Goal: Information Seeking & Learning: Learn about a topic

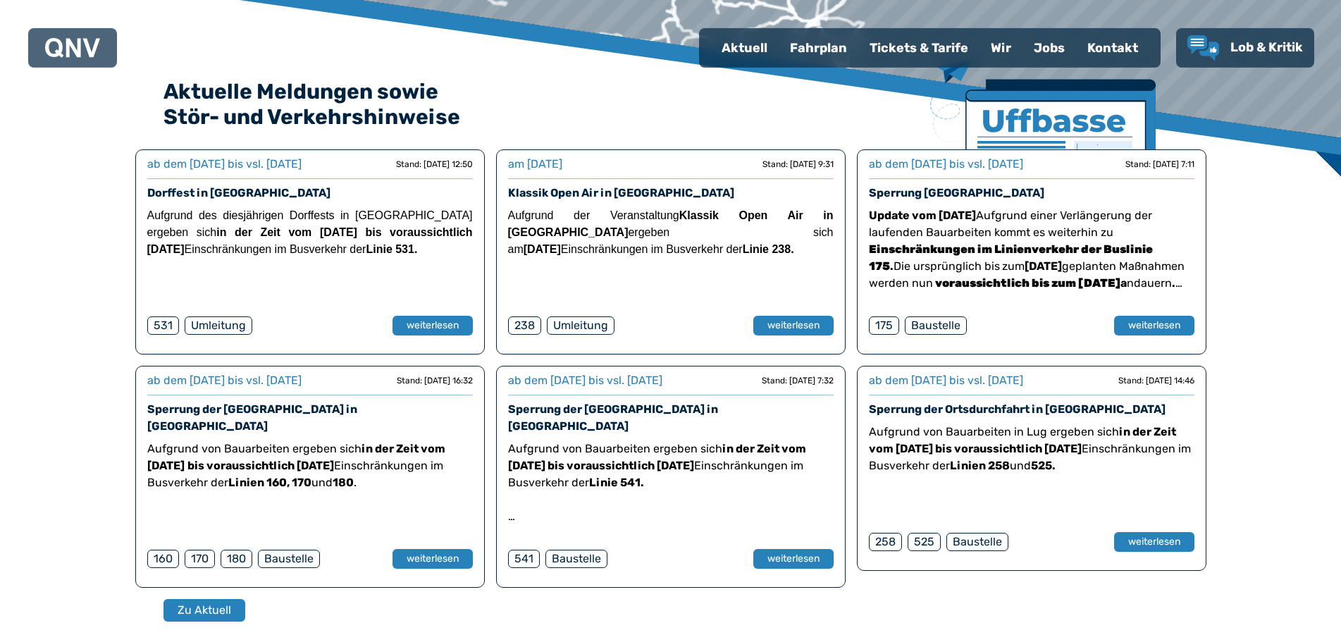
scroll to position [144, 0]
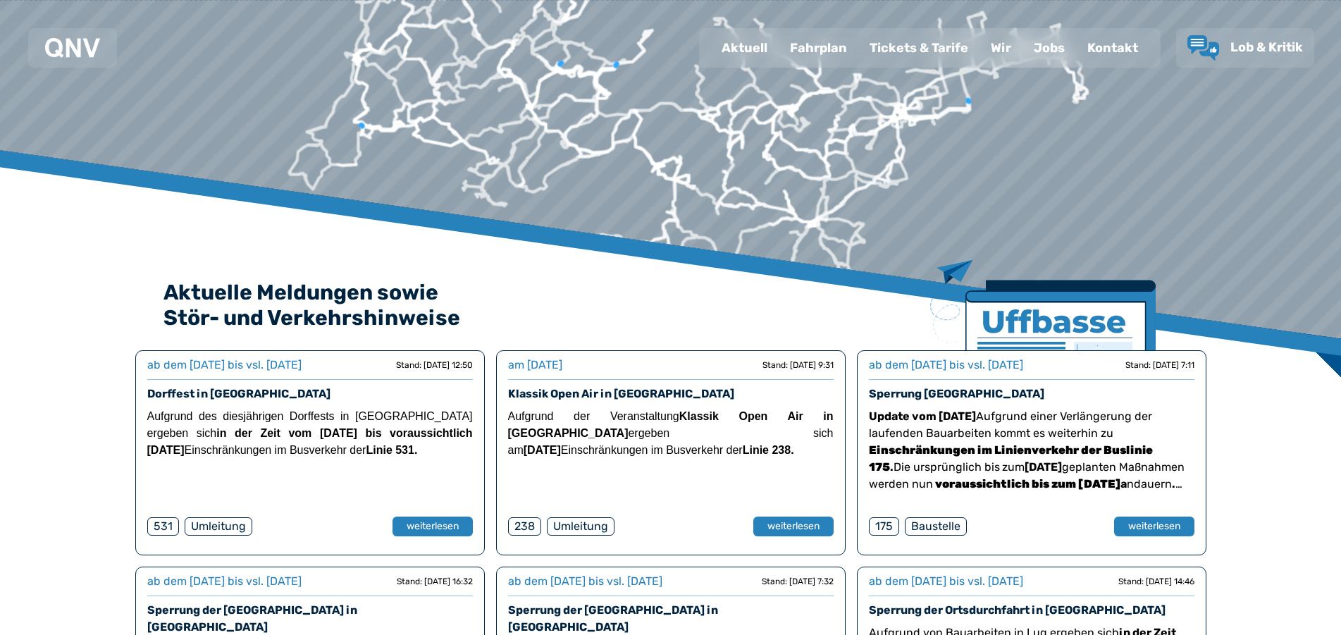
click at [833, 39] on div "Fahrplan" at bounding box center [819, 48] width 80 height 37
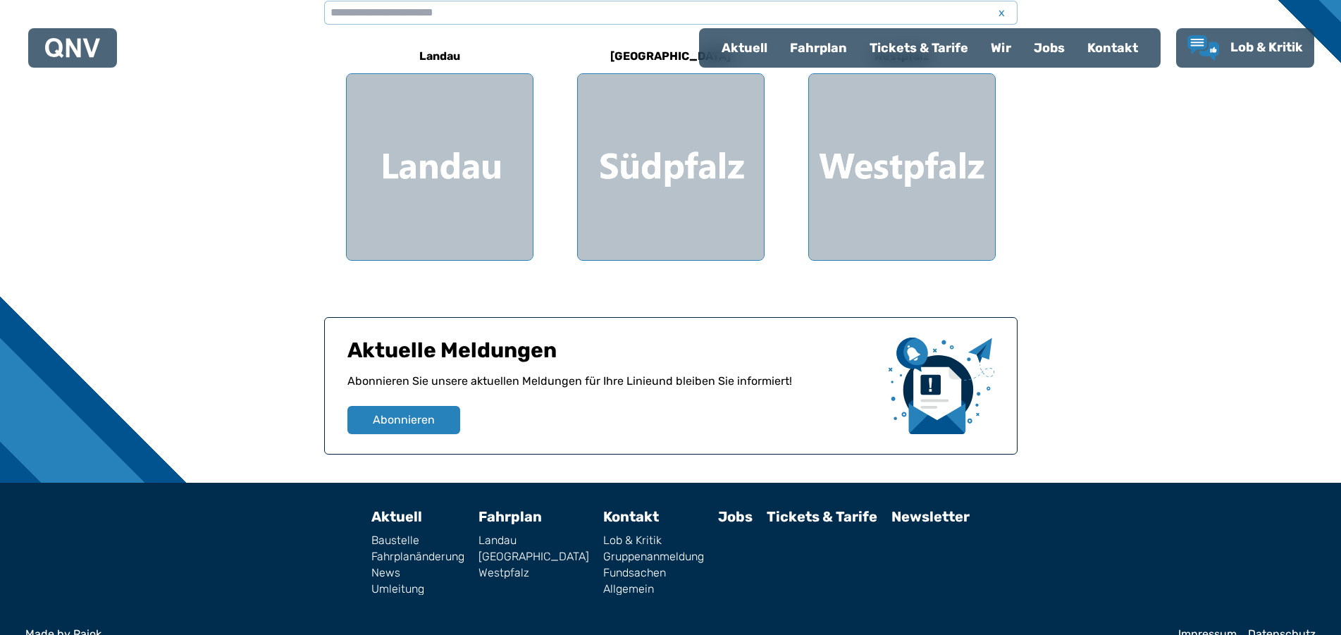
scroll to position [483, 0]
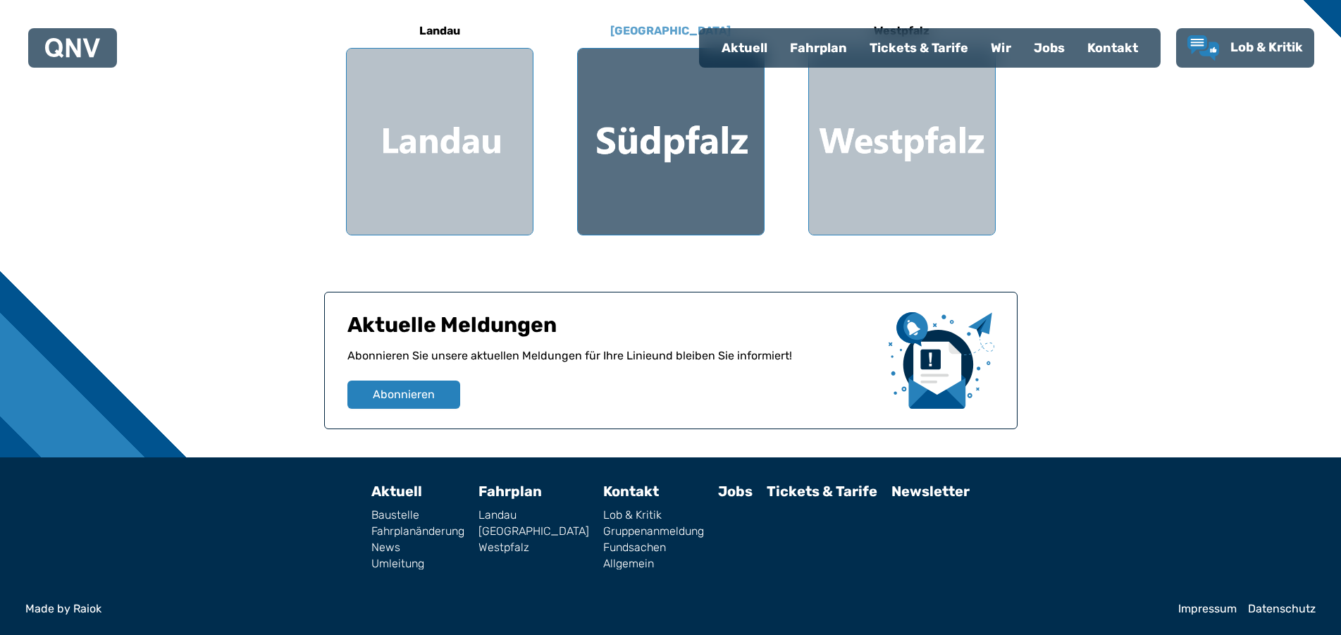
click at [656, 211] on div at bounding box center [671, 142] width 186 height 186
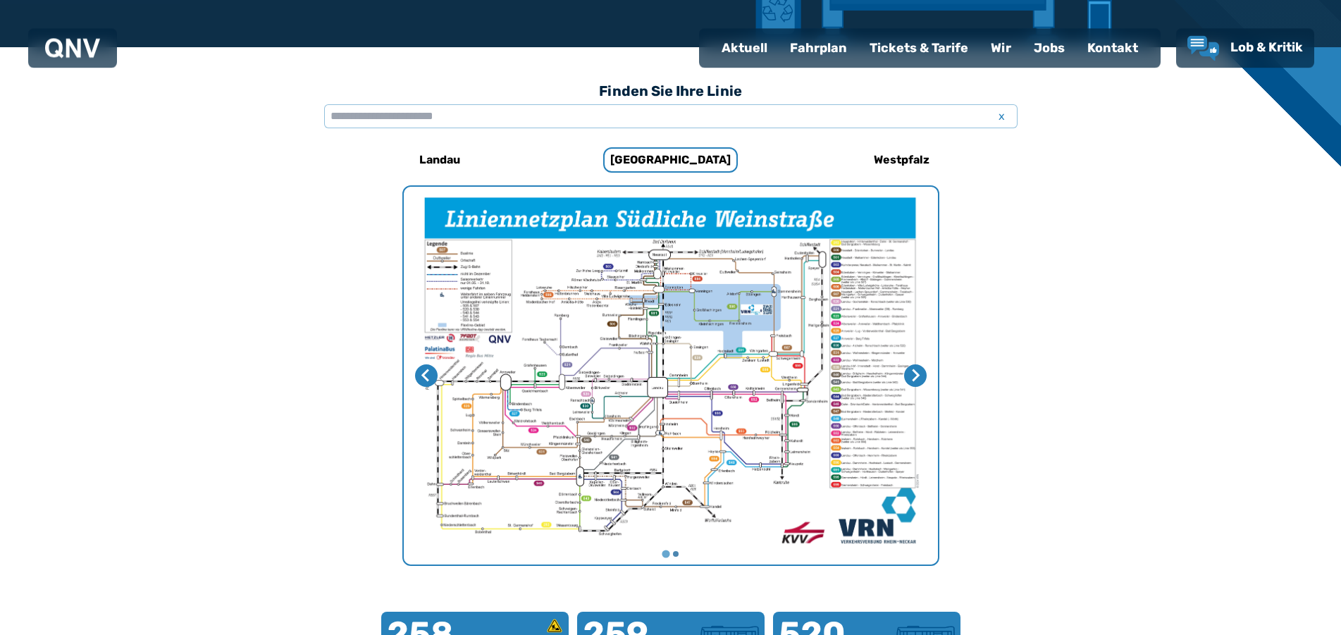
scroll to position [218, 0]
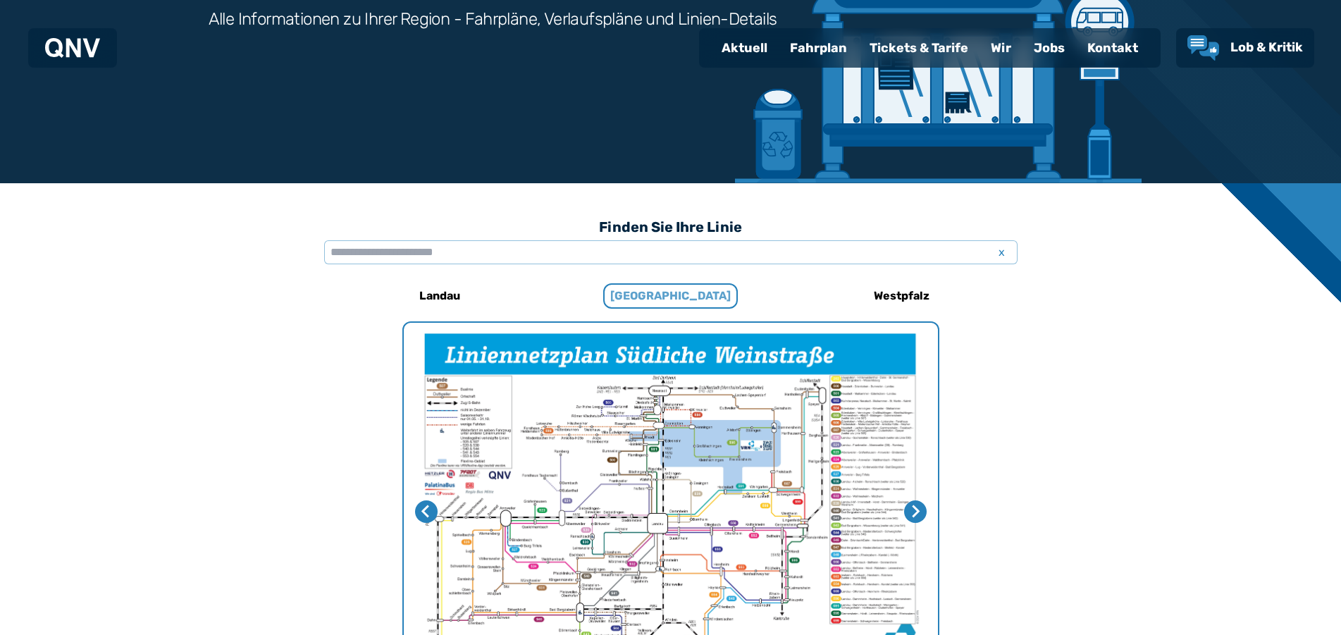
click at [669, 290] on h6 "[GEOGRAPHIC_DATA]" at bounding box center [670, 295] width 135 height 25
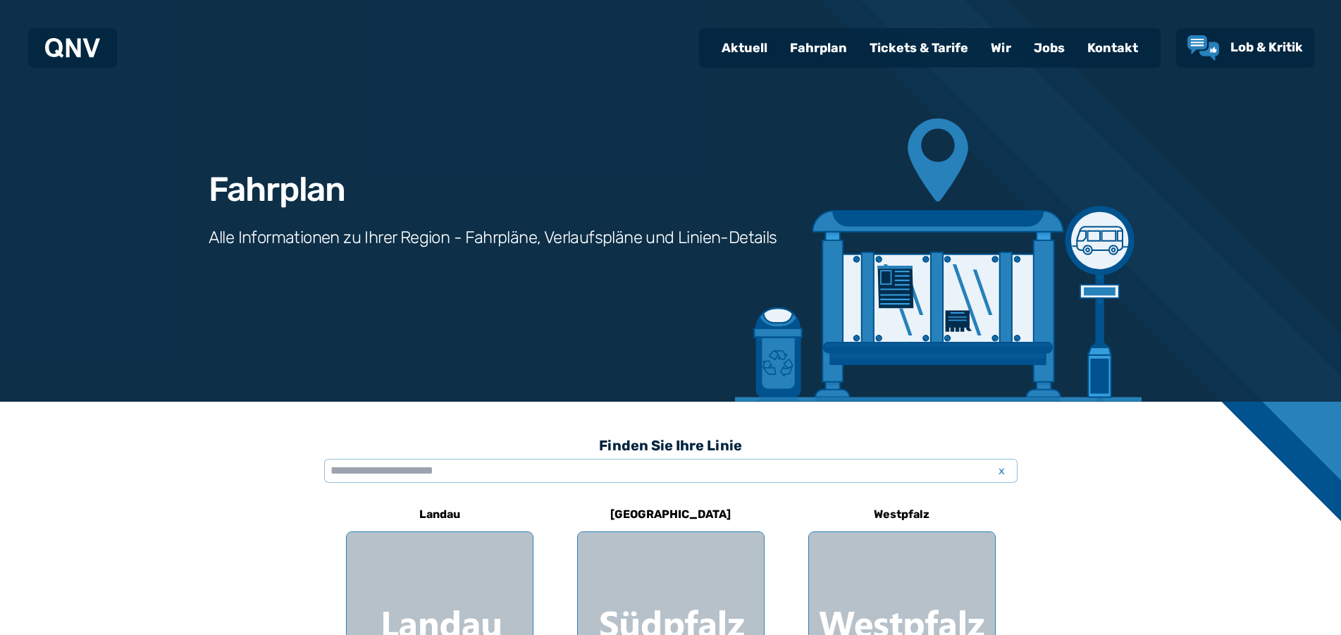
scroll to position [431, 0]
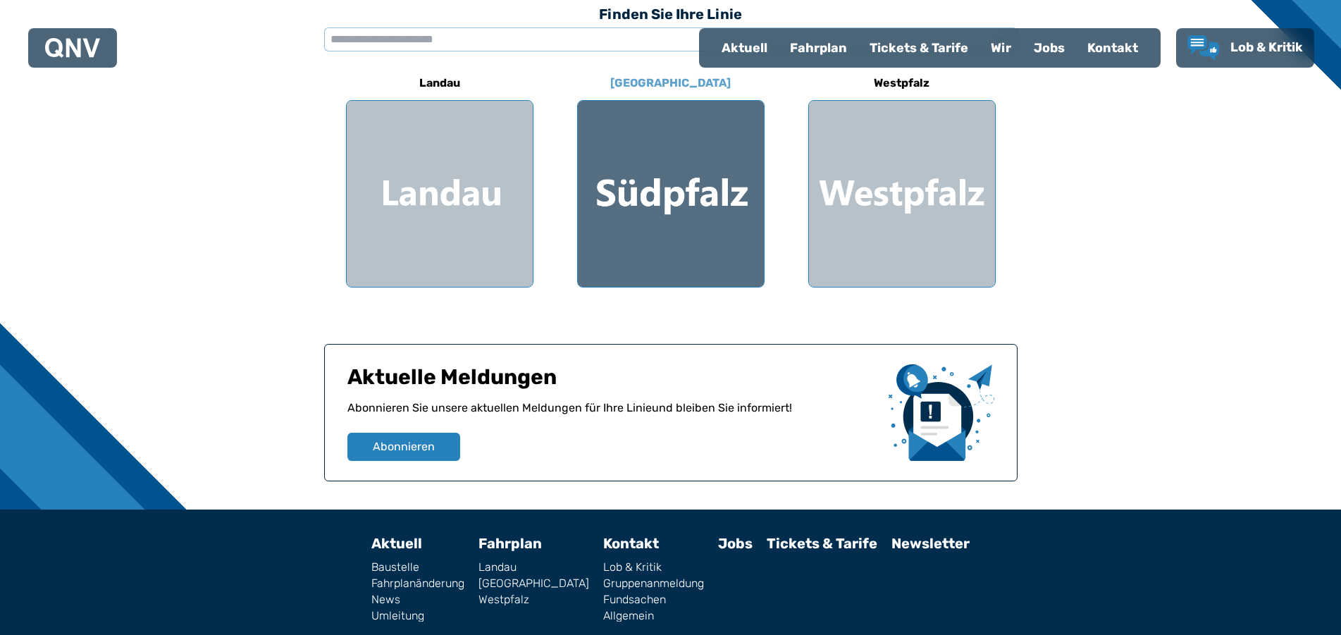
click at [660, 284] on div at bounding box center [671, 194] width 186 height 186
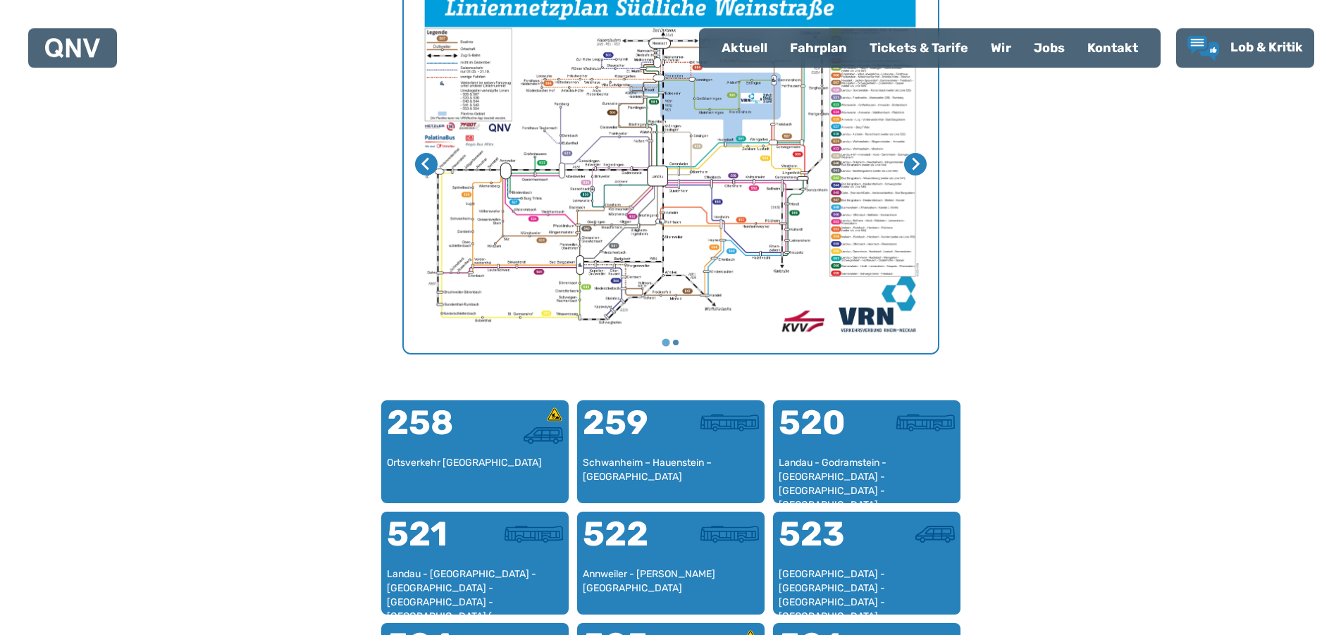
scroll to position [578, 0]
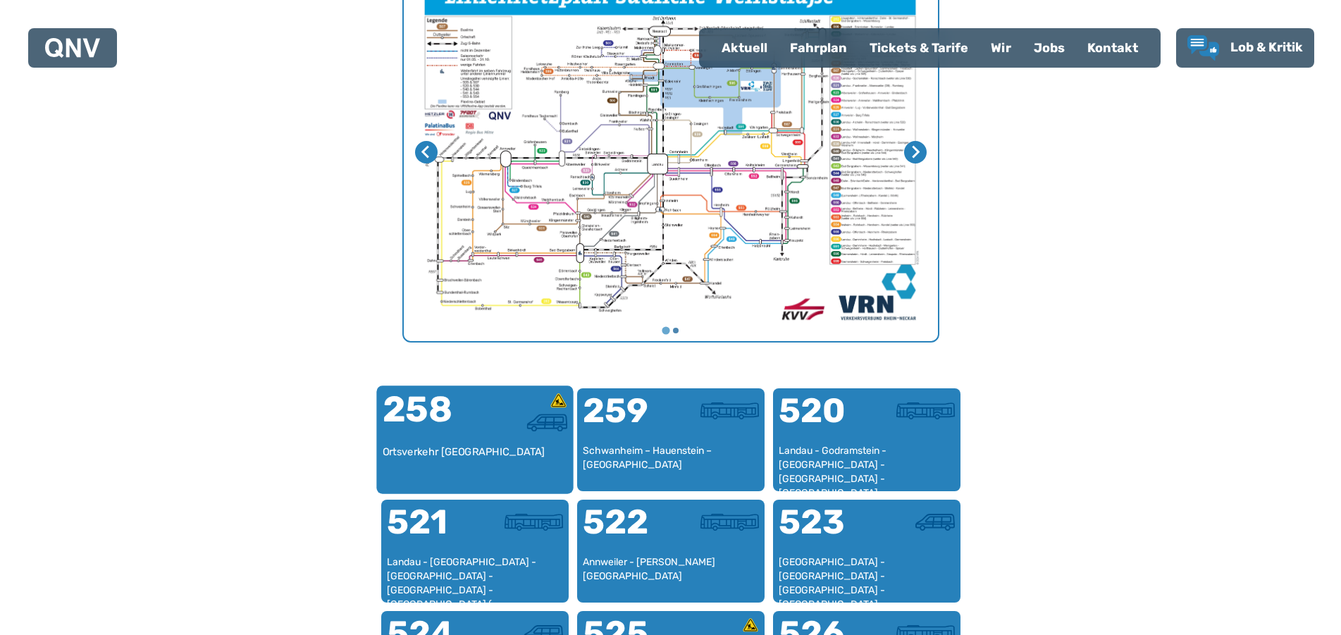
click at [459, 445] on div "Ortsverkehr [GEOGRAPHIC_DATA]" at bounding box center [474, 466] width 185 height 43
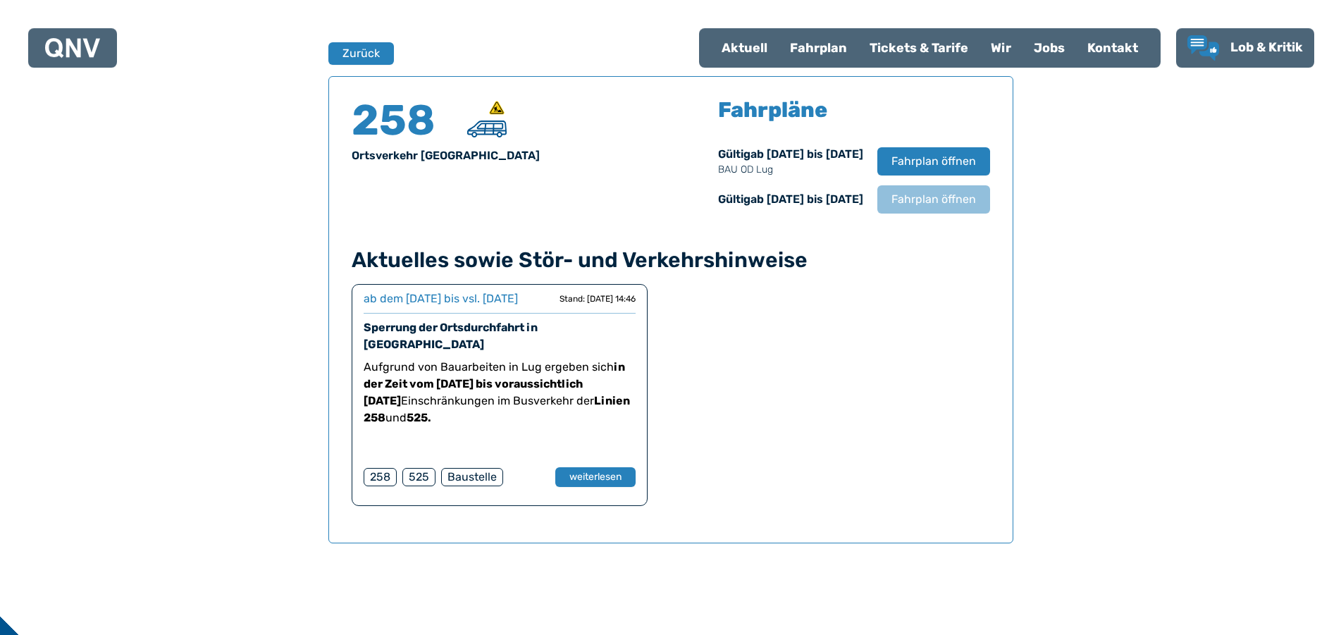
scroll to position [929, 0]
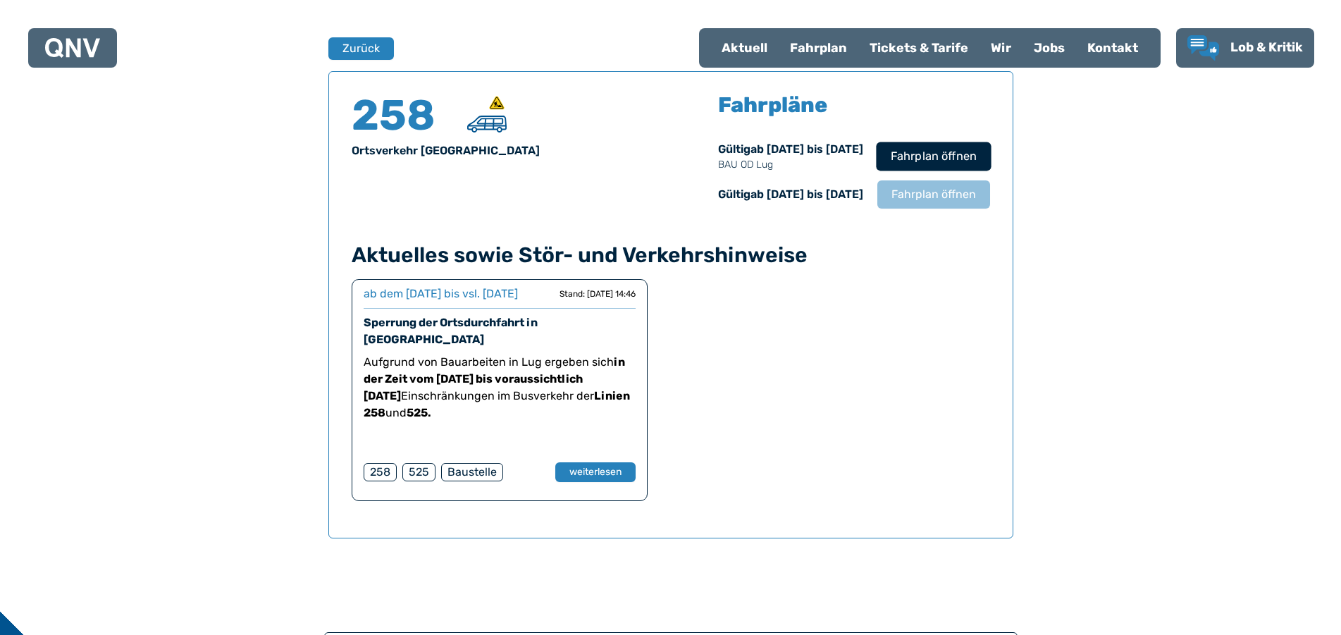
click at [947, 155] on span "Fahrplan öffnen" at bounding box center [933, 156] width 86 height 17
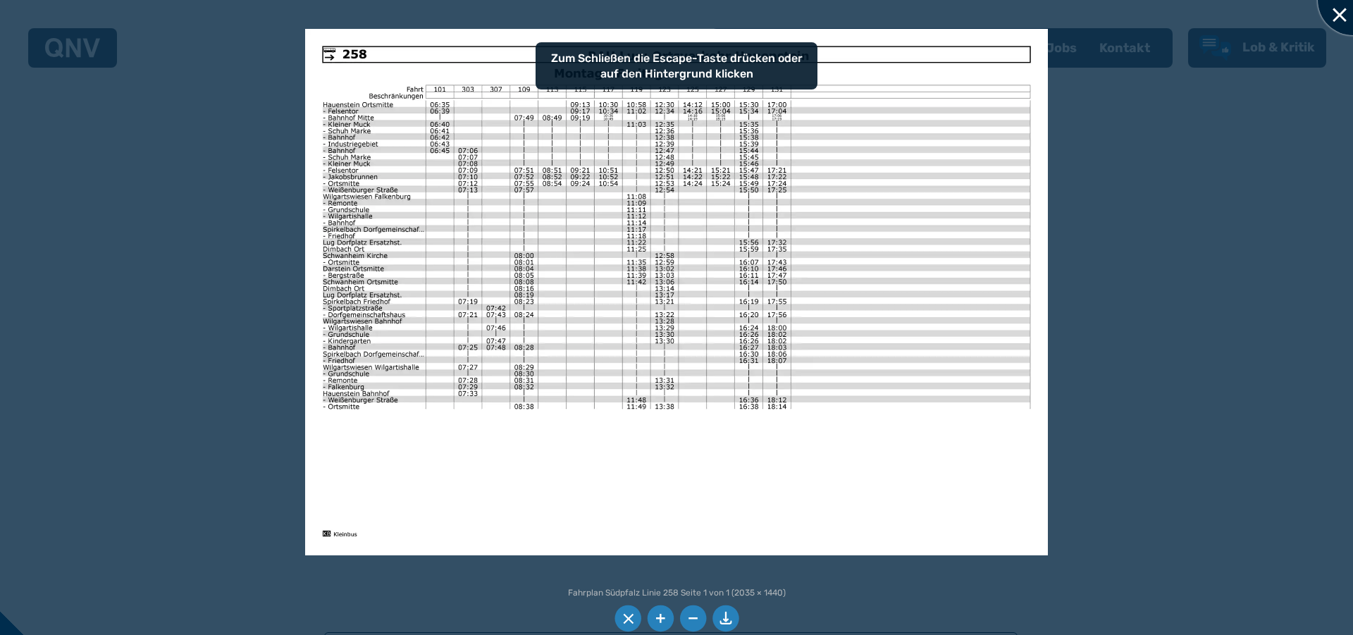
click at [1334, 23] on div at bounding box center [1353, 0] width 70 height 70
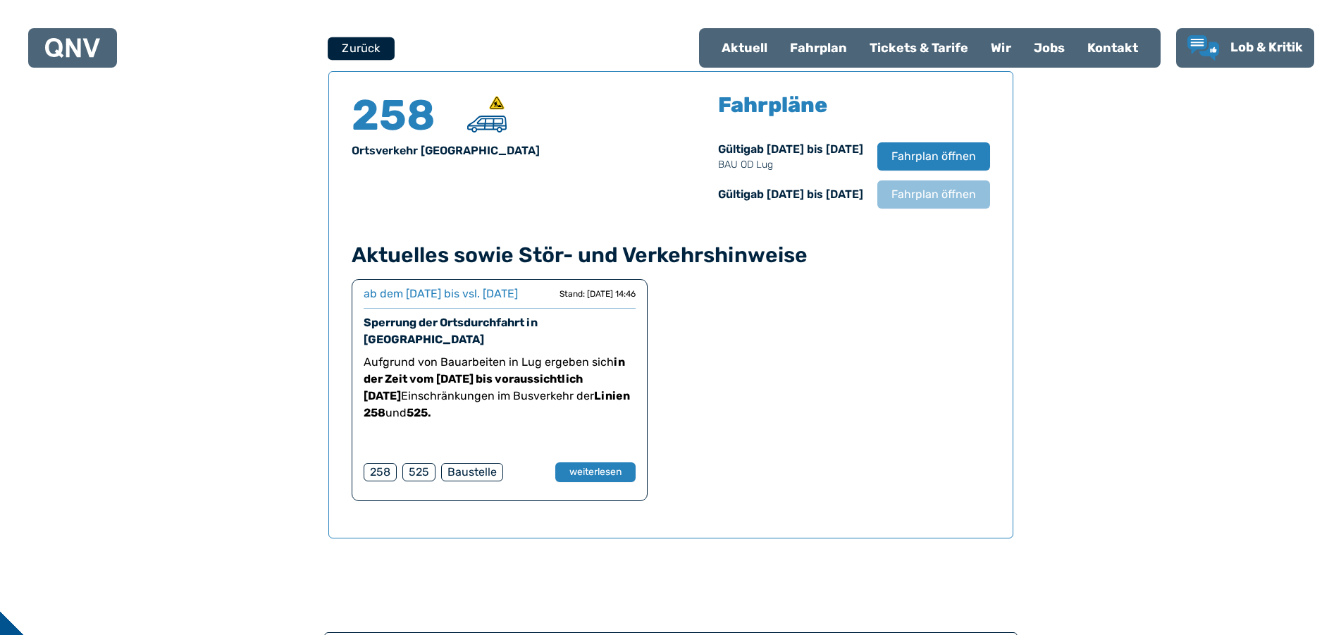
click at [347, 48] on button "Zurück" at bounding box center [361, 48] width 67 height 23
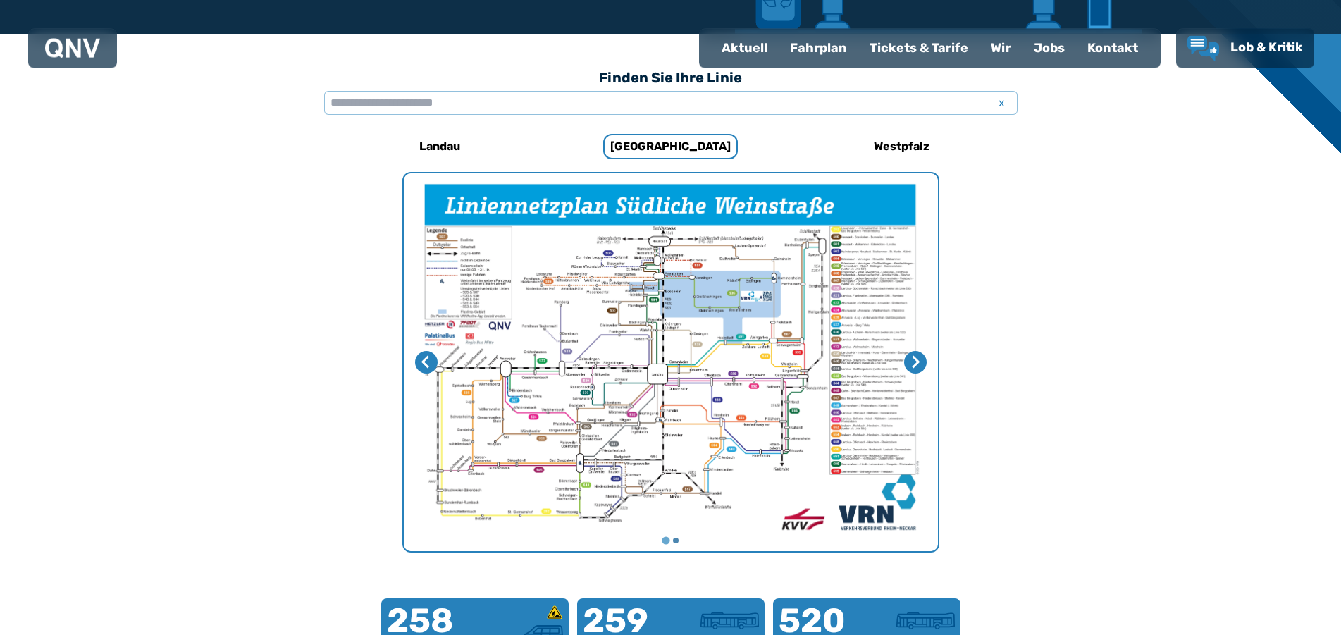
scroll to position [290, 0]
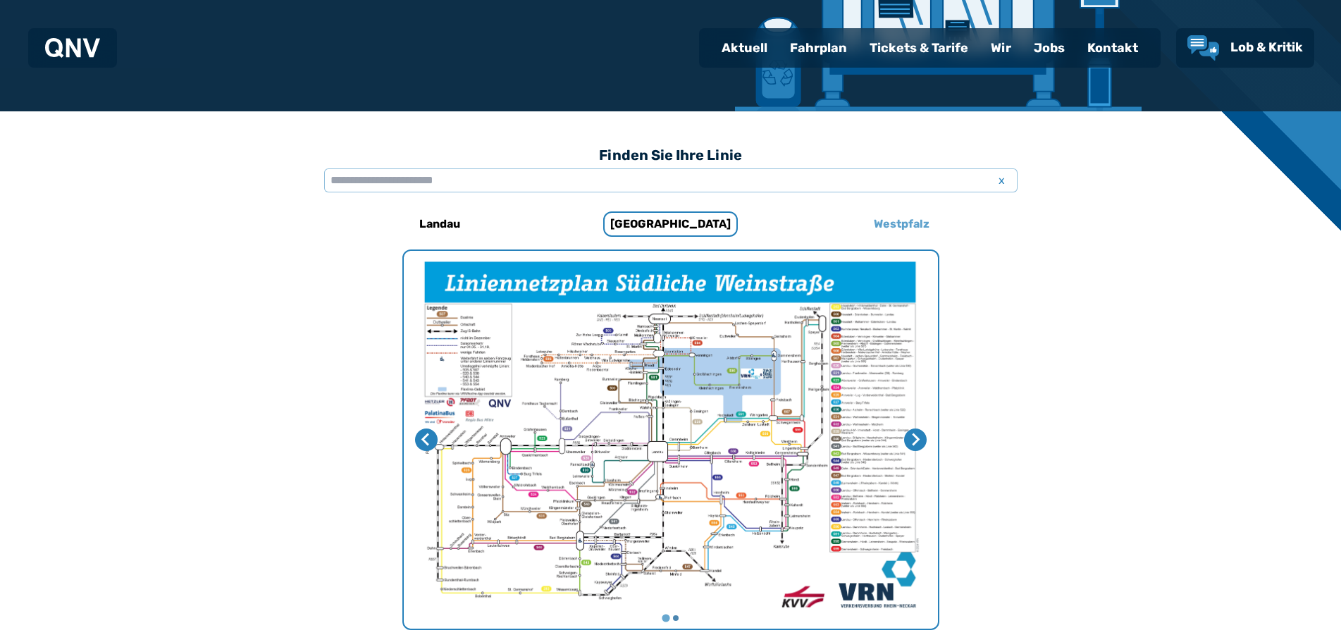
click at [894, 225] on h6 "Westpfalz" at bounding box center [901, 224] width 67 height 23
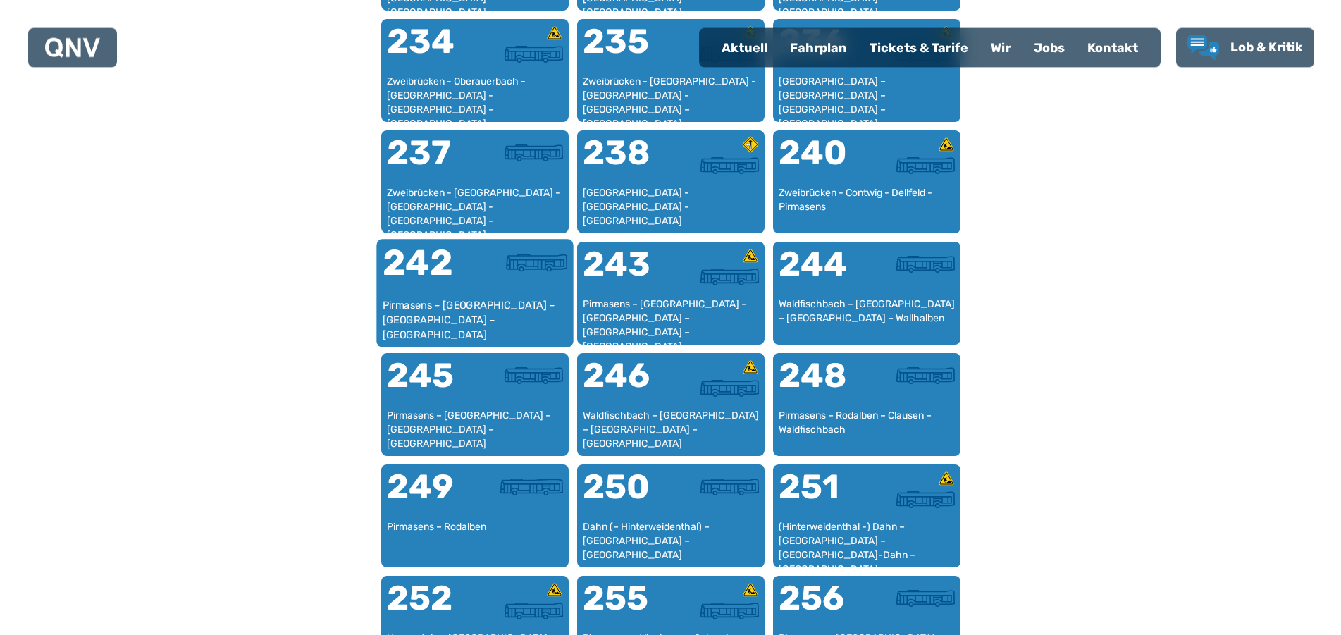
scroll to position [1481, 0]
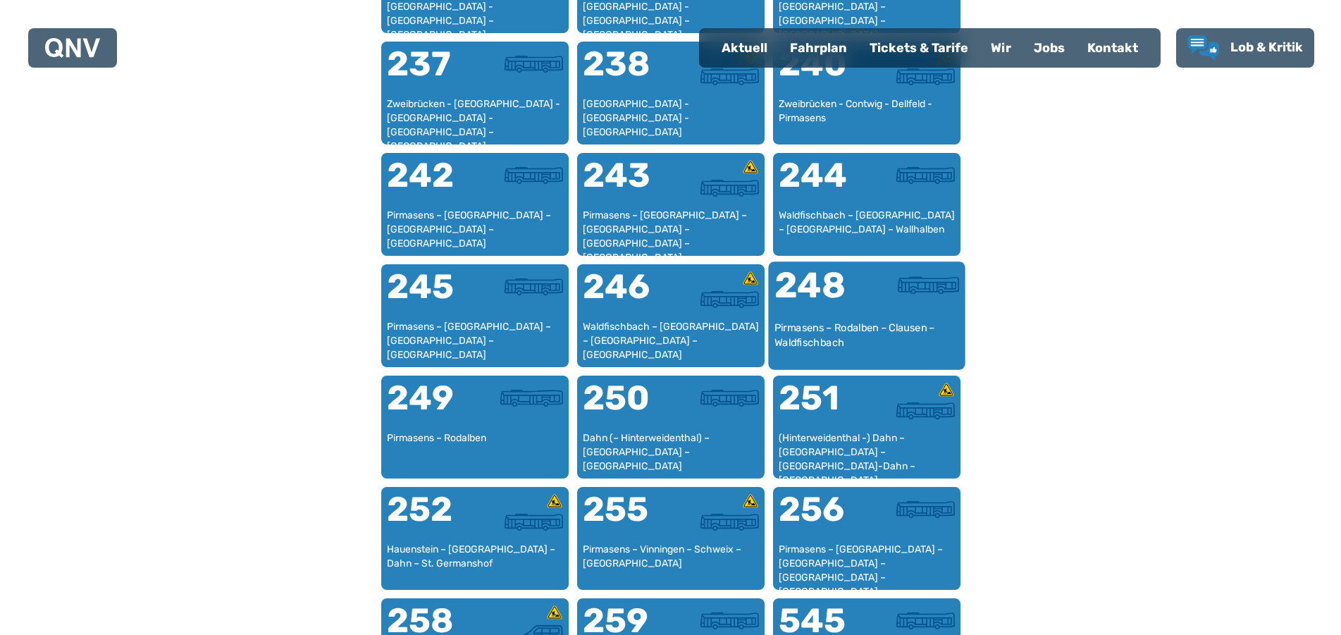
click at [832, 345] on div "Pirmasens – Rodalben – Clausen – Waldfischbach" at bounding box center [866, 342] width 185 height 43
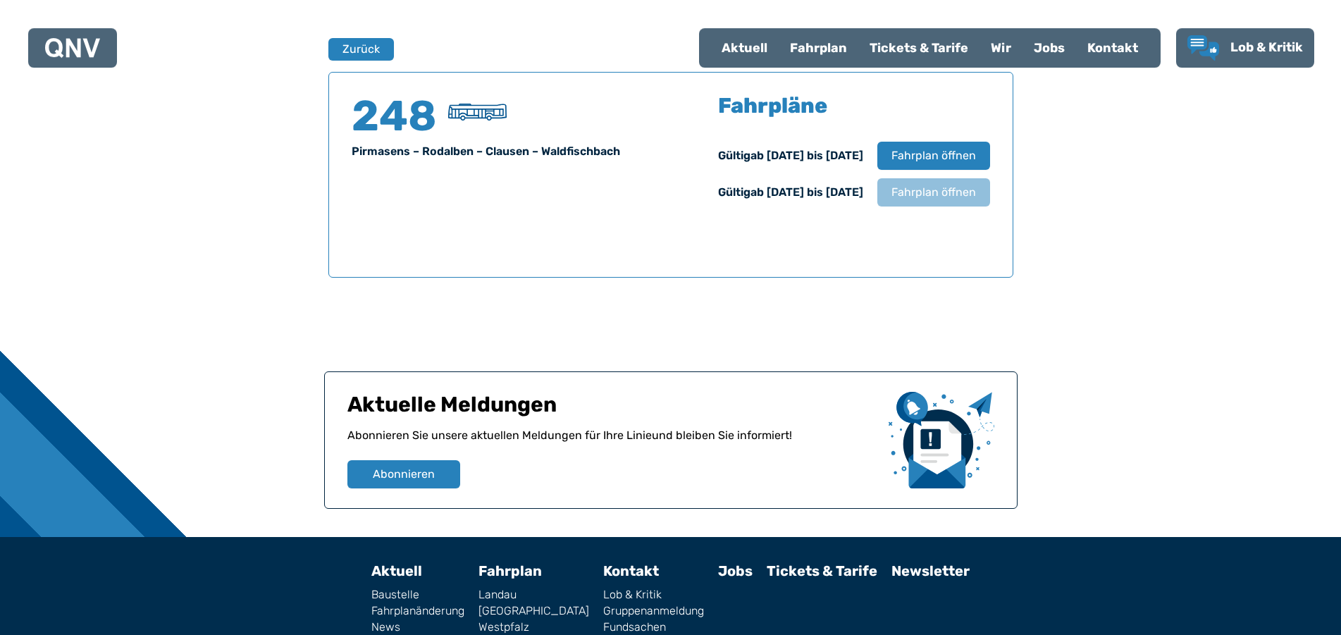
scroll to position [929, 0]
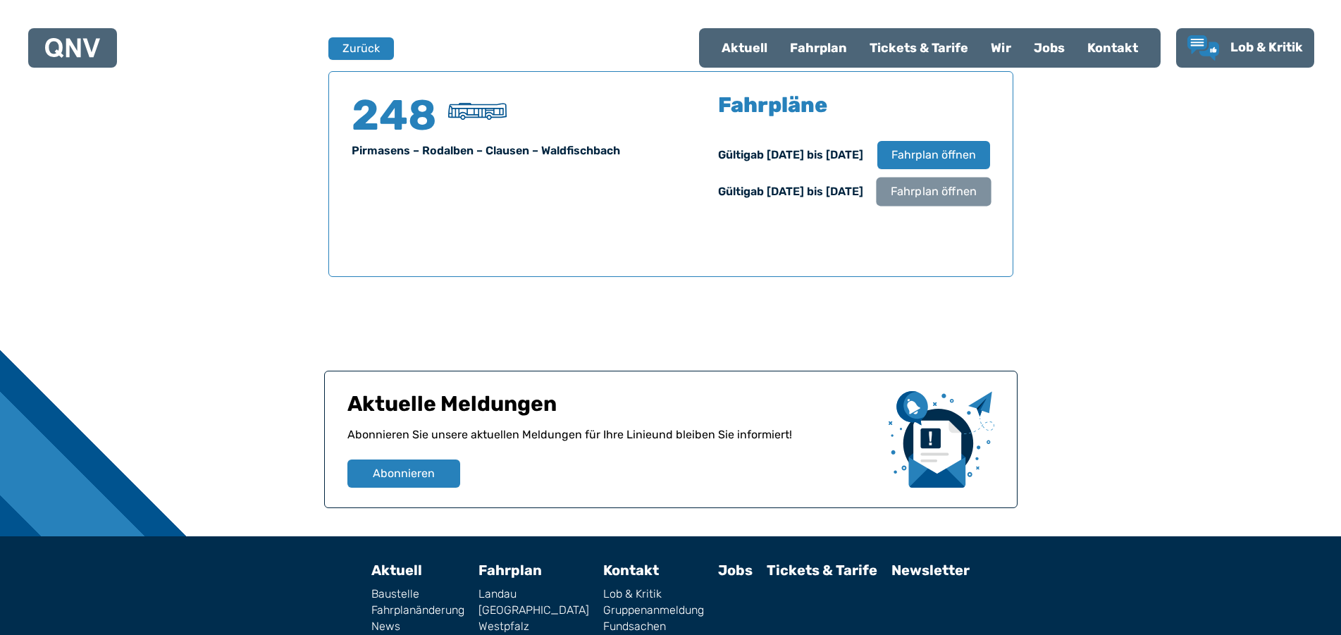
click at [941, 188] on span "Fahrplan öffnen" at bounding box center [933, 191] width 86 height 17
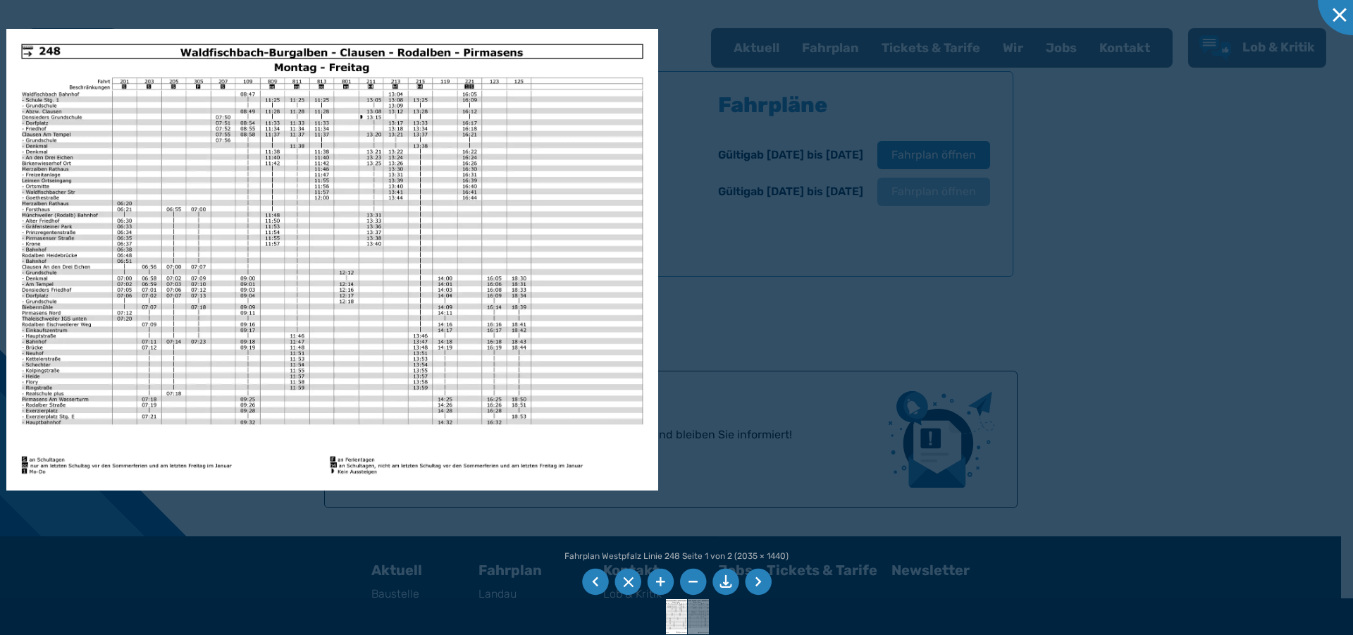
click at [160, 155] on img at bounding box center [332, 260] width 652 height 462
click at [662, 577] on li at bounding box center [660, 582] width 27 height 27
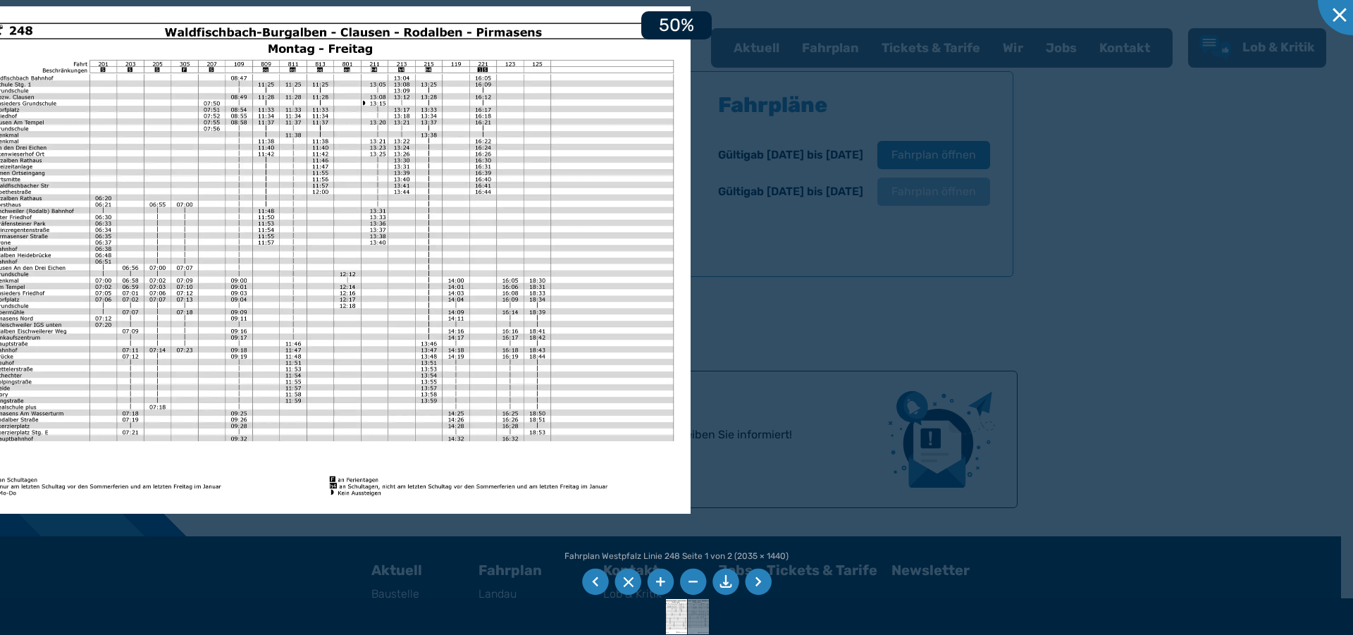
click at [662, 577] on li at bounding box center [660, 582] width 27 height 27
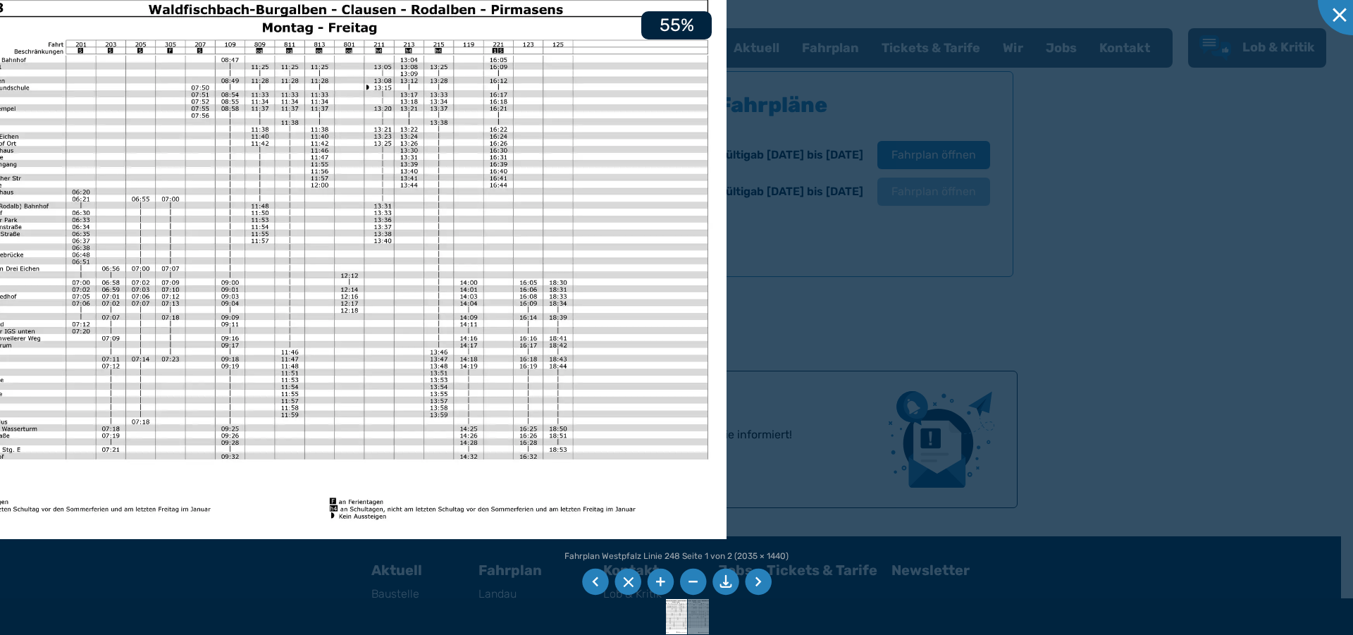
click at [662, 577] on li at bounding box center [660, 582] width 27 height 27
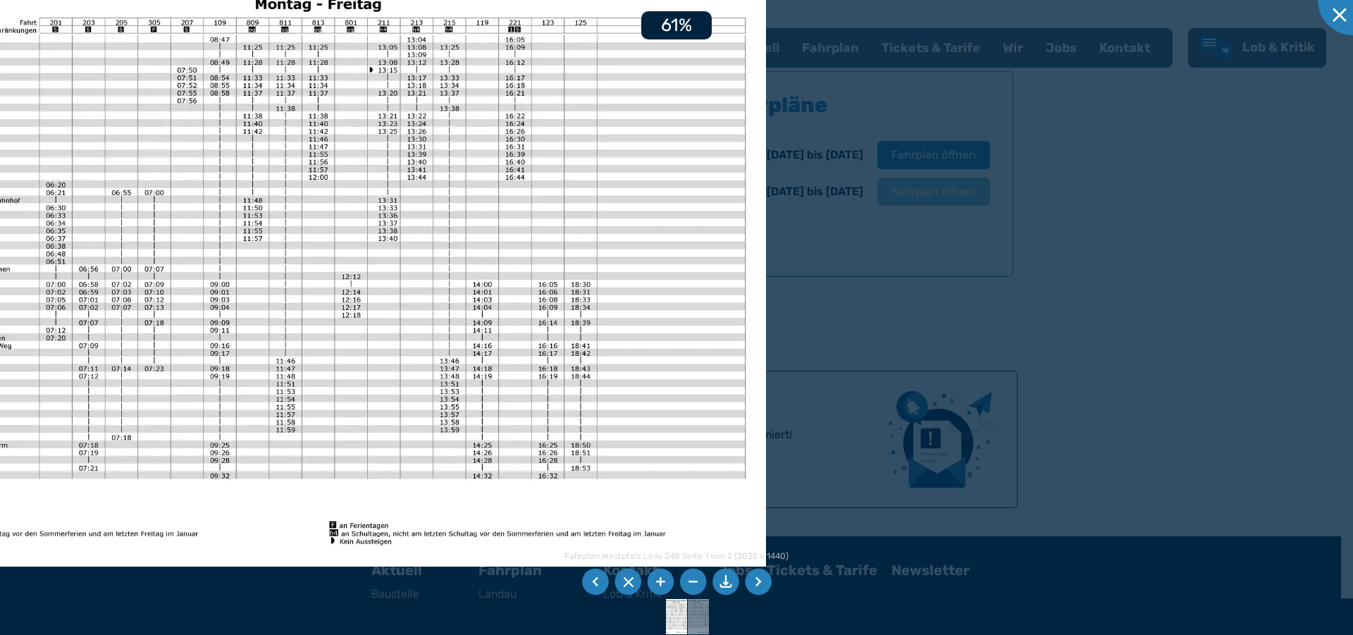
click at [662, 577] on li at bounding box center [660, 582] width 27 height 27
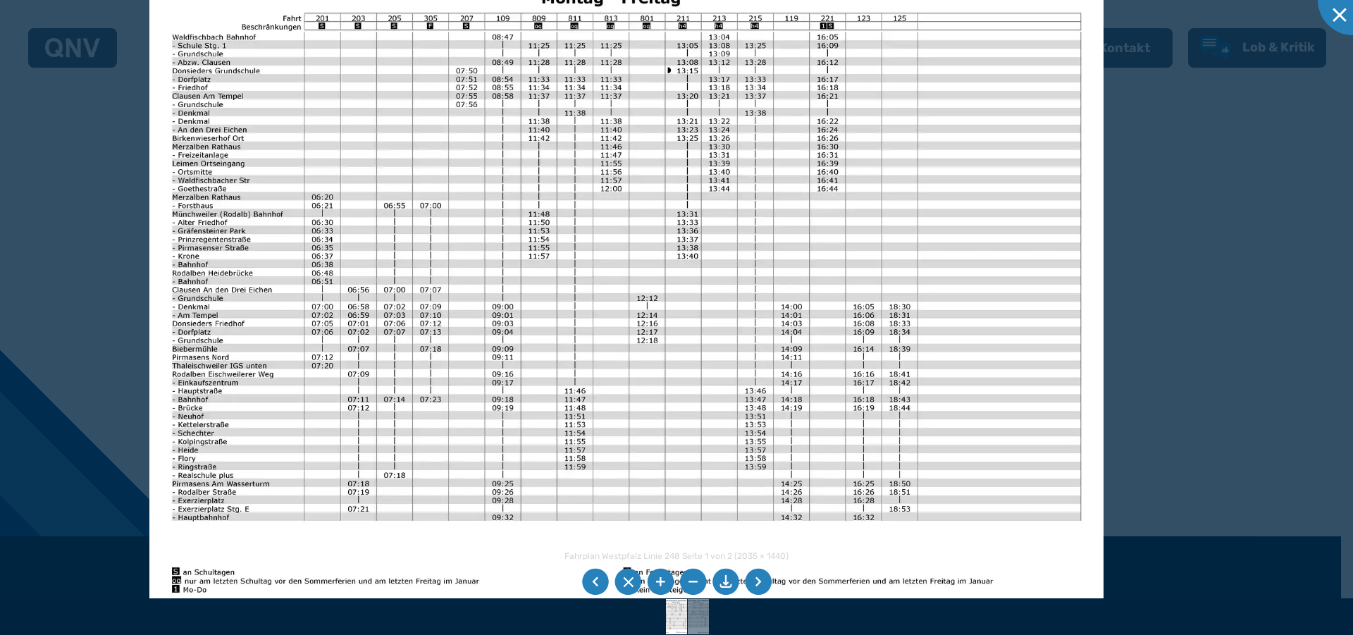
click at [702, 359] on img at bounding box center [626, 279] width 954 height 675
click at [759, 584] on li at bounding box center [758, 582] width 27 height 27
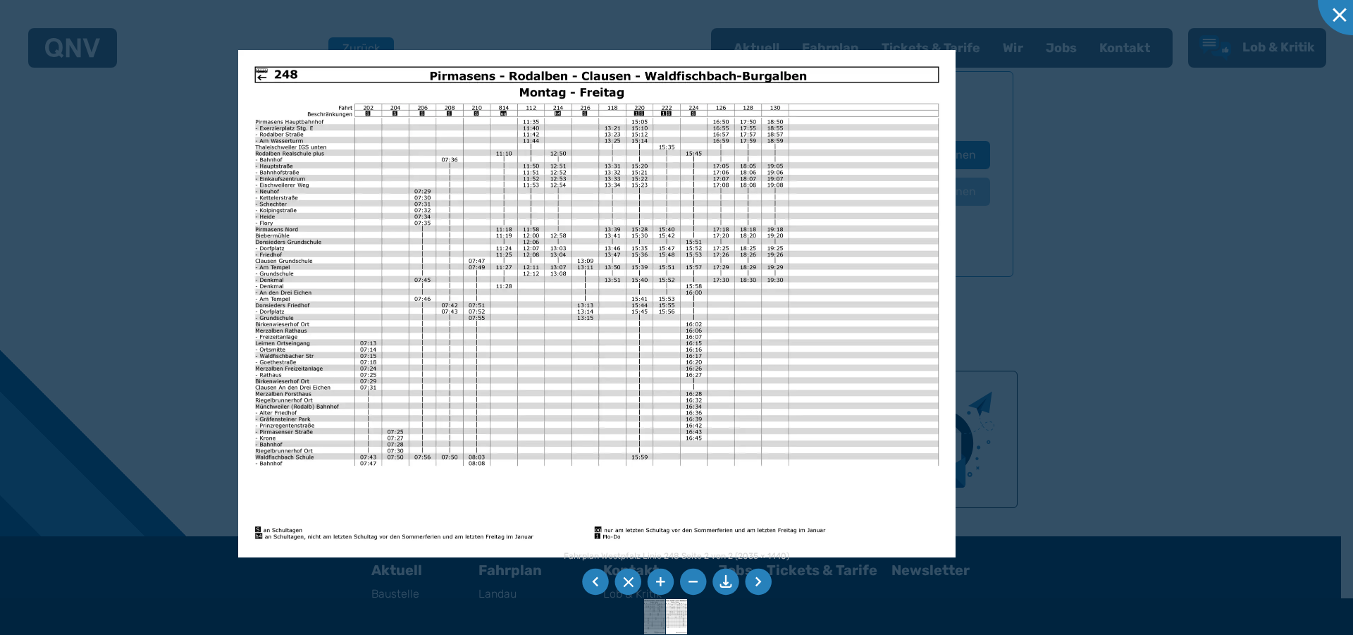
click at [353, 261] on img at bounding box center [596, 303] width 717 height 507
click at [764, 586] on li at bounding box center [758, 582] width 27 height 27
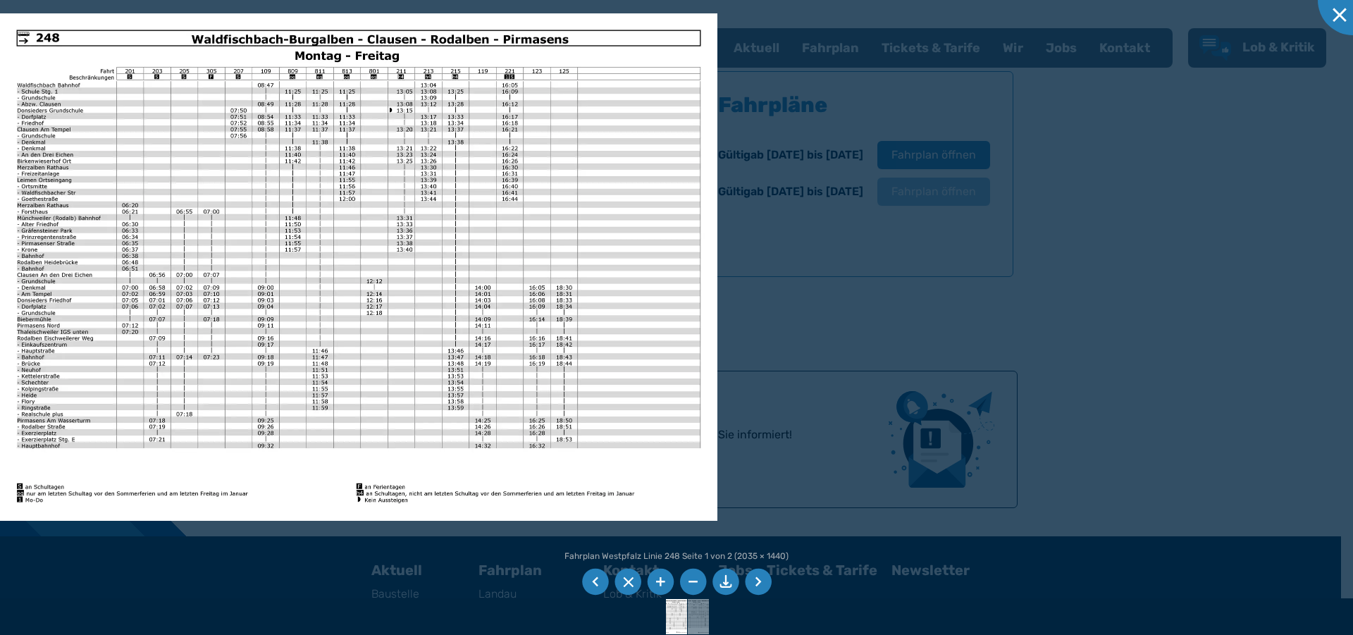
drag, startPoint x: 27, startPoint y: 133, endPoint x: 28, endPoint y: 148, distance: 14.9
click at [1340, 15] on div at bounding box center [1353, 0] width 70 height 70
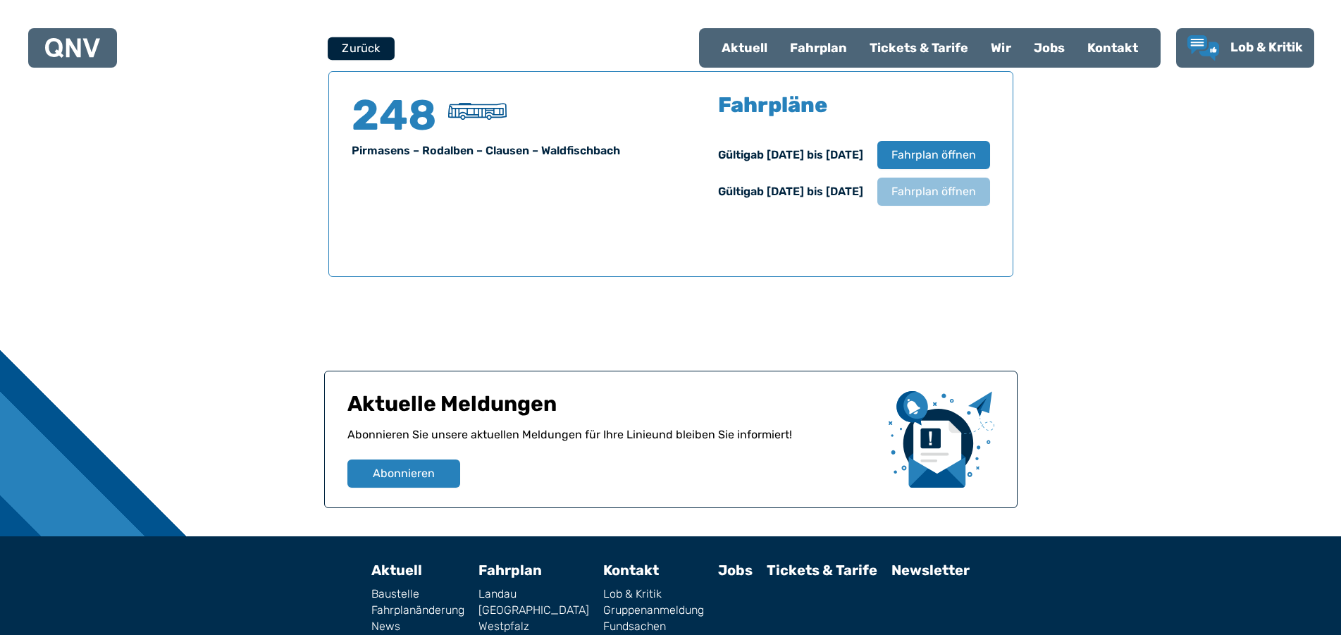
click at [388, 42] on button "Zurück" at bounding box center [361, 48] width 67 height 23
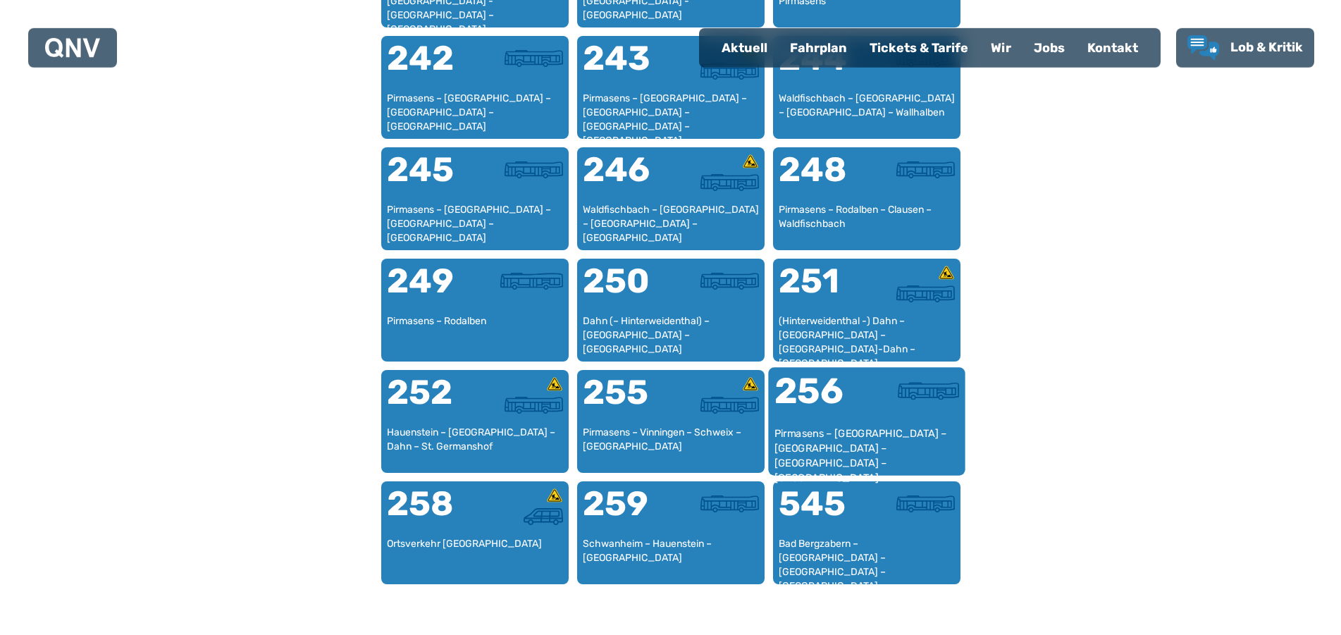
scroll to position [1584, 0]
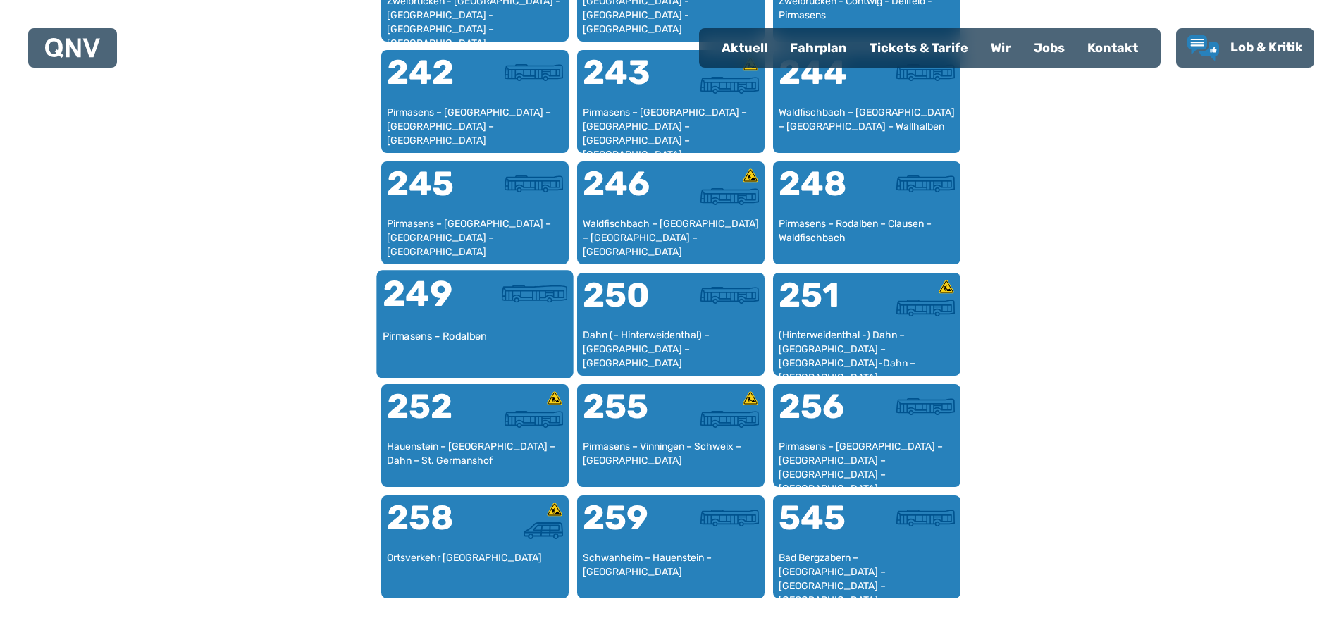
click at [479, 340] on div "Pirmasens – Rodalben" at bounding box center [474, 350] width 185 height 43
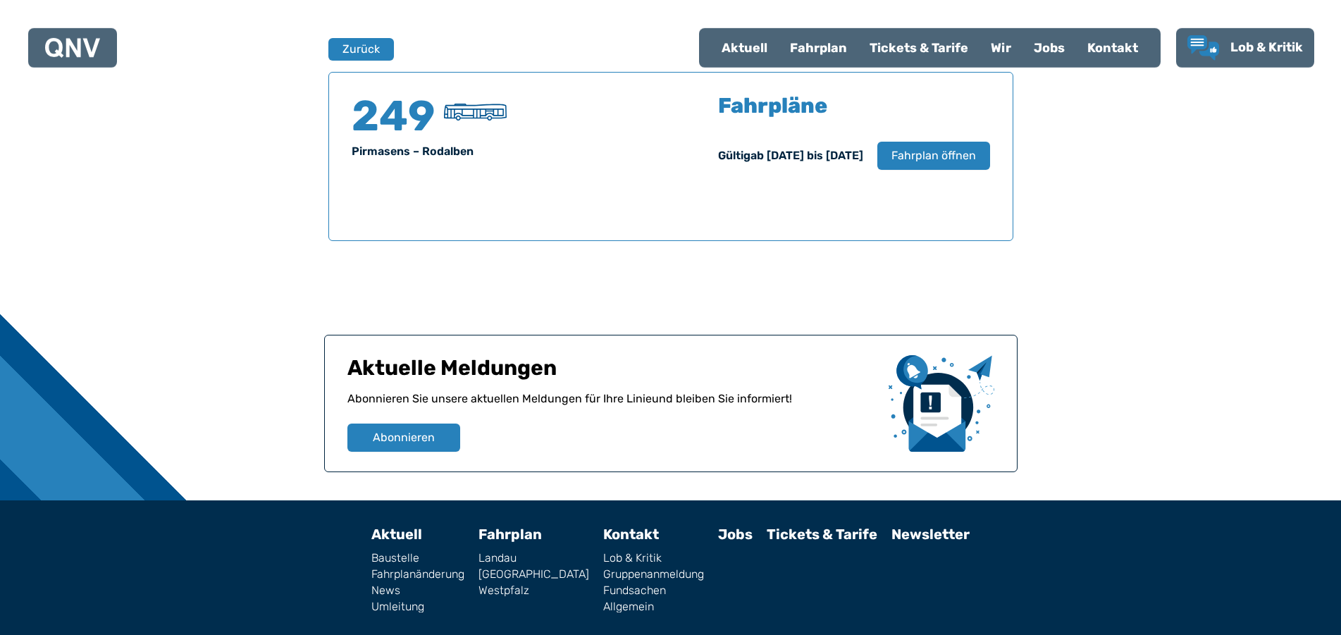
scroll to position [929, 0]
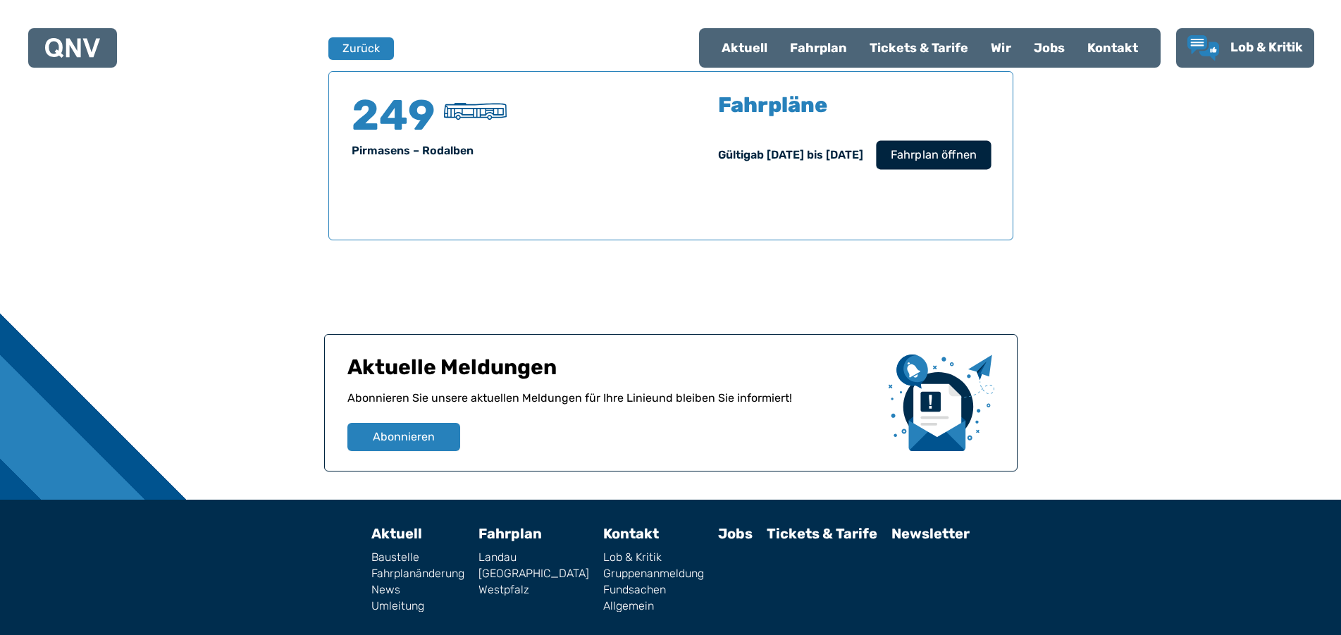
click at [927, 162] on span "Fahrplan öffnen" at bounding box center [933, 155] width 86 height 17
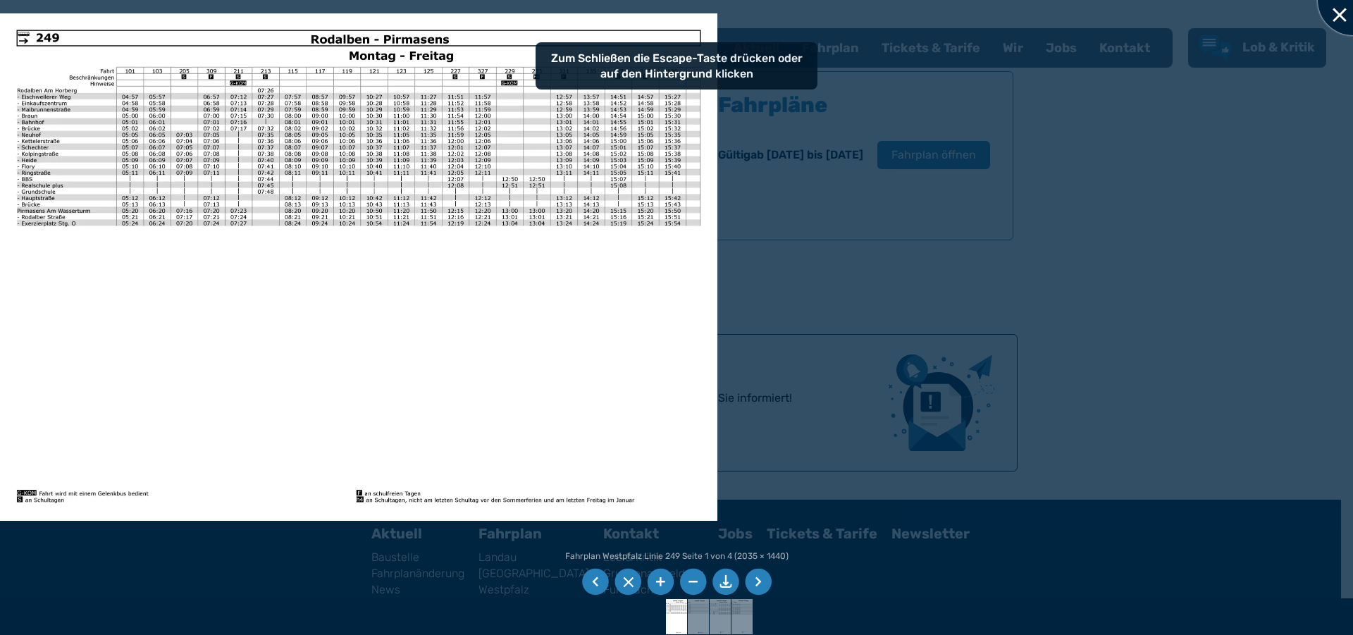
click at [1336, 15] on div at bounding box center [1353, 0] width 70 height 70
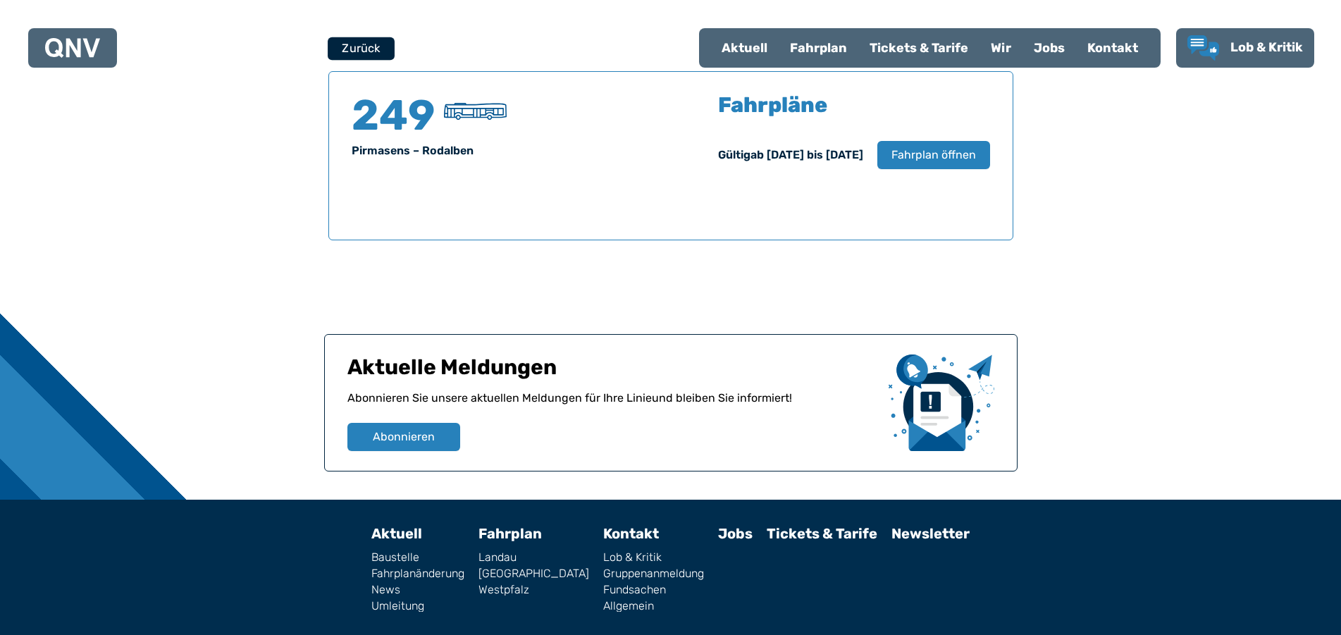
click at [364, 49] on button "Zurück" at bounding box center [361, 48] width 67 height 23
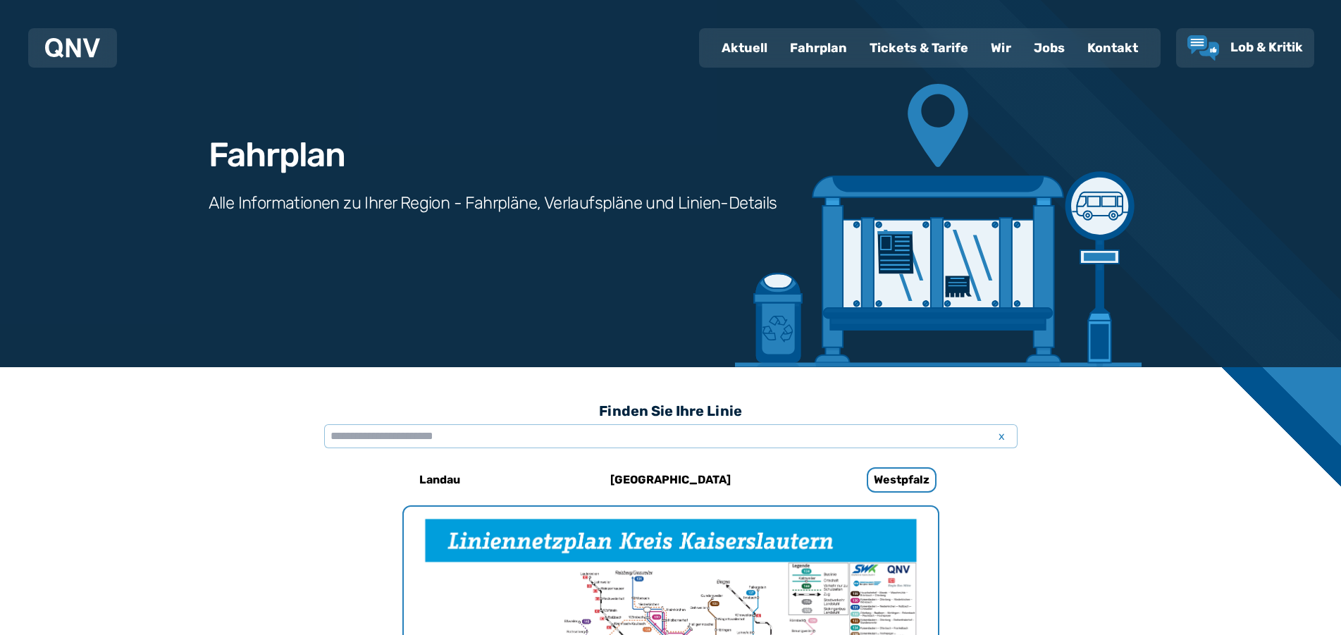
scroll to position [2, 0]
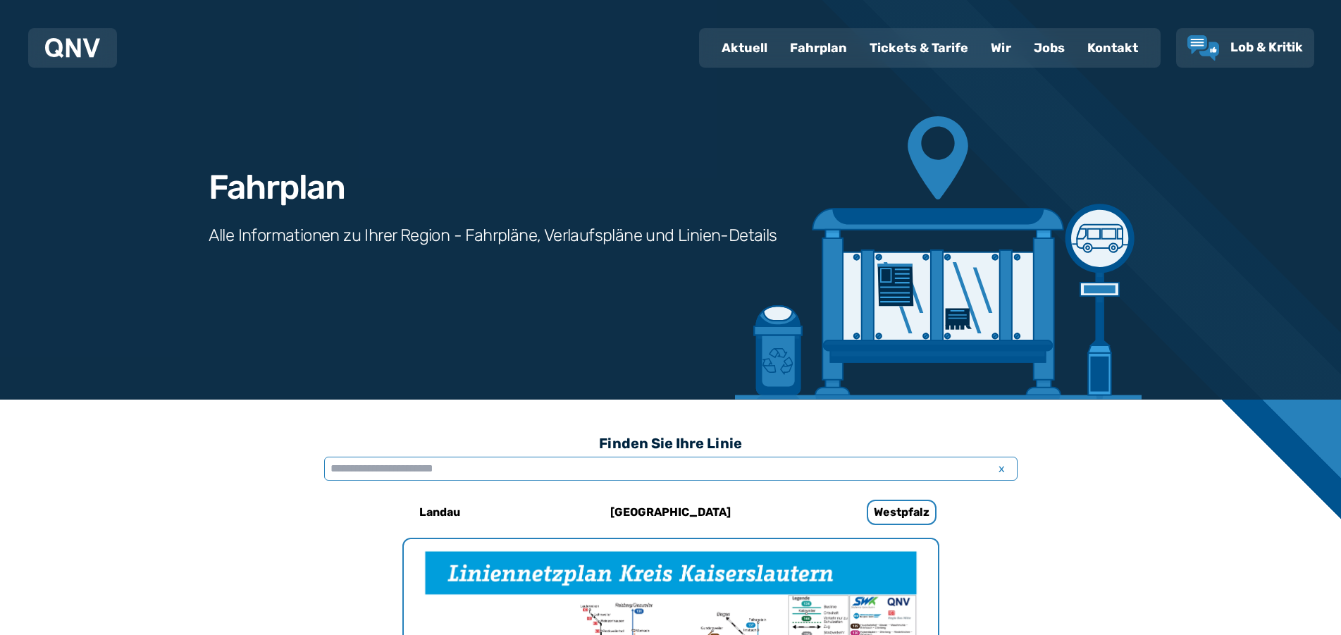
click at [358, 461] on input "text" at bounding box center [670, 469] width 693 height 24
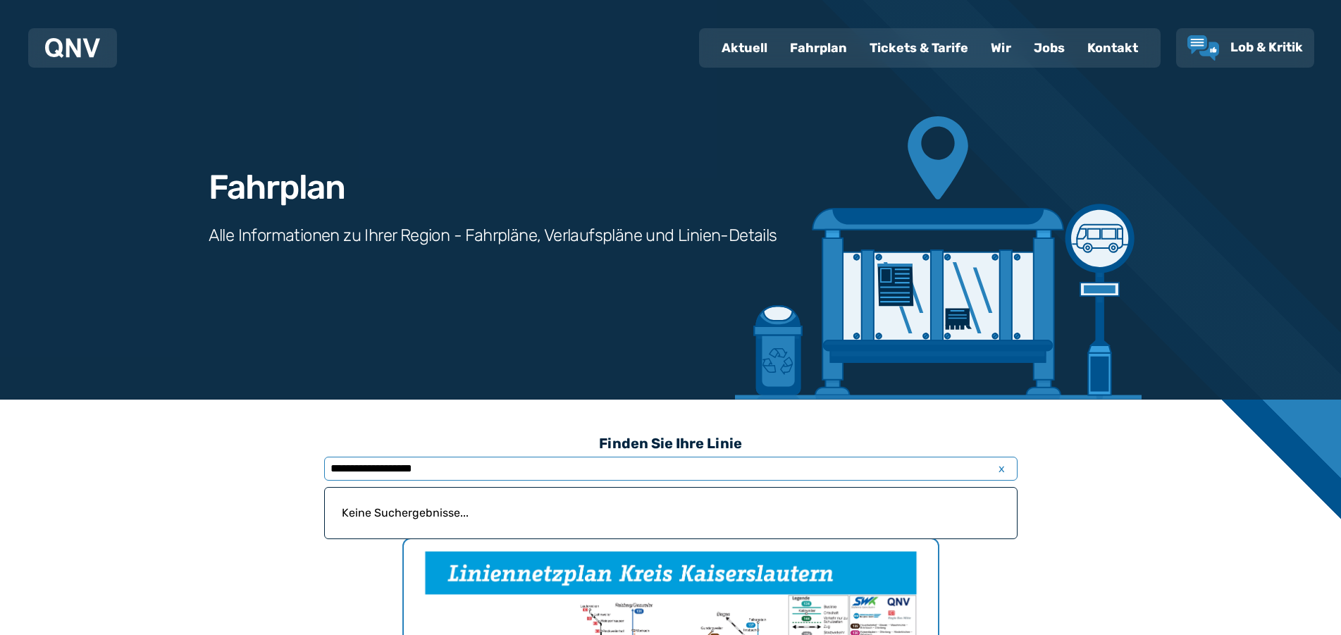
click at [362, 471] on input "**********" at bounding box center [670, 469] width 693 height 24
drag, startPoint x: 358, startPoint y: 470, endPoint x: 341, endPoint y: 466, distance: 17.4
click at [325, 467] on input "**********" at bounding box center [670, 469] width 693 height 24
type input "**********"
click at [571, 471] on input "**********" at bounding box center [670, 469] width 693 height 24
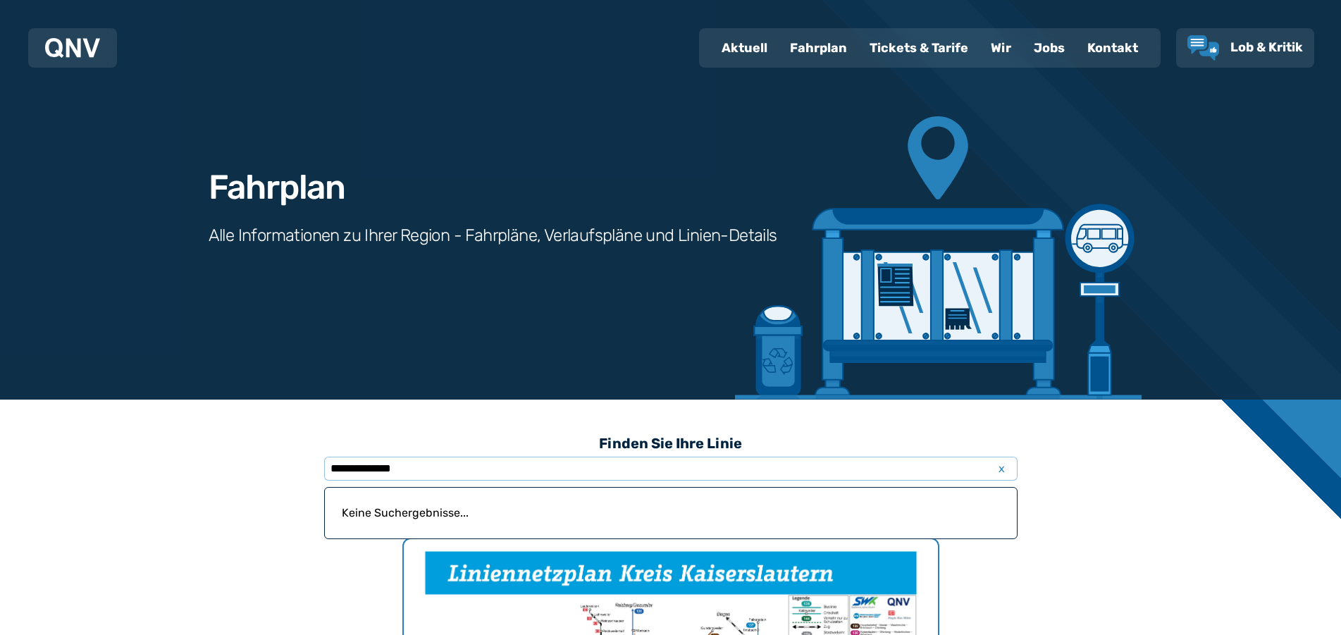
click at [813, 49] on div "Fahrplan" at bounding box center [819, 48] width 80 height 37
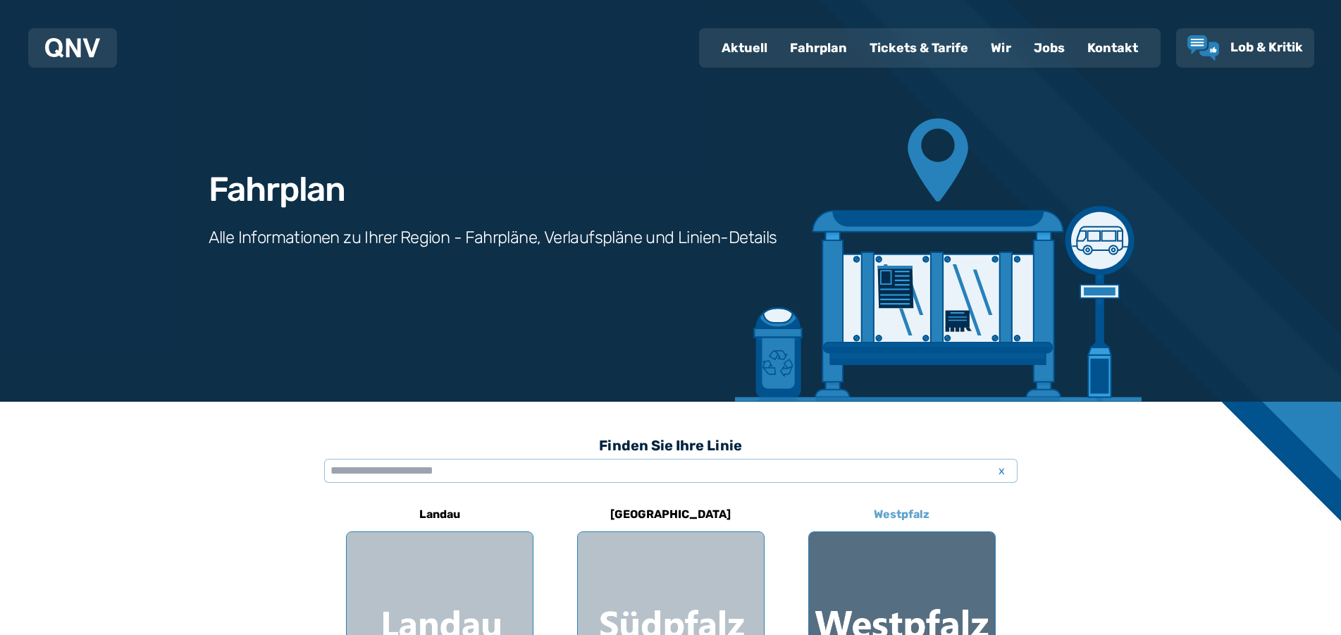
click at [906, 541] on div at bounding box center [902, 625] width 186 height 186
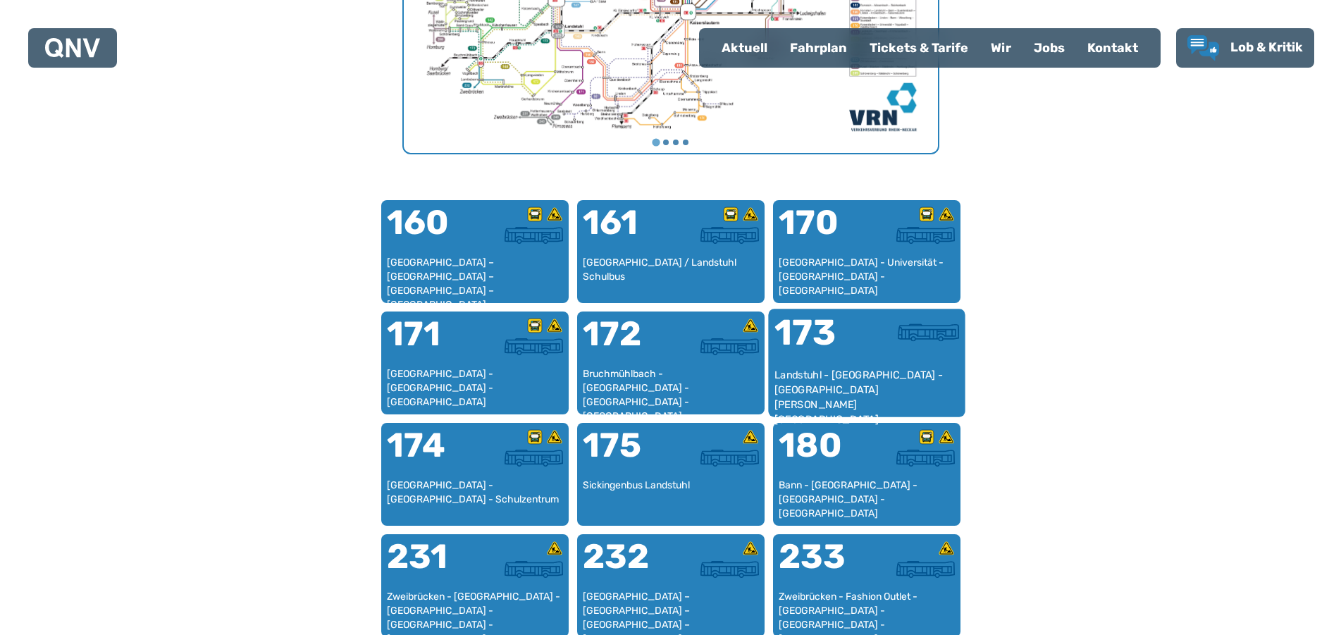
scroll to position [650, 0]
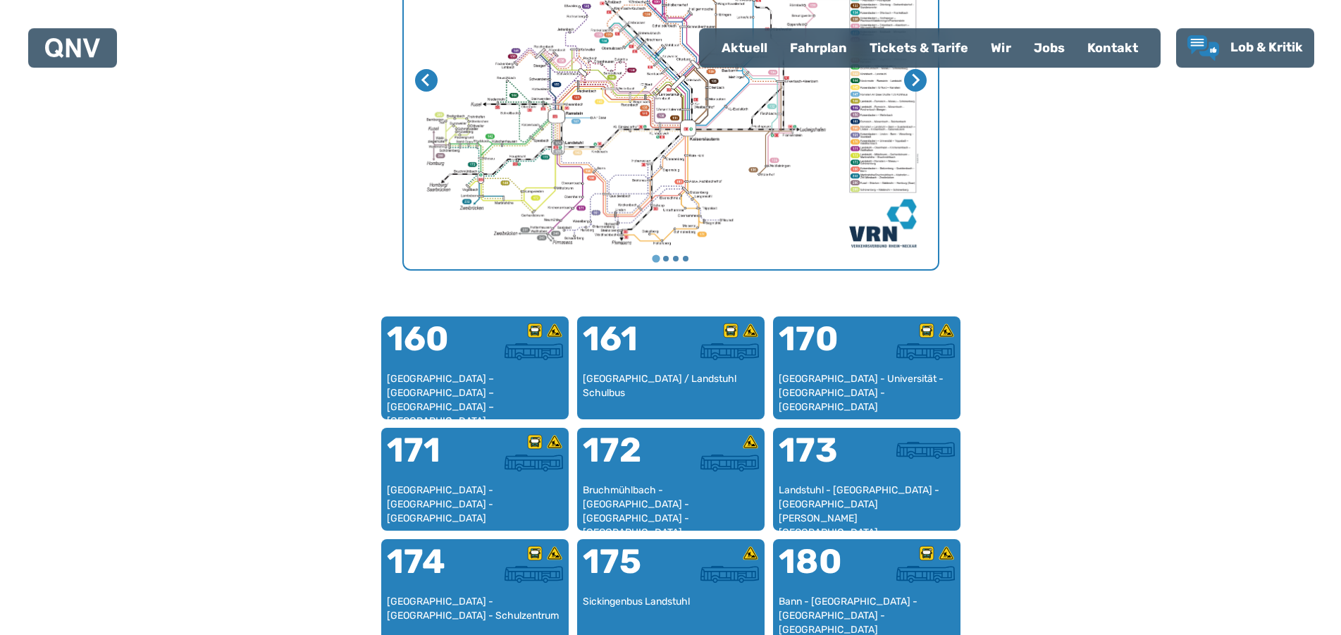
click at [574, 156] on img "1 von 4" at bounding box center [671, 80] width 534 height 378
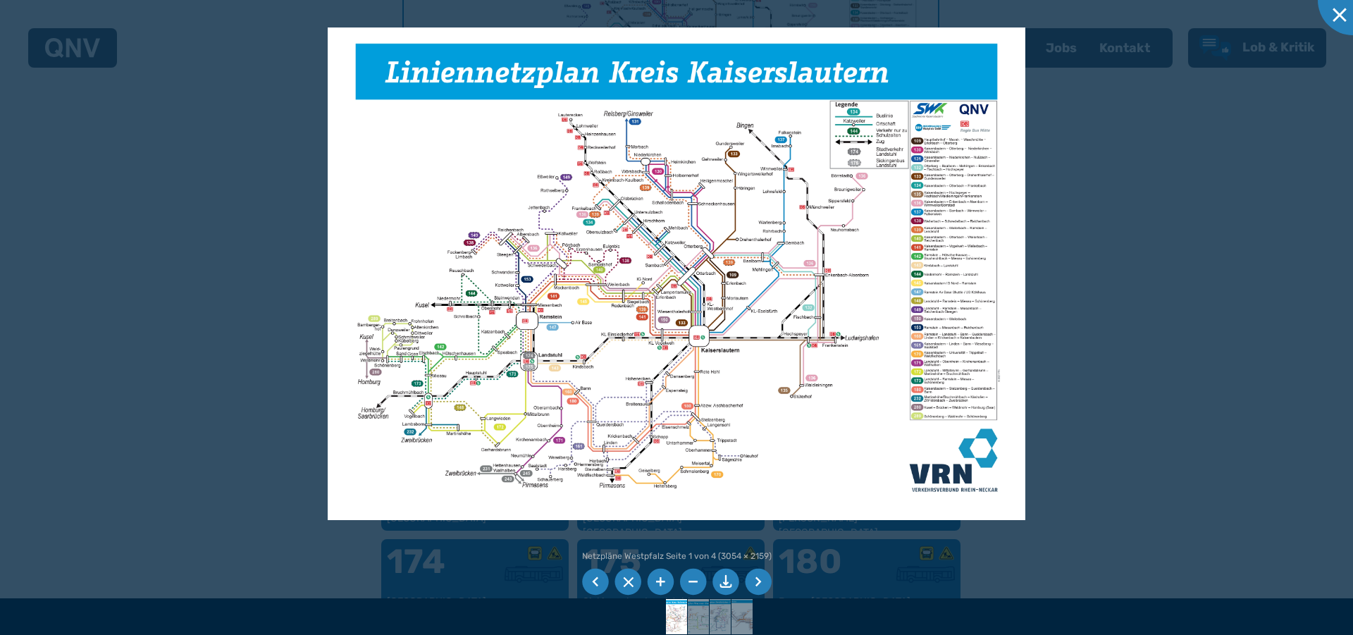
click at [657, 580] on li at bounding box center [660, 582] width 27 height 27
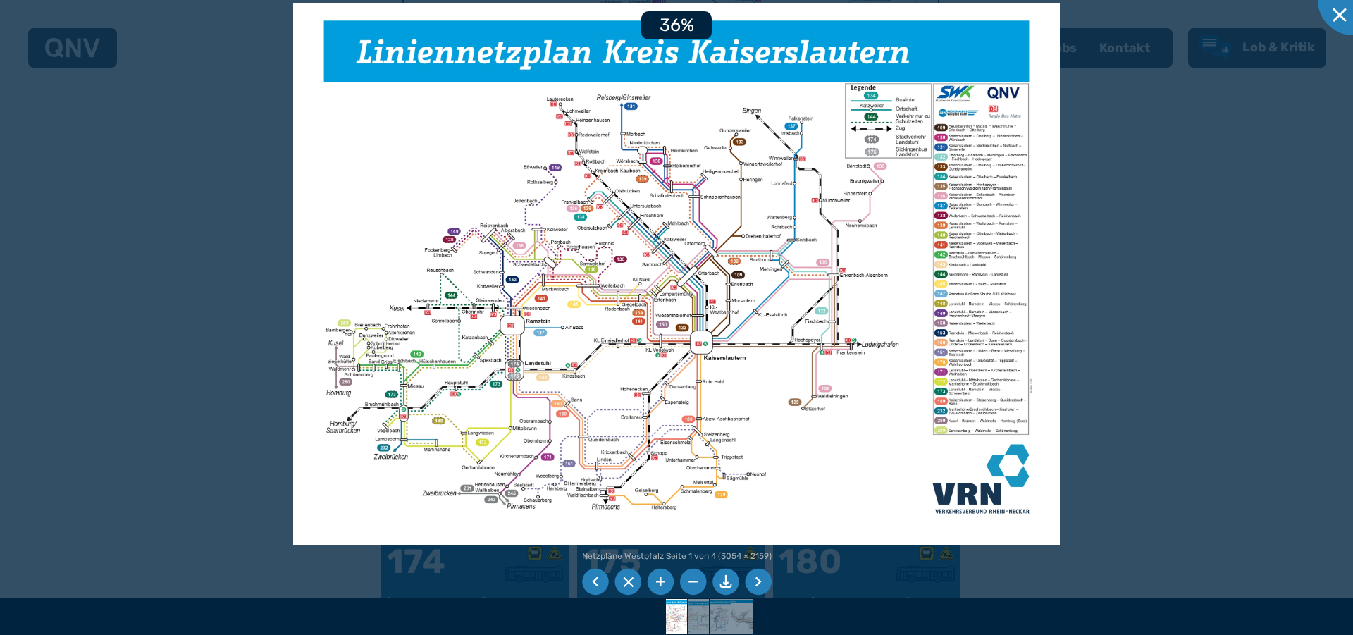
click at [657, 581] on li at bounding box center [660, 582] width 27 height 27
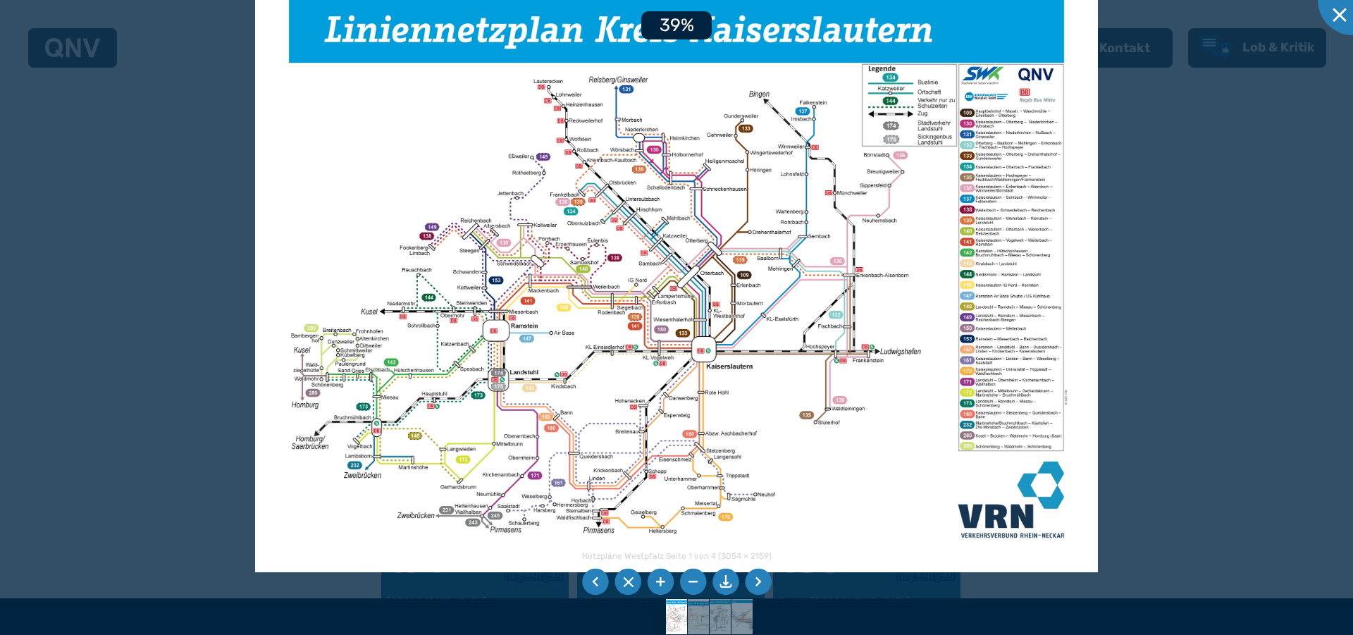
click at [657, 582] on li at bounding box center [660, 582] width 27 height 27
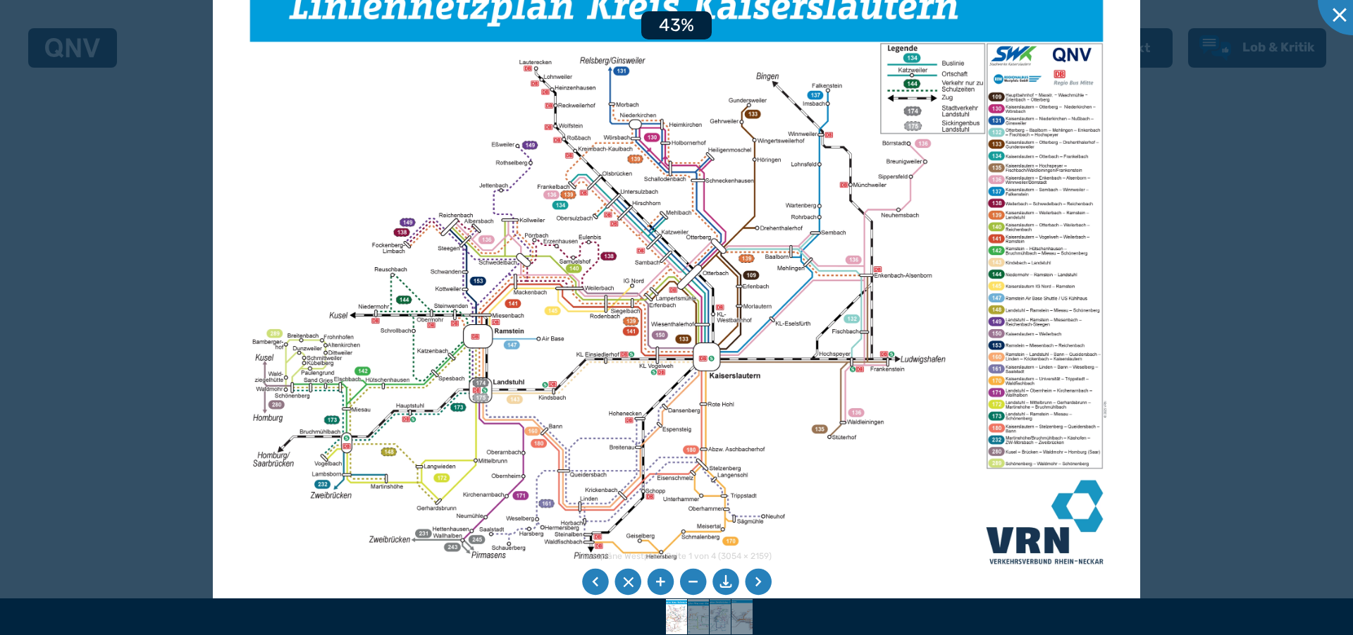
click at [657, 582] on li at bounding box center [660, 582] width 27 height 27
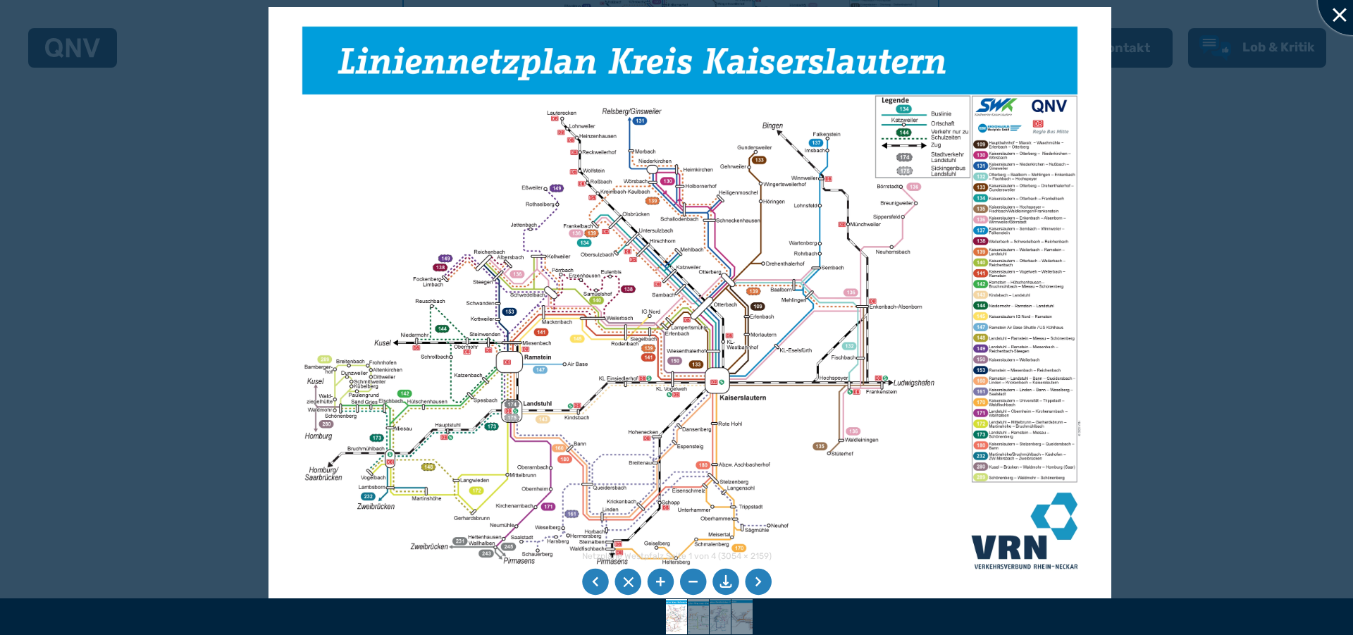
click at [1340, 11] on div at bounding box center [1353, 0] width 70 height 70
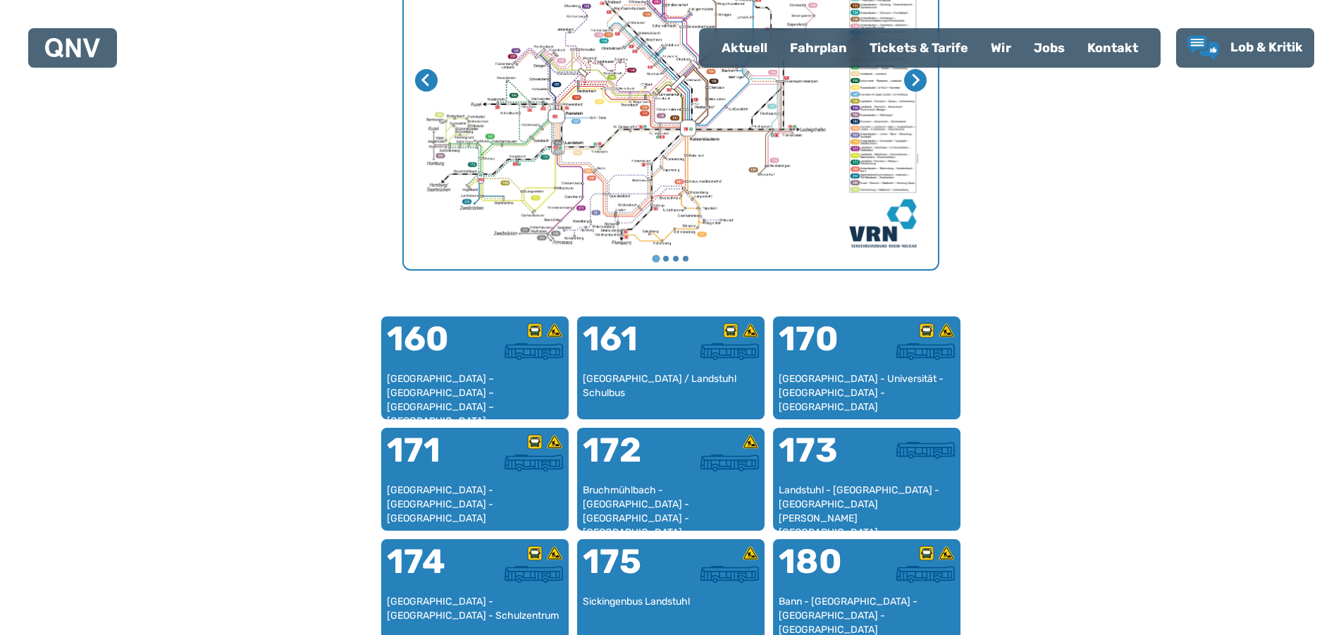
click at [828, 52] on div "Fahrplan" at bounding box center [819, 48] width 80 height 37
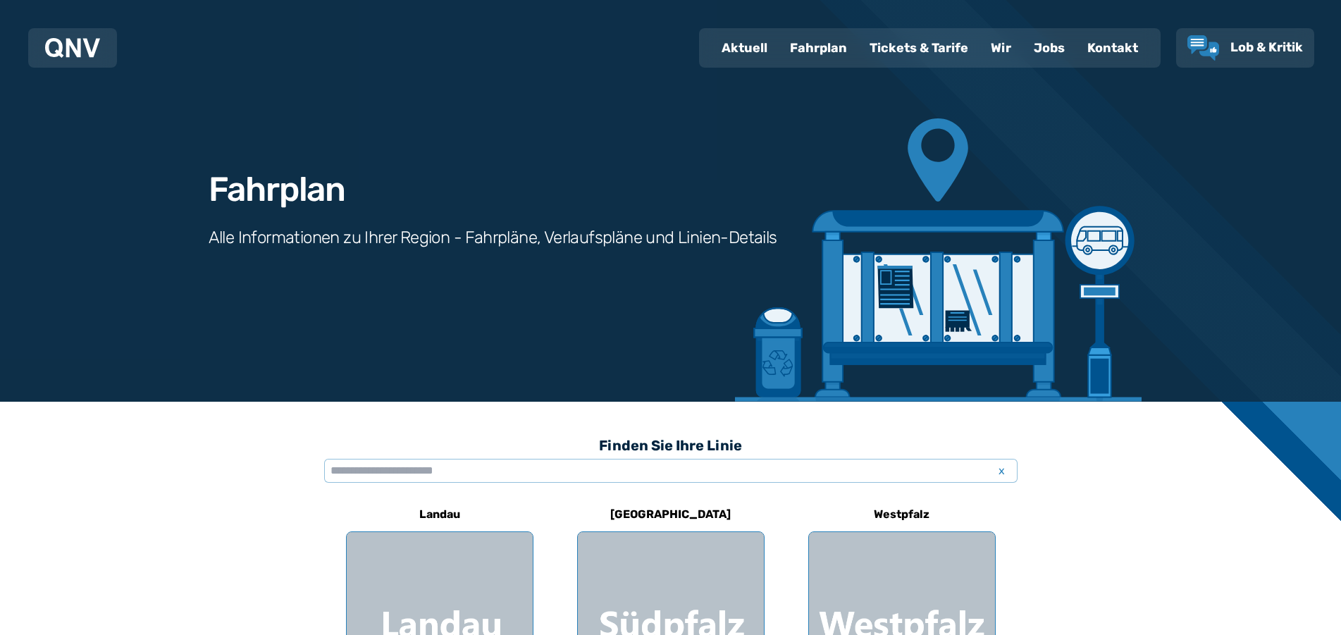
click at [821, 48] on div "Fahrplan" at bounding box center [819, 48] width 80 height 37
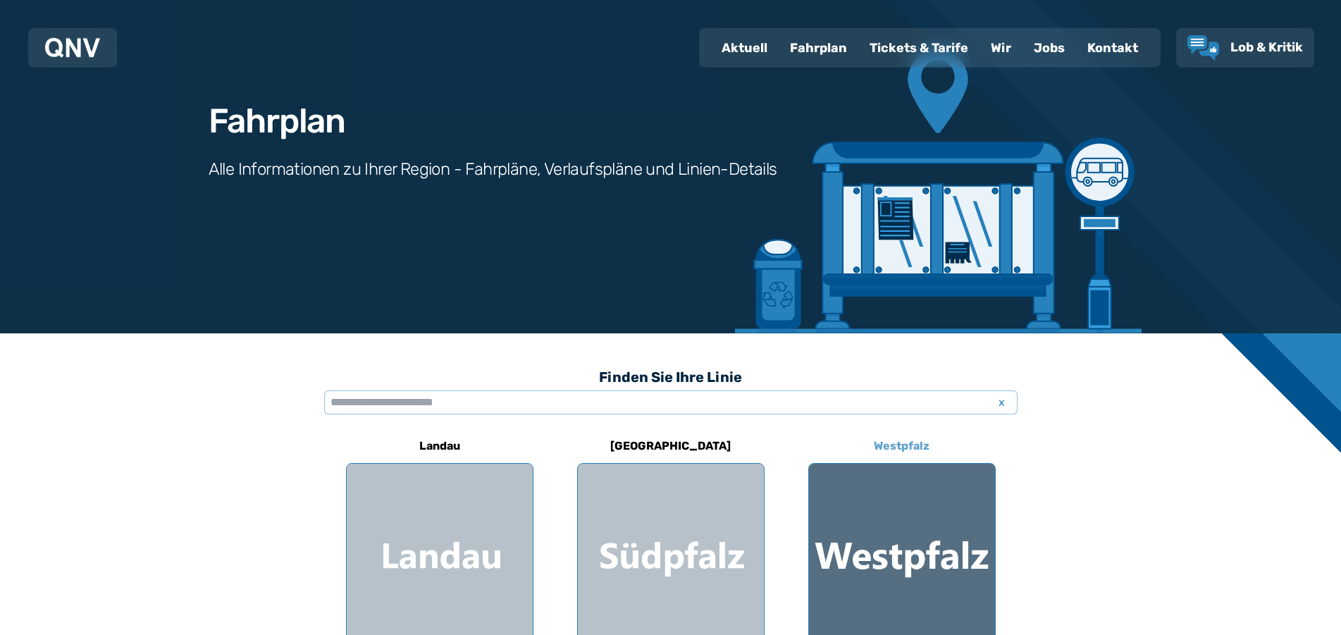
scroll to position [72, 0]
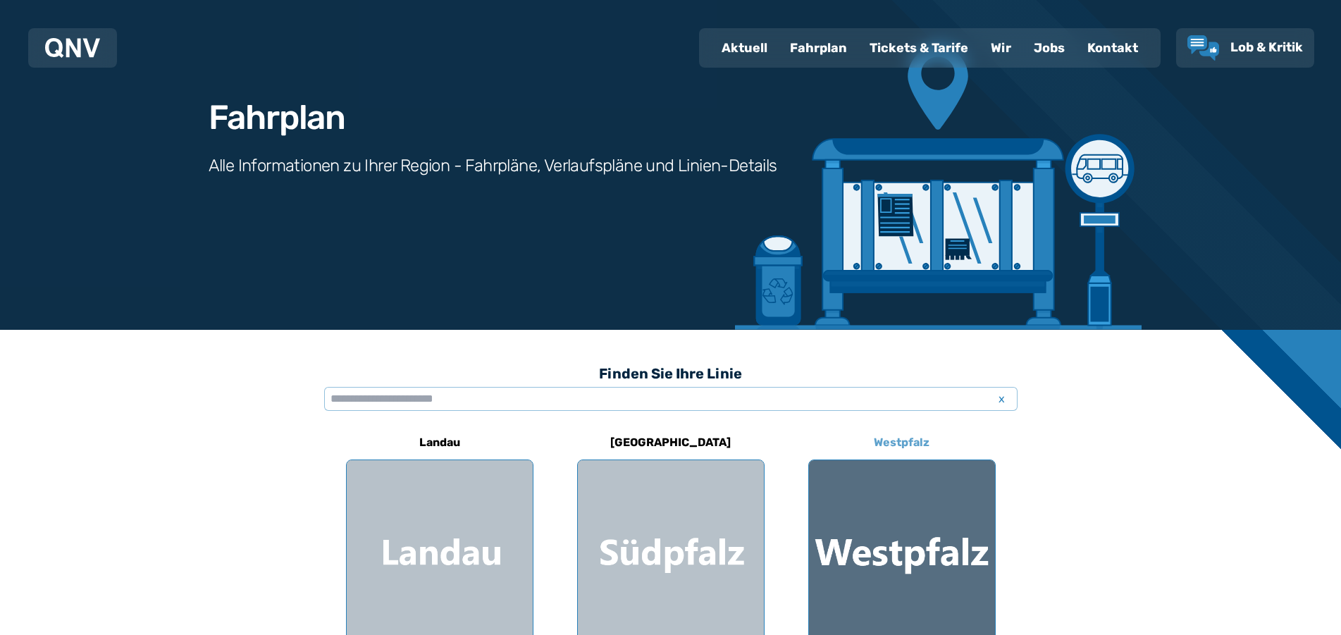
click at [890, 528] on div at bounding box center [902, 553] width 186 height 186
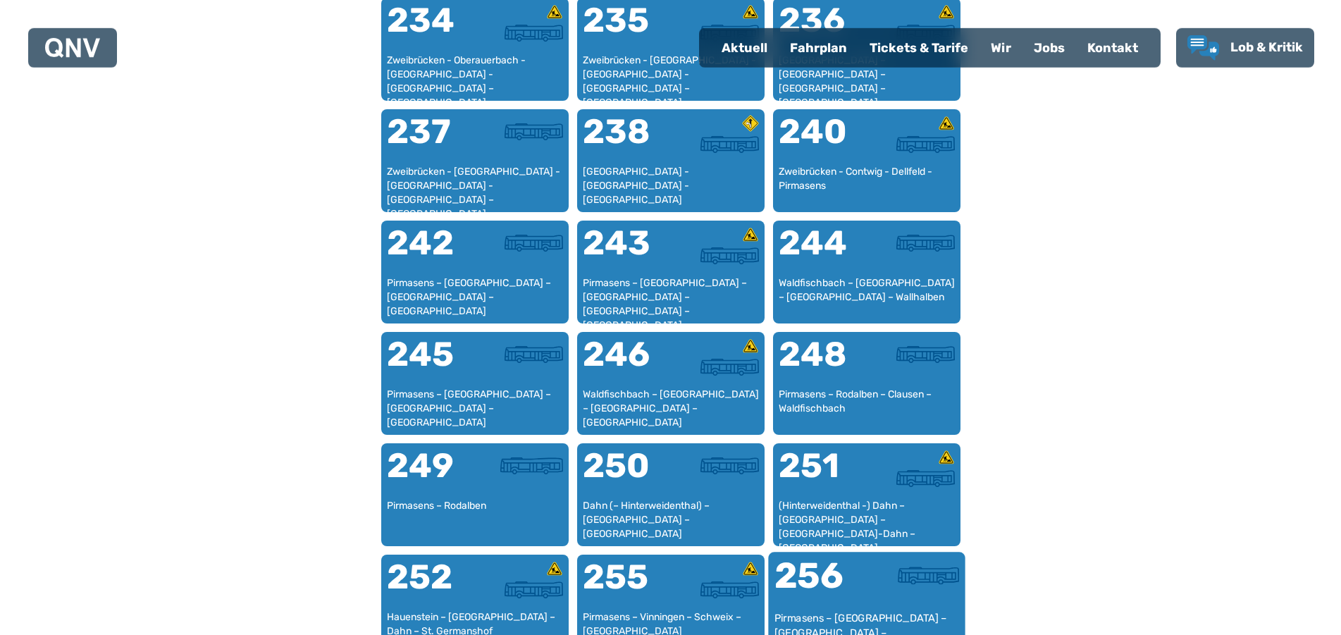
scroll to position [1584, 0]
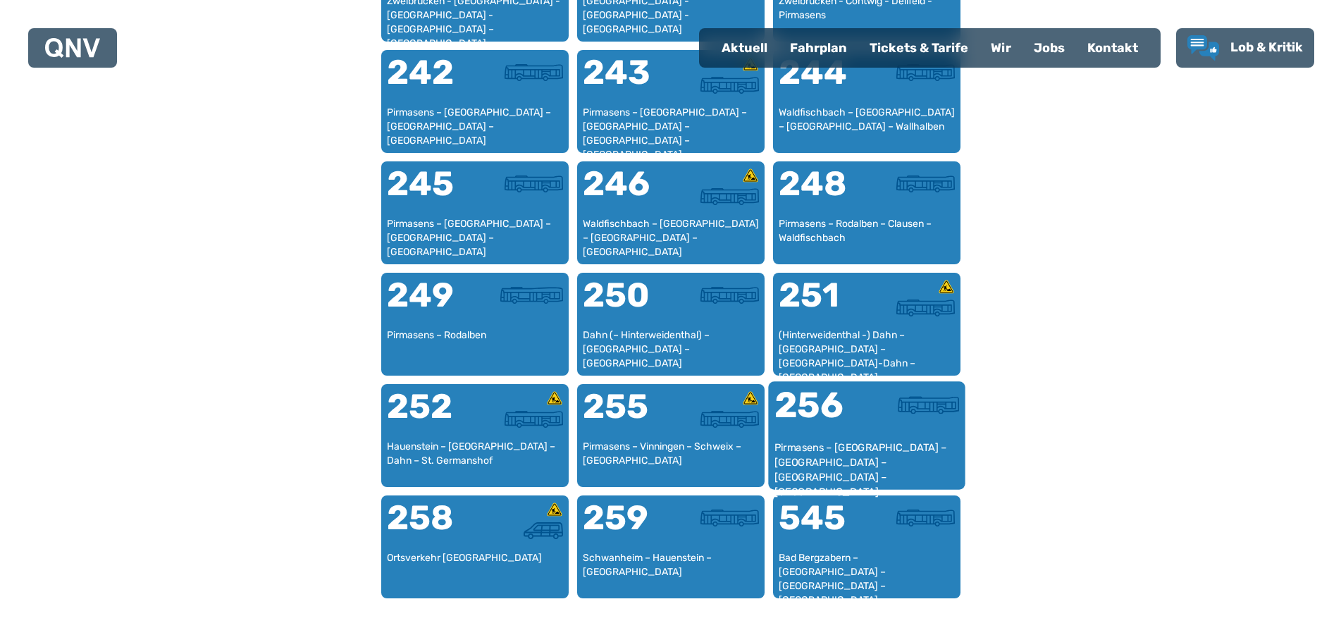
click at [844, 446] on div "Pirmasens – [GEOGRAPHIC_DATA] – [GEOGRAPHIC_DATA] – [GEOGRAPHIC_DATA] – [GEOGRA…" at bounding box center [866, 461] width 185 height 43
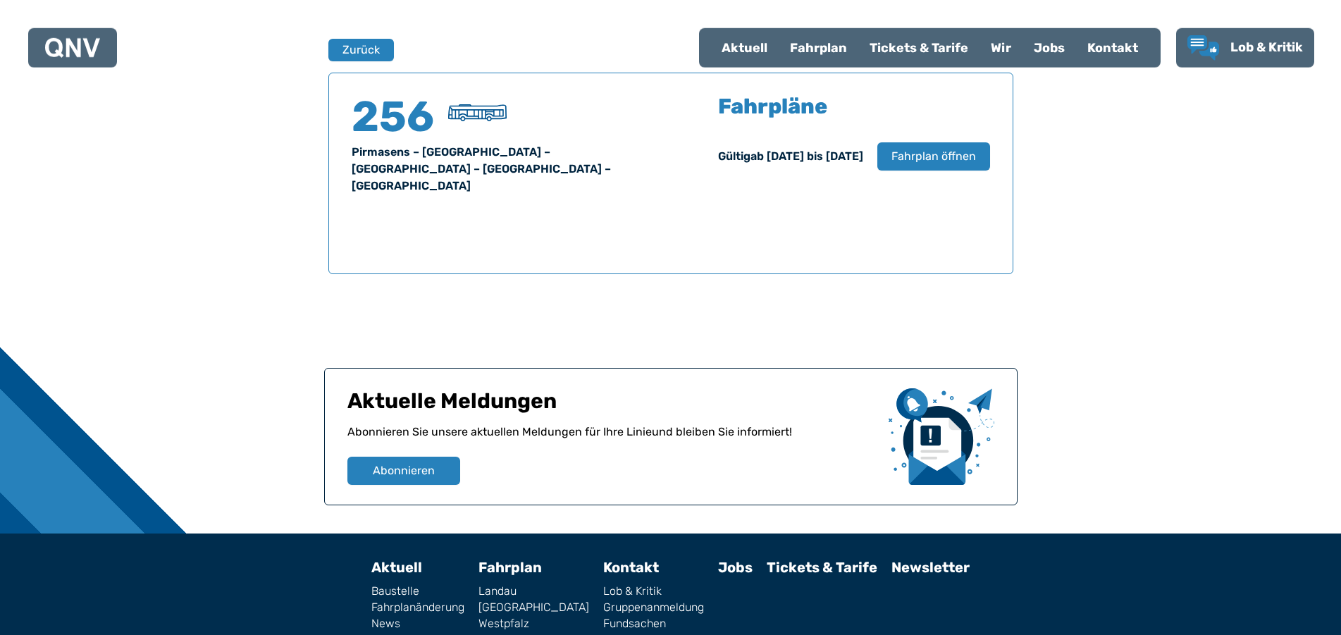
scroll to position [929, 0]
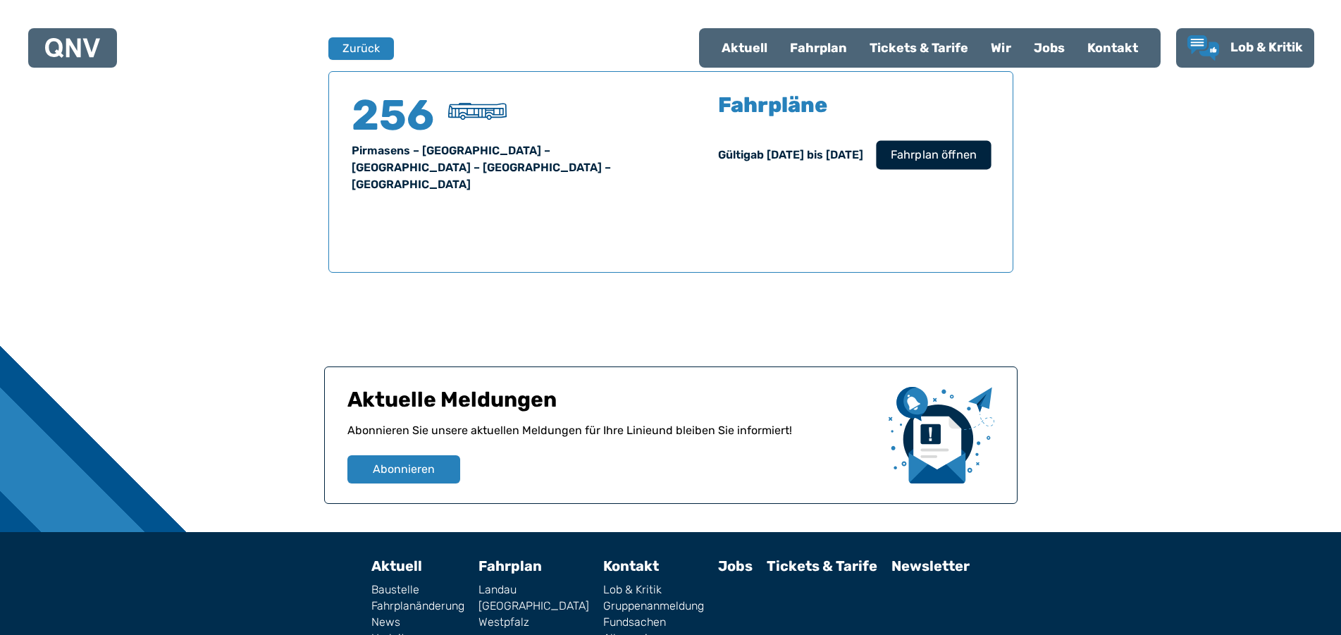
click at [938, 165] on button "Fahrplan öffnen" at bounding box center [933, 154] width 115 height 29
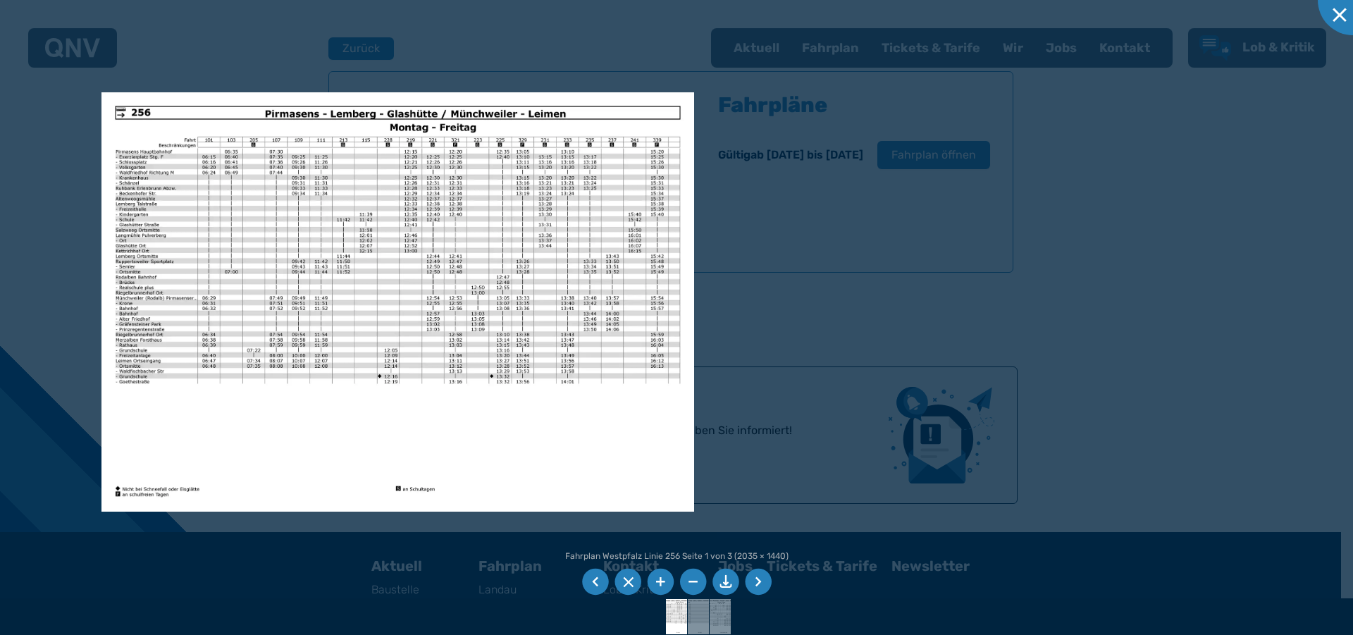
click at [759, 584] on li at bounding box center [758, 582] width 27 height 27
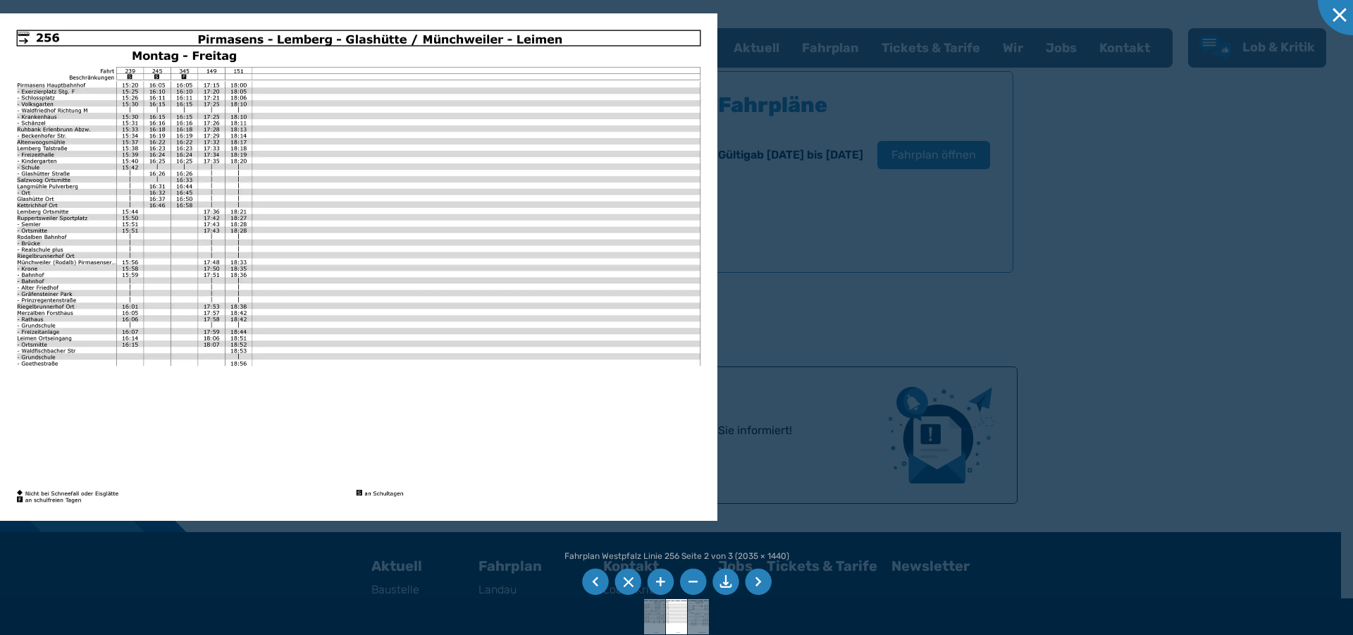
click at [758, 581] on li at bounding box center [758, 582] width 27 height 27
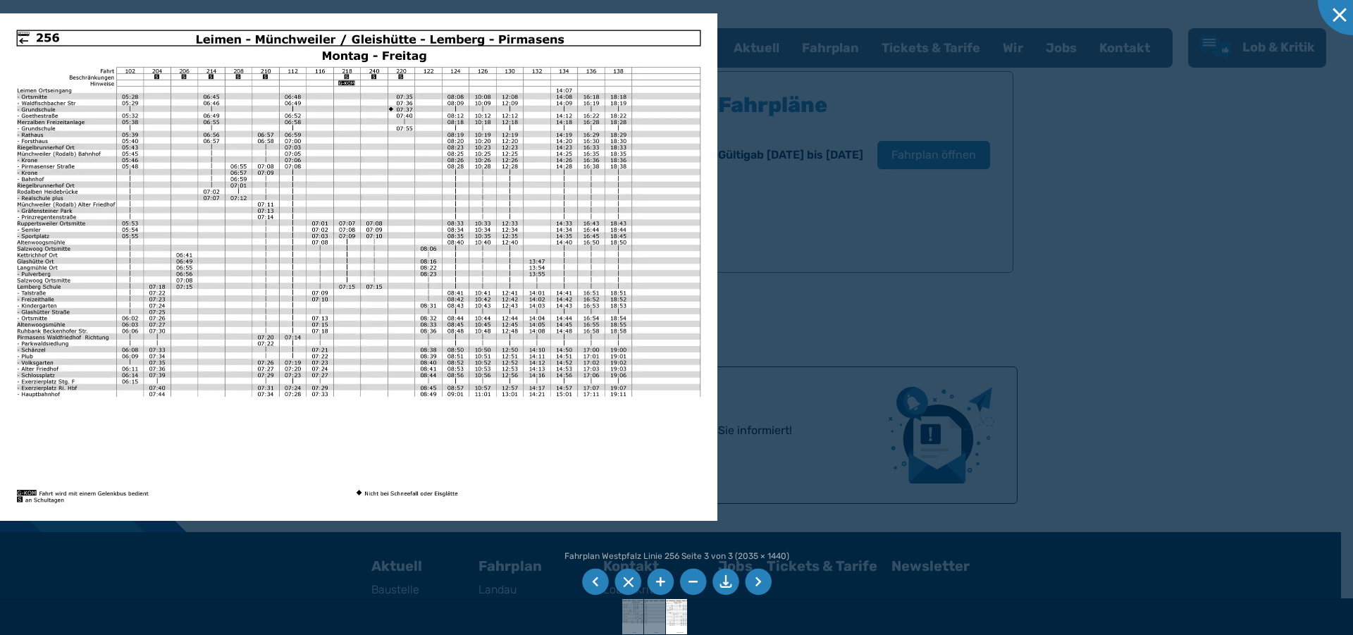
click at [656, 578] on li at bounding box center [660, 582] width 27 height 27
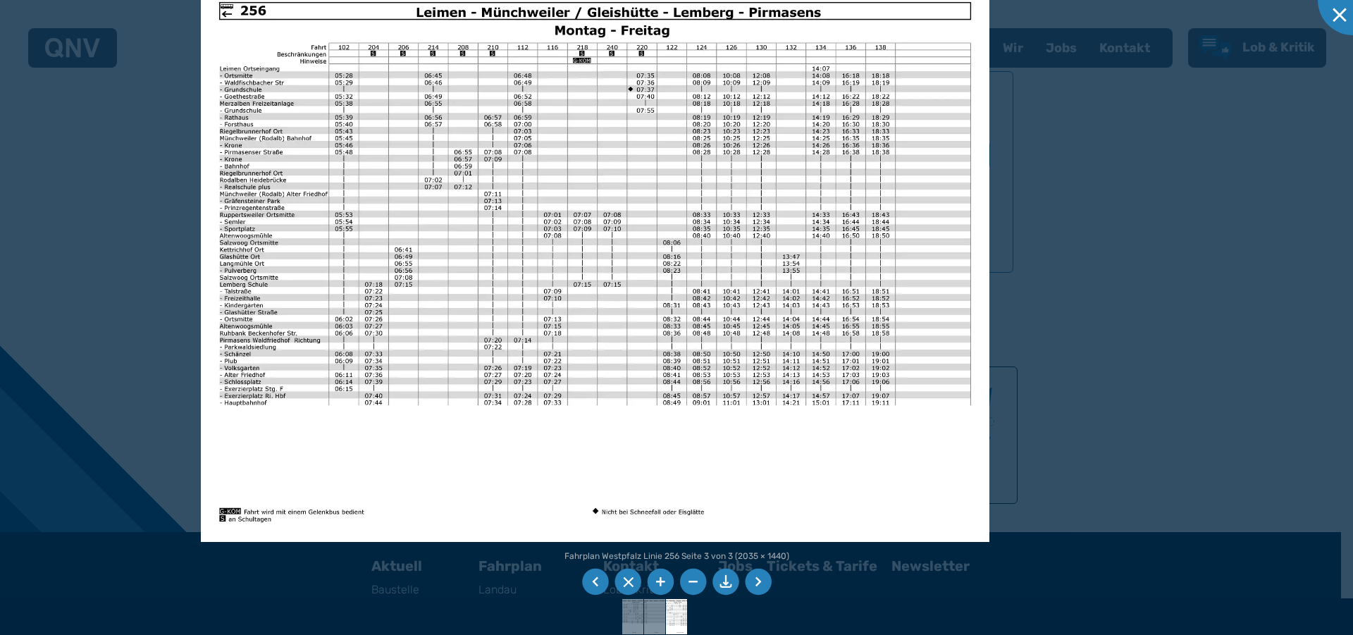
click at [833, 474] on img at bounding box center [595, 263] width 789 height 558
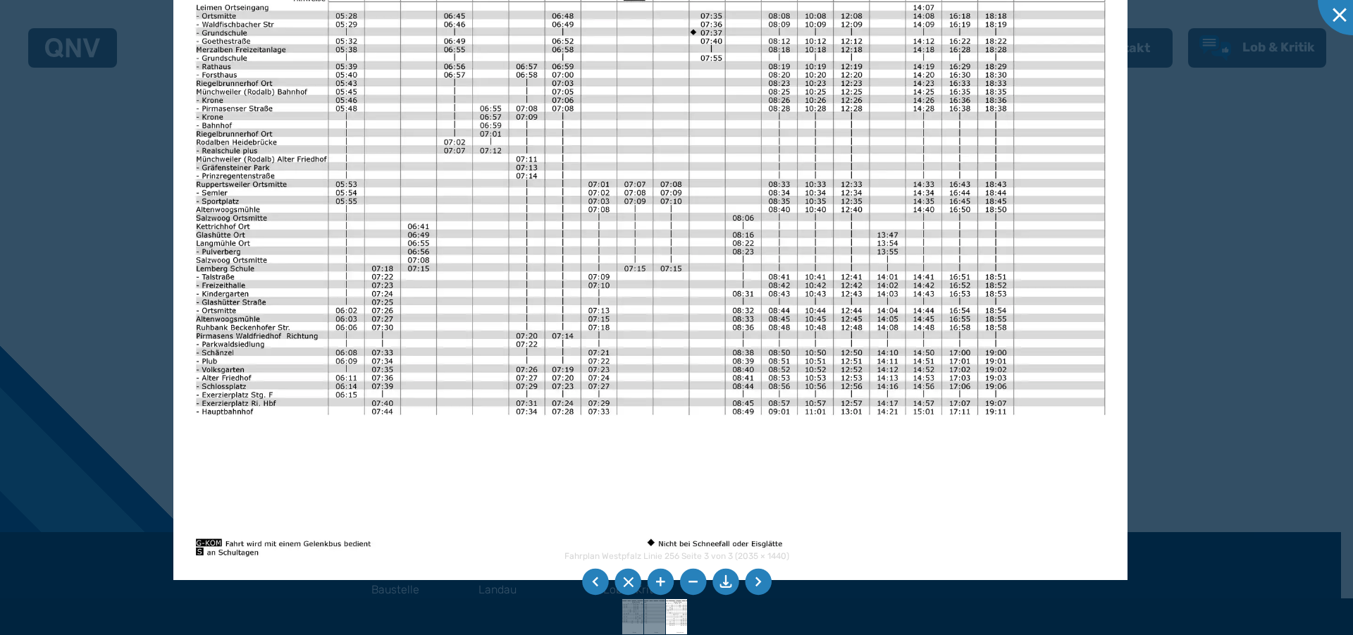
click at [760, 583] on li at bounding box center [758, 582] width 27 height 27
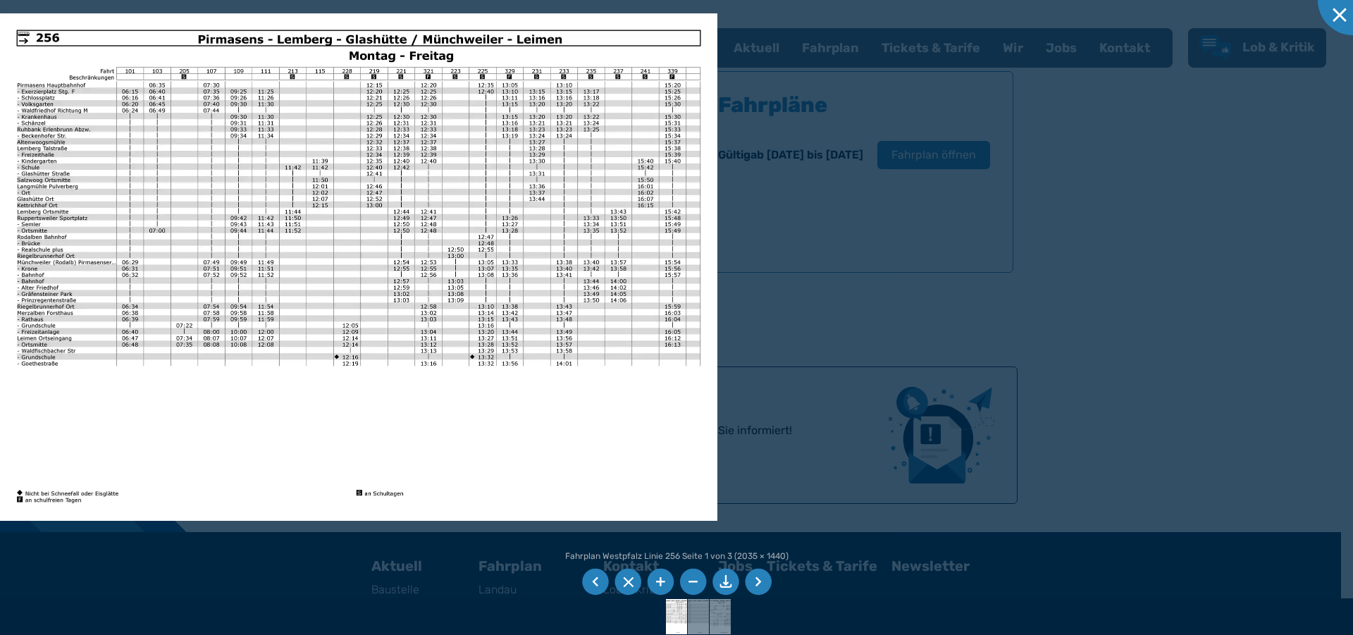
click at [760, 577] on li at bounding box center [758, 582] width 27 height 27
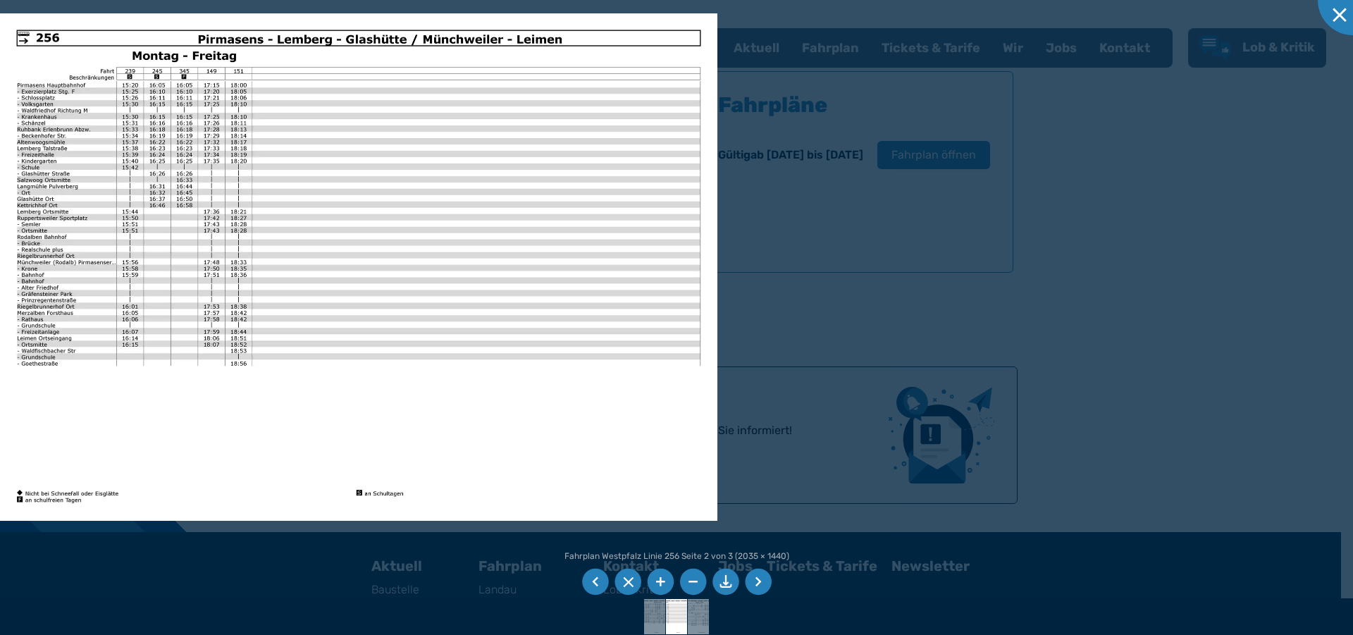
click at [764, 581] on li at bounding box center [758, 582] width 27 height 27
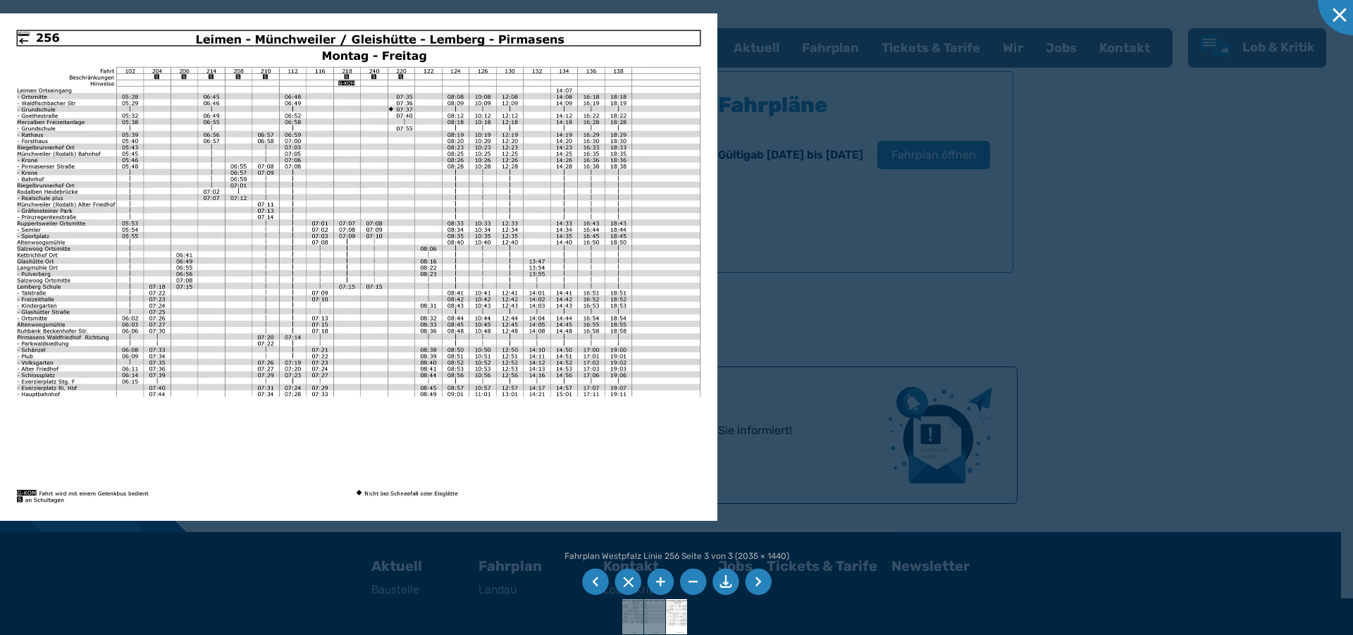
click at [756, 587] on li at bounding box center [758, 582] width 27 height 27
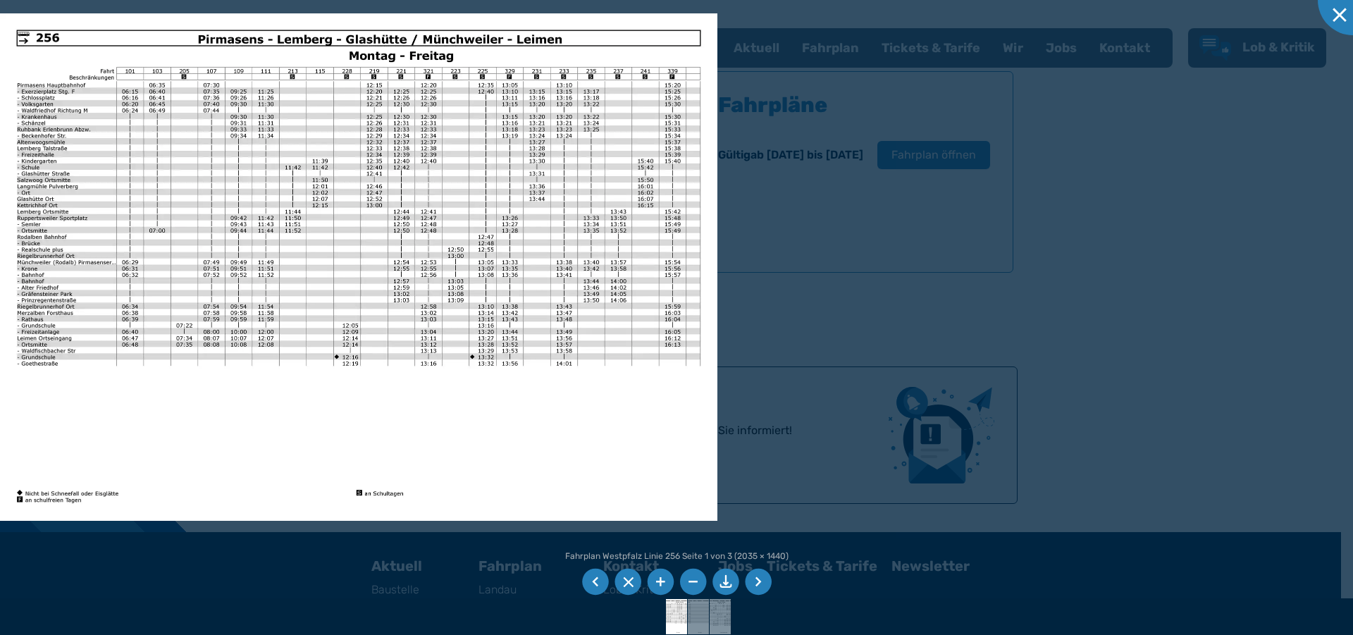
click at [757, 582] on li at bounding box center [758, 582] width 27 height 27
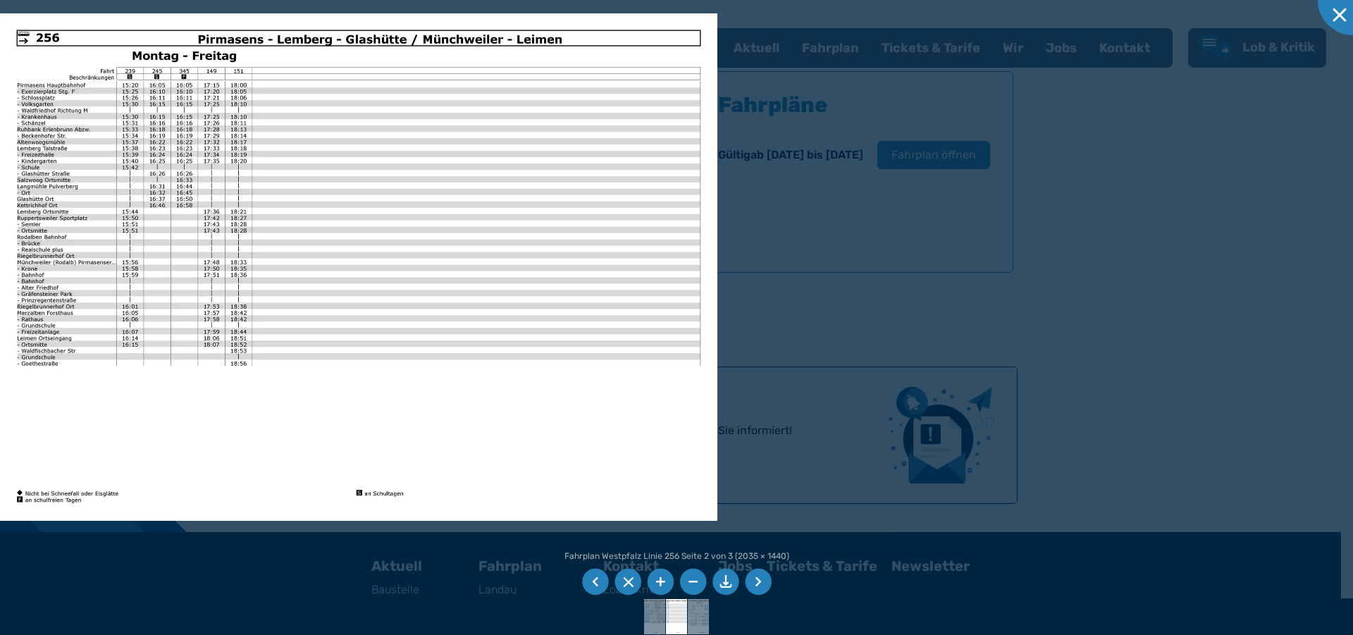
click at [755, 583] on li at bounding box center [758, 582] width 27 height 27
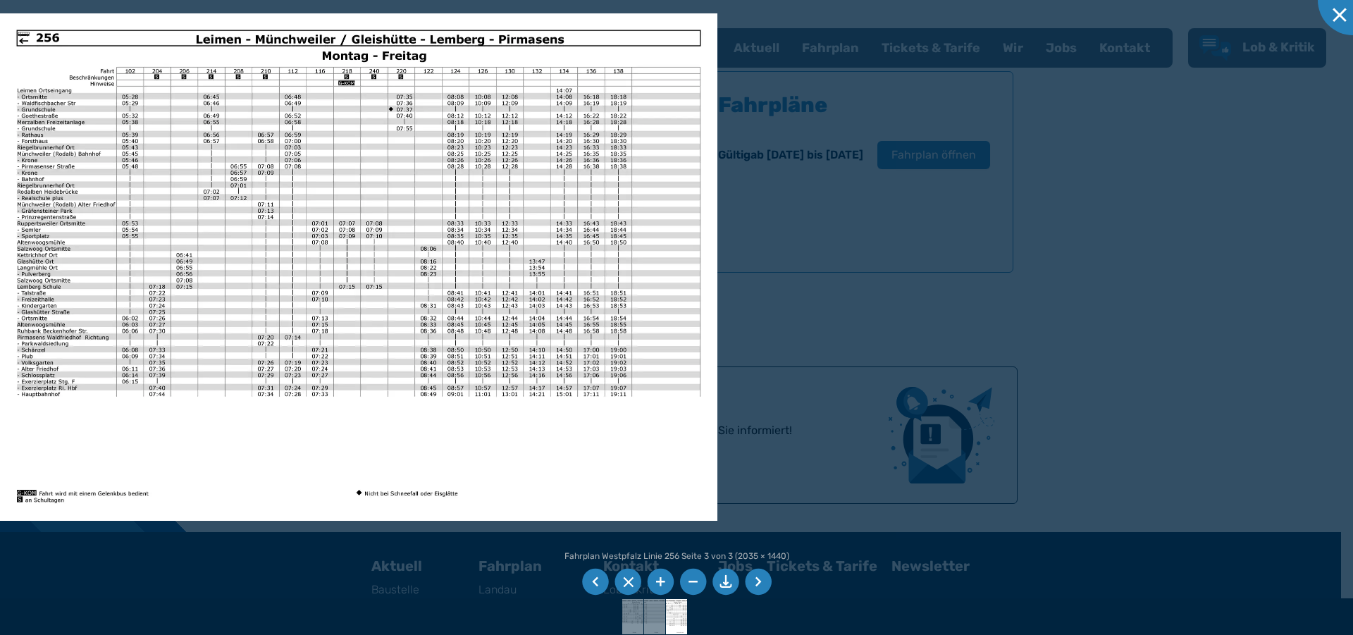
click at [753, 581] on li at bounding box center [758, 582] width 27 height 27
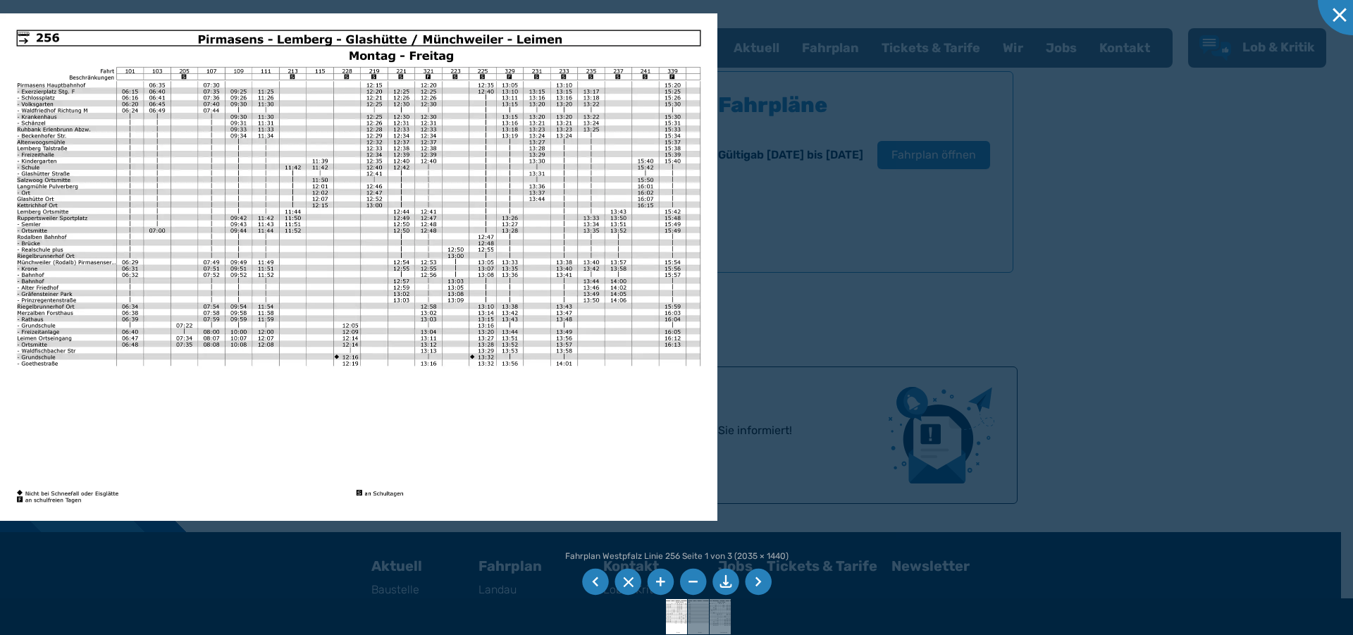
click at [753, 581] on li at bounding box center [758, 582] width 27 height 27
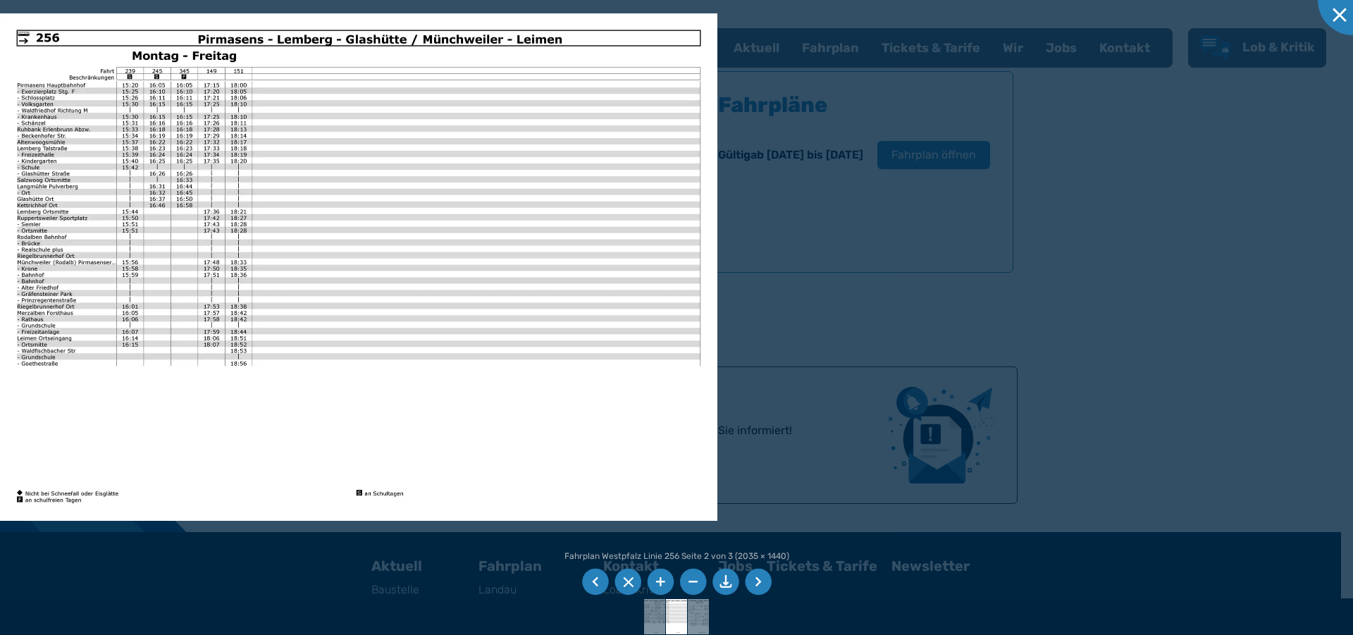
click at [753, 581] on li at bounding box center [758, 582] width 27 height 27
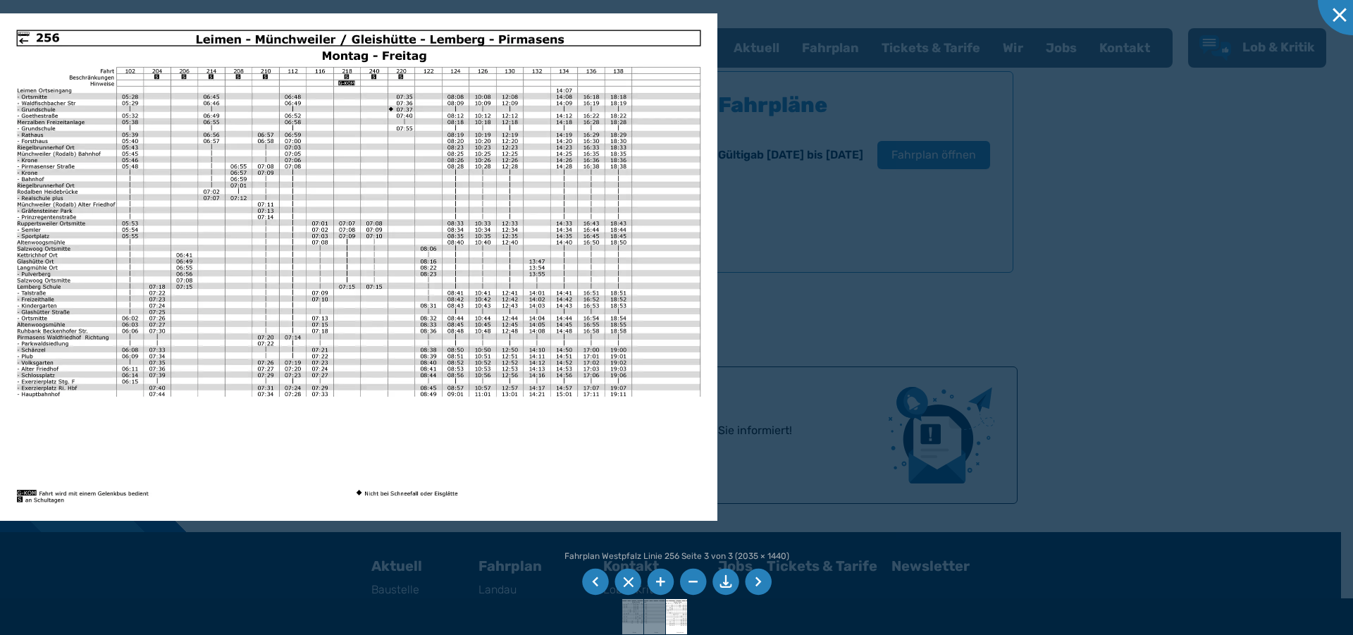
click at [753, 581] on li at bounding box center [758, 582] width 27 height 27
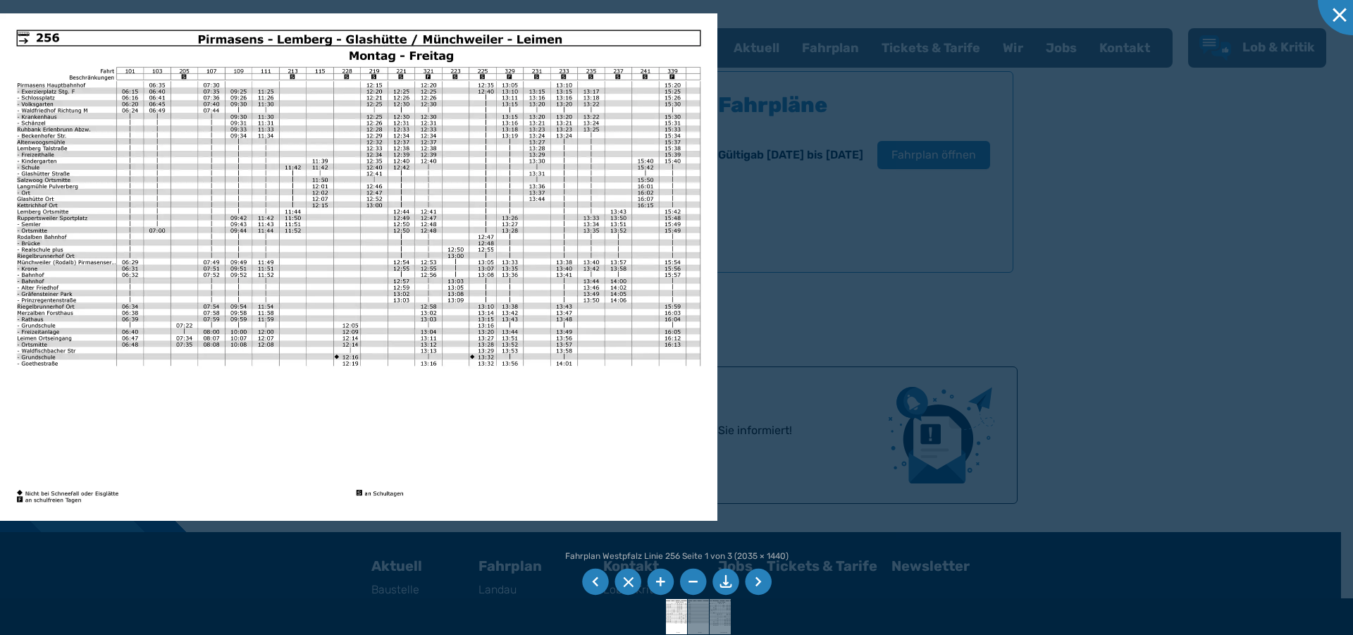
click at [759, 583] on li at bounding box center [758, 582] width 27 height 27
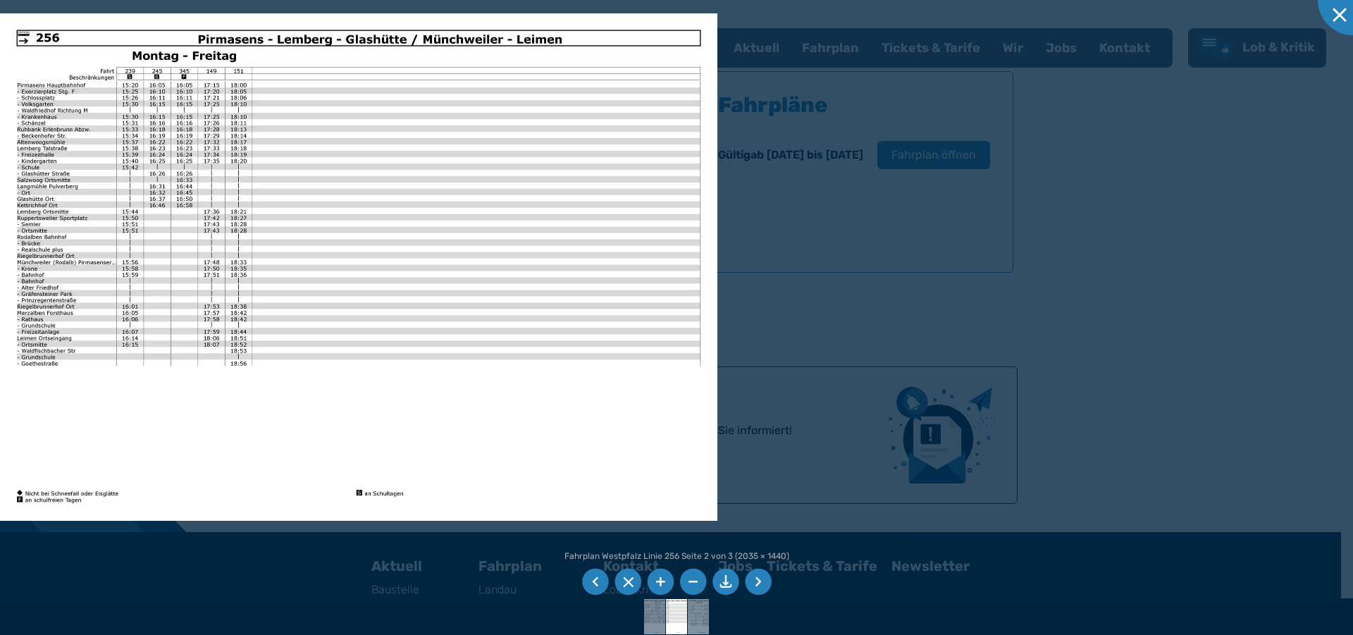
click at [759, 583] on li at bounding box center [758, 582] width 27 height 27
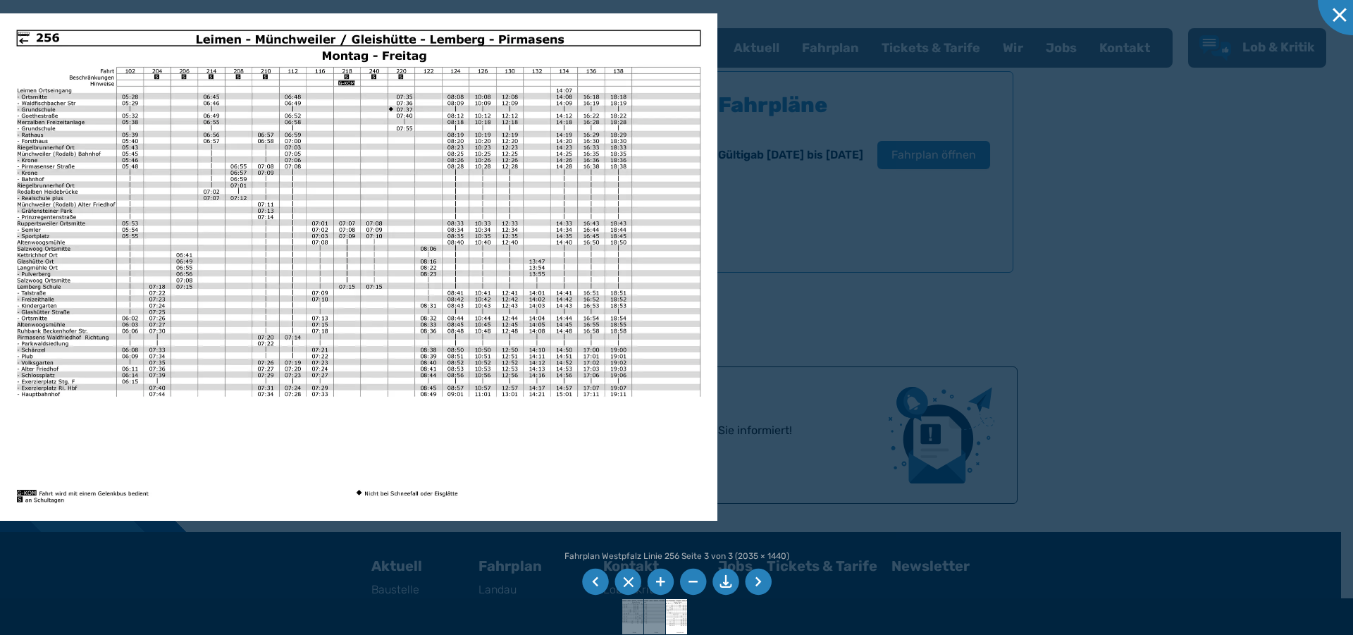
click at [754, 579] on li at bounding box center [758, 582] width 27 height 27
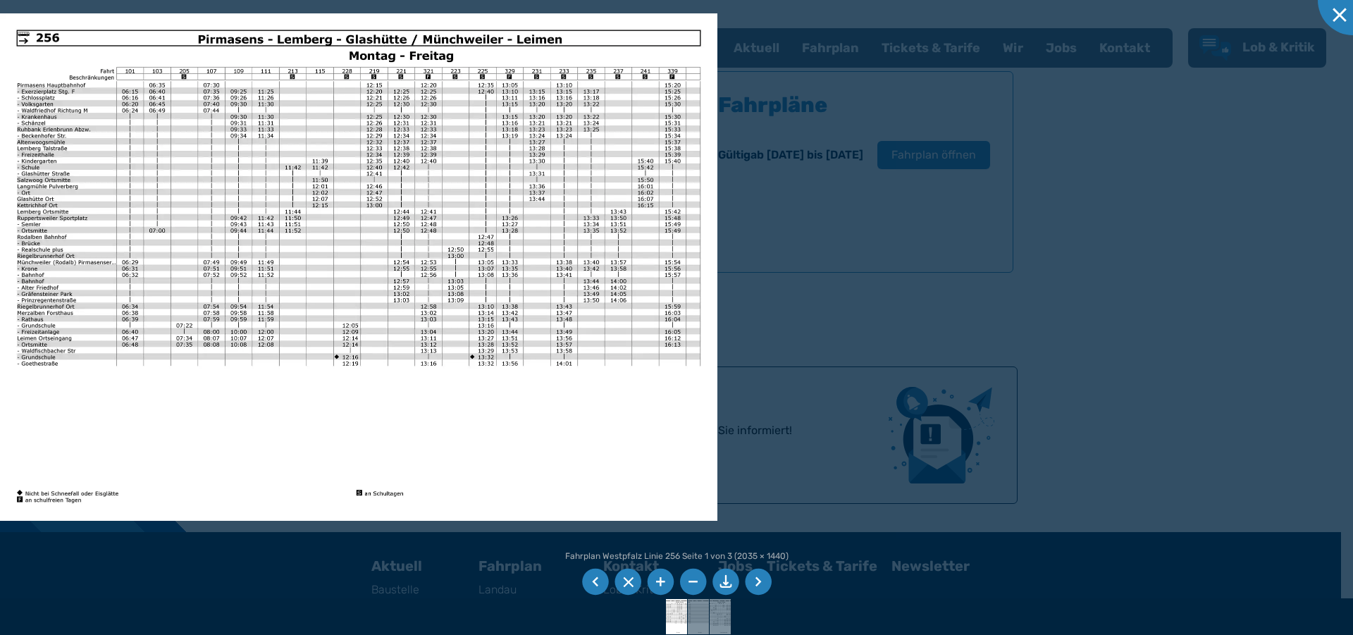
click at [754, 579] on li at bounding box center [758, 582] width 27 height 27
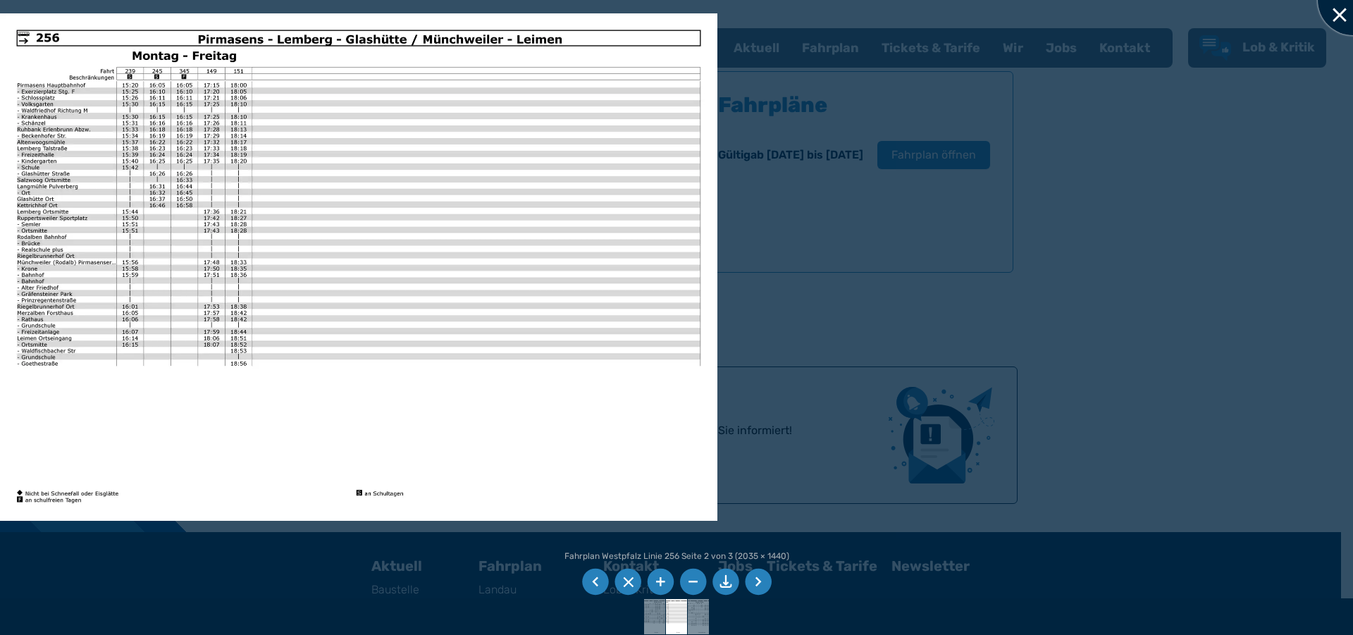
click at [1335, 8] on div at bounding box center [1353, 0] width 70 height 70
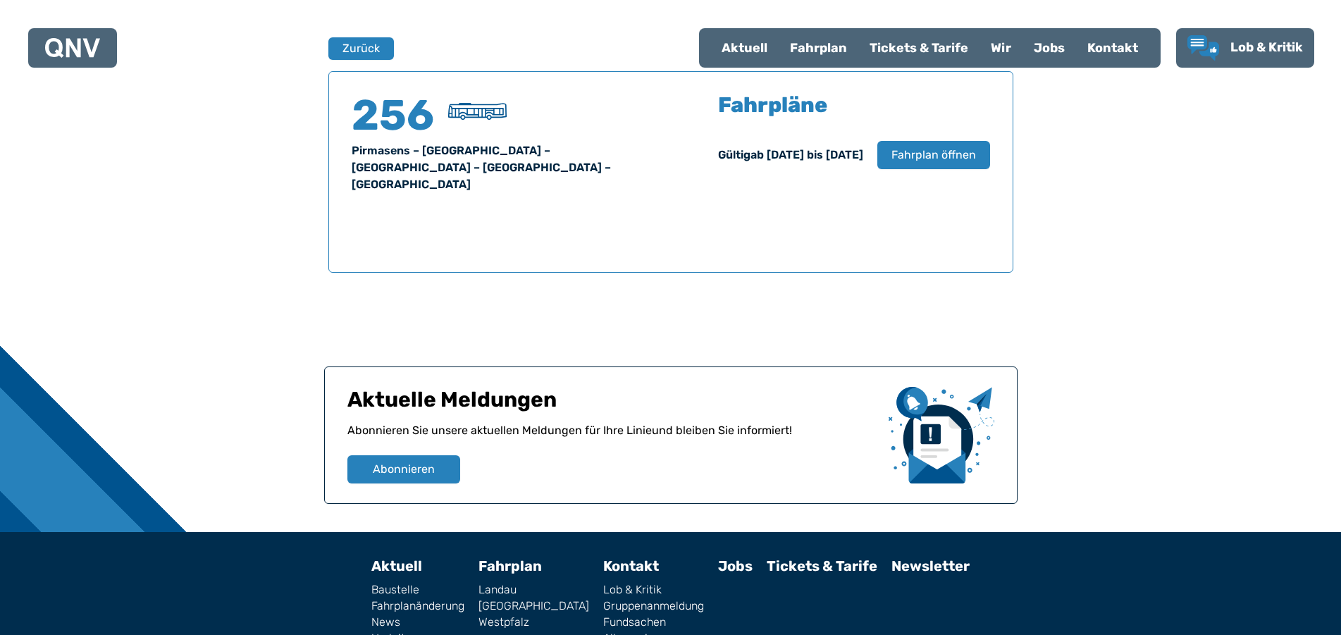
drag, startPoint x: 832, startPoint y: 42, endPoint x: 836, endPoint y: 49, distance: 8.2
click at [832, 42] on div "Fahrplan" at bounding box center [819, 48] width 80 height 37
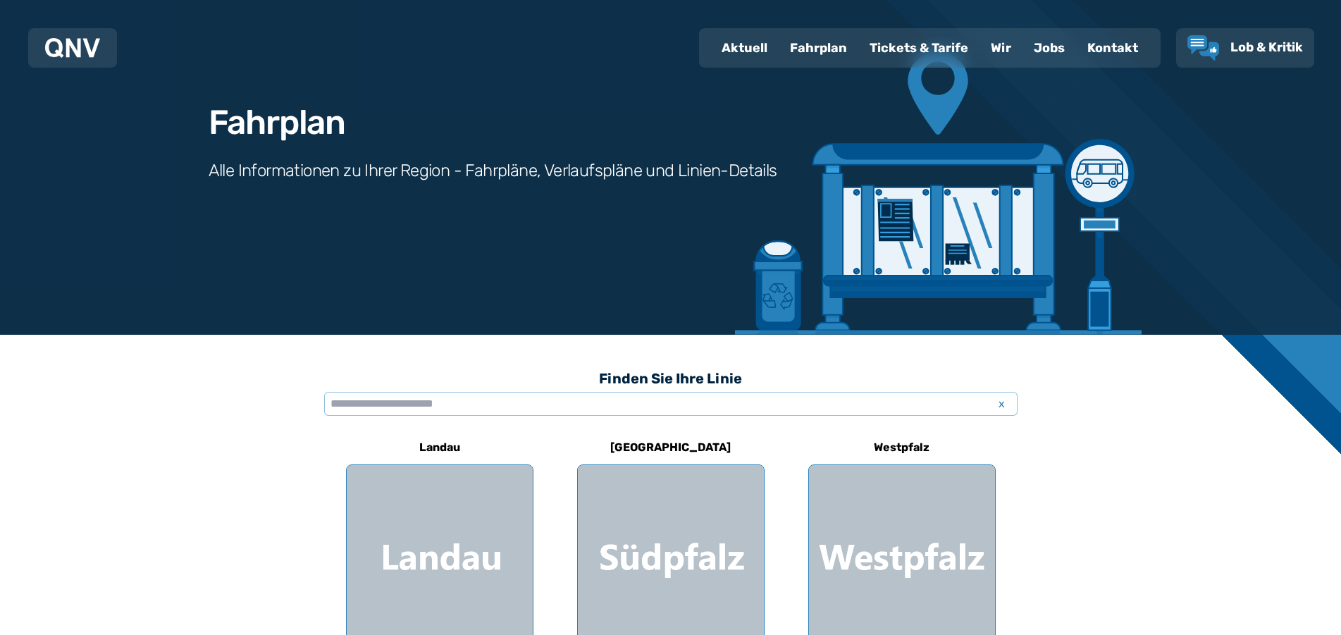
scroll to position [288, 0]
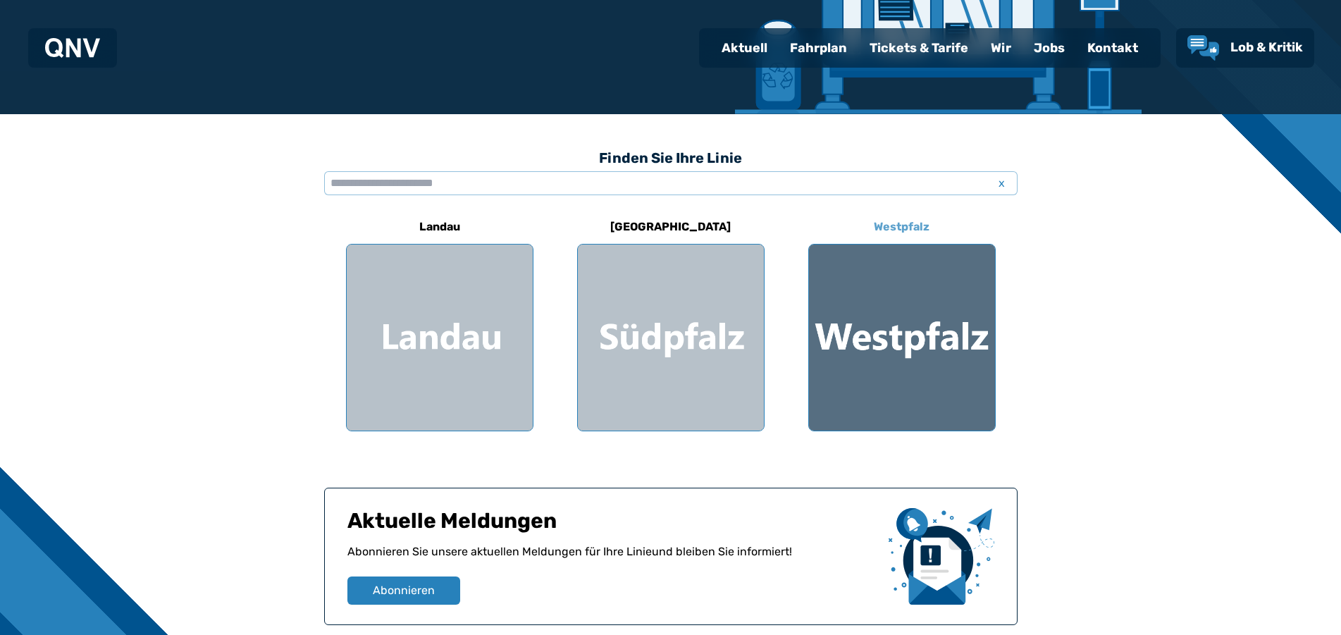
click at [891, 373] on div at bounding box center [902, 338] width 186 height 186
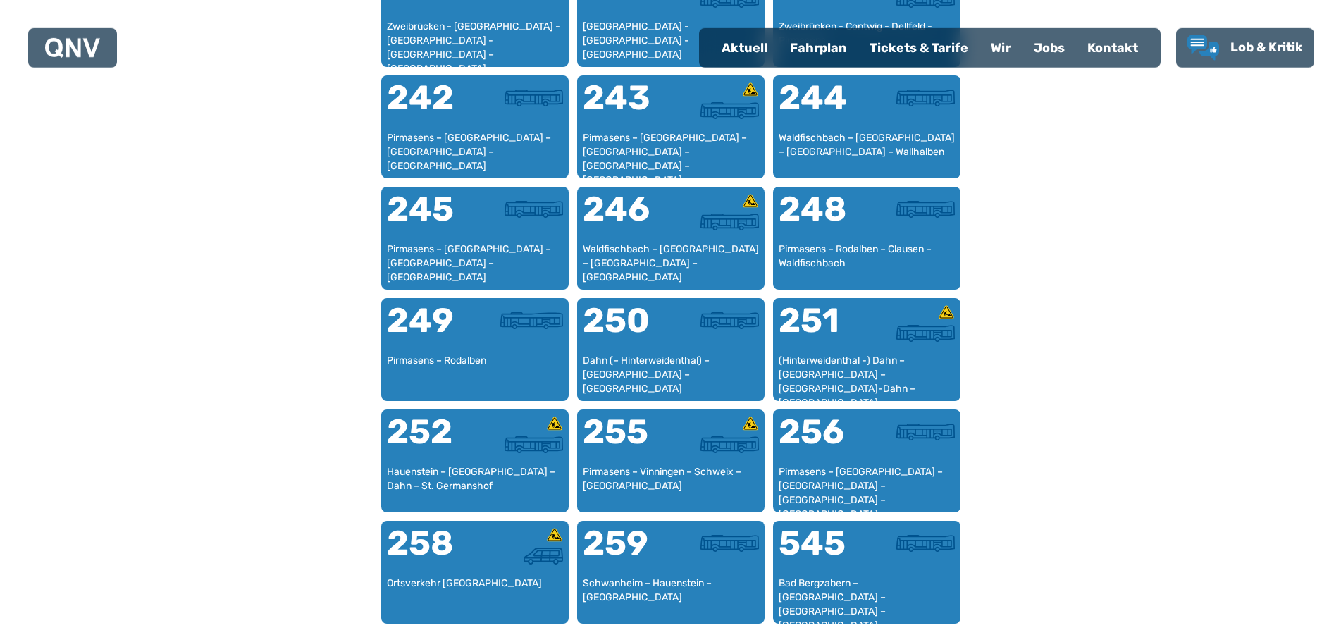
scroll to position [1584, 0]
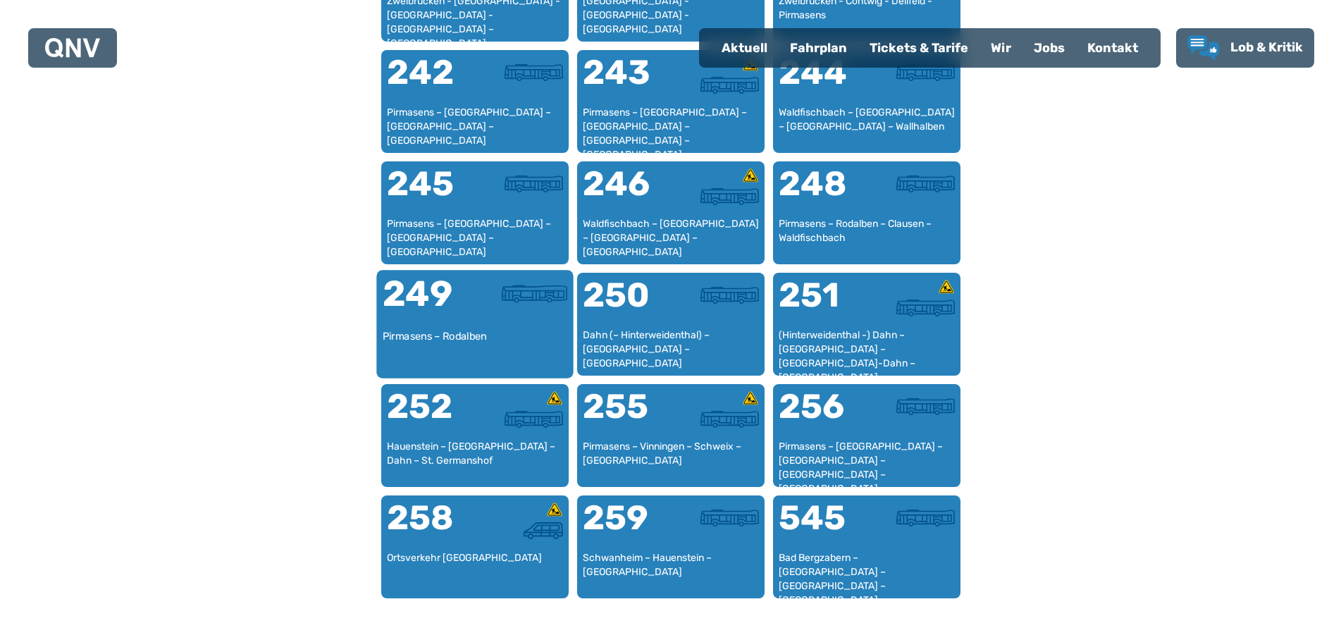
click at [520, 295] on img at bounding box center [535, 294] width 66 height 18
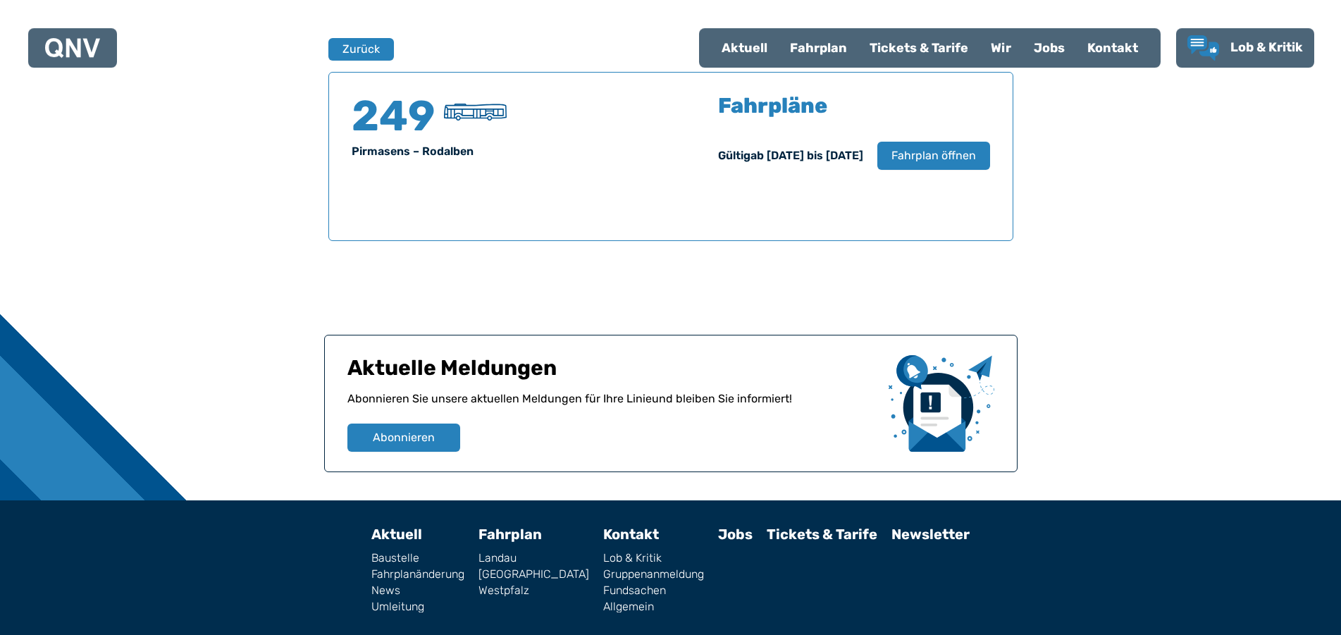
scroll to position [929, 0]
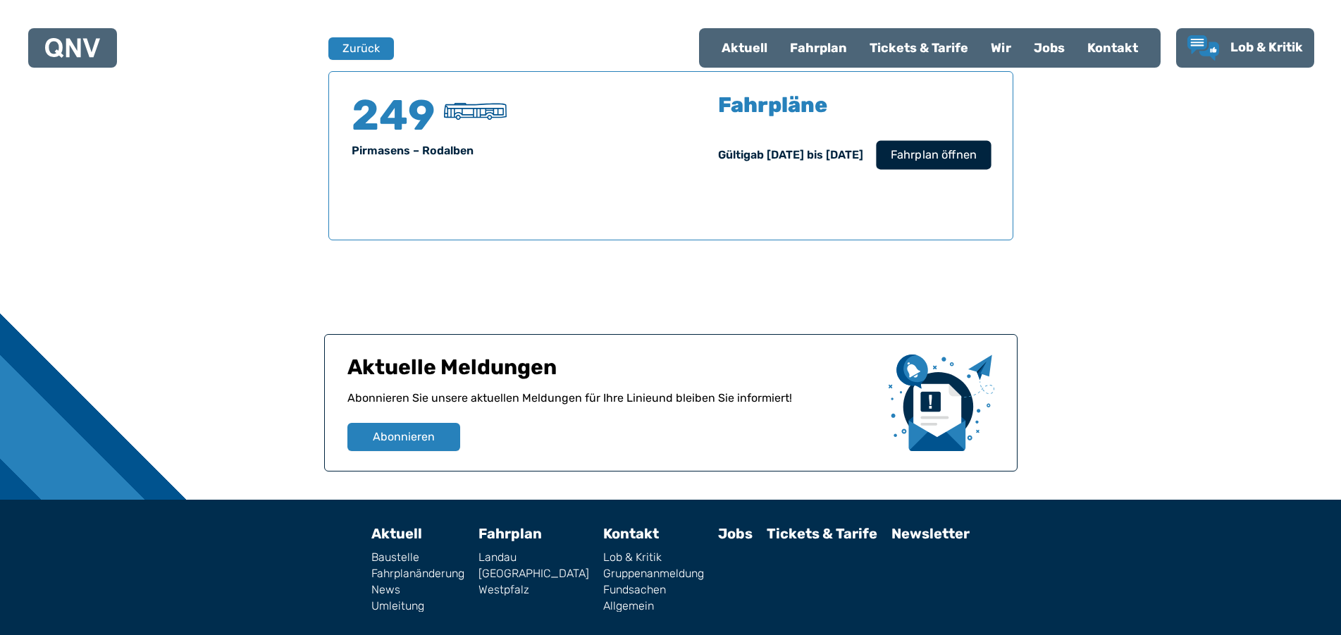
click at [912, 159] on span "Fahrplan öffnen" at bounding box center [933, 155] width 86 height 17
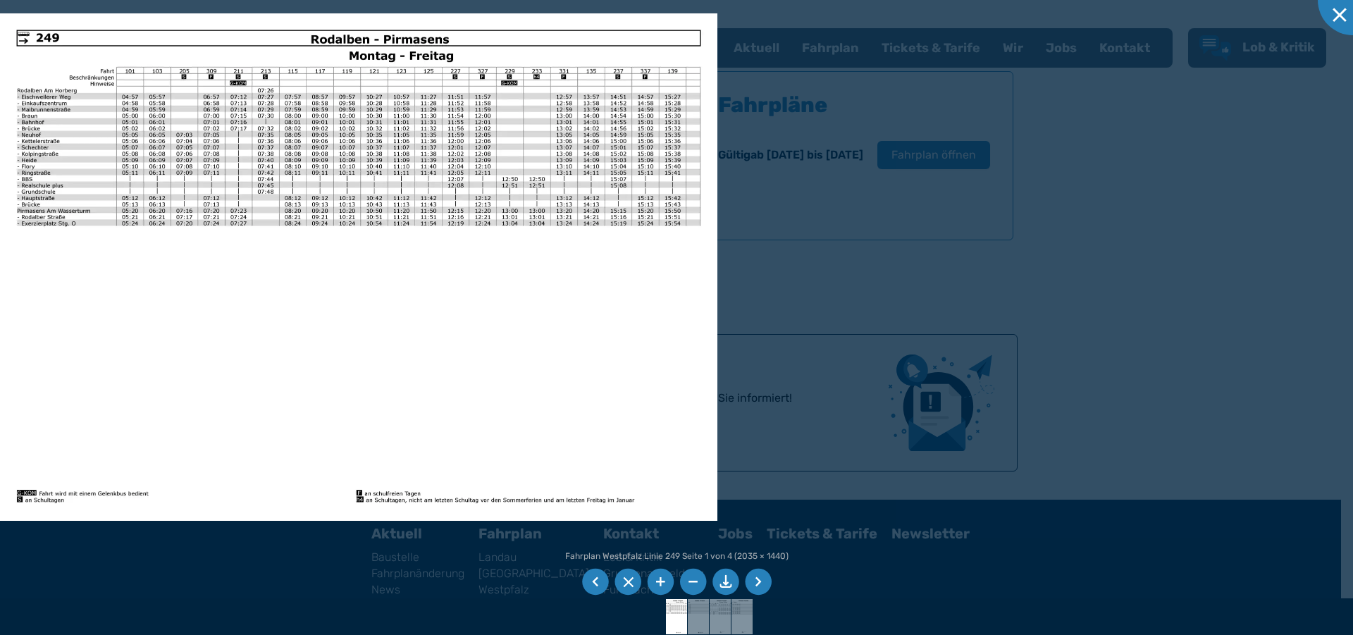
click at [755, 579] on li at bounding box center [758, 582] width 27 height 27
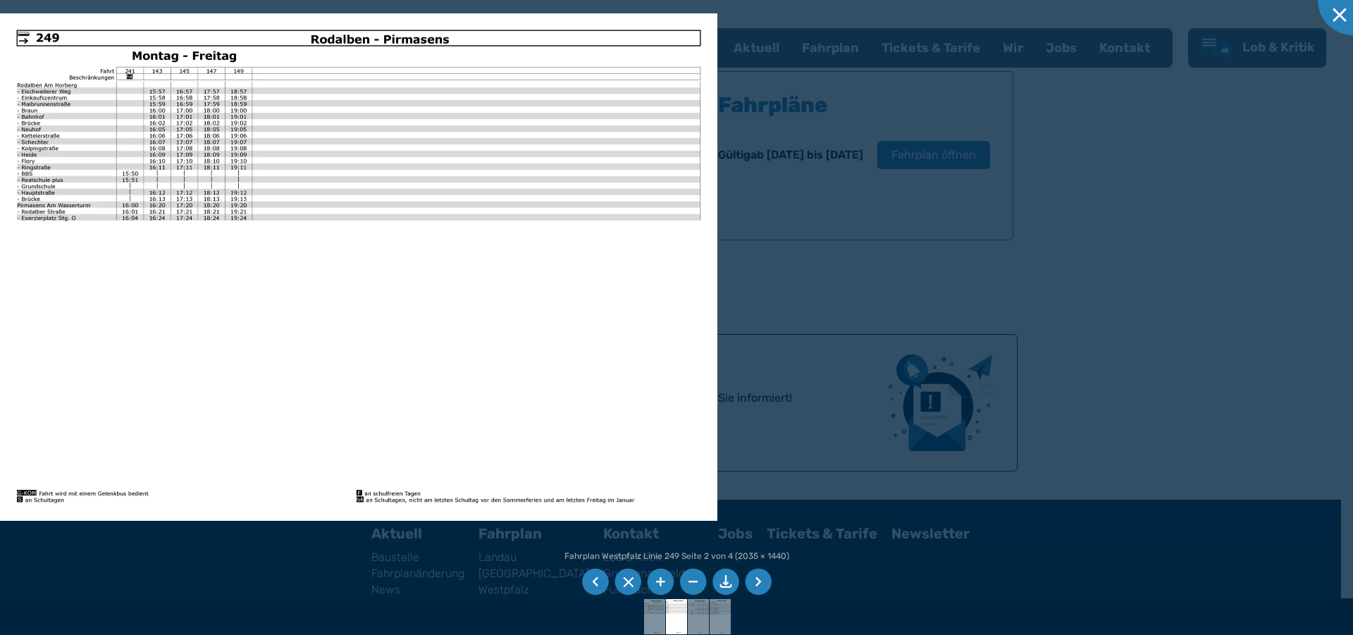
click at [752, 581] on li at bounding box center [758, 582] width 27 height 27
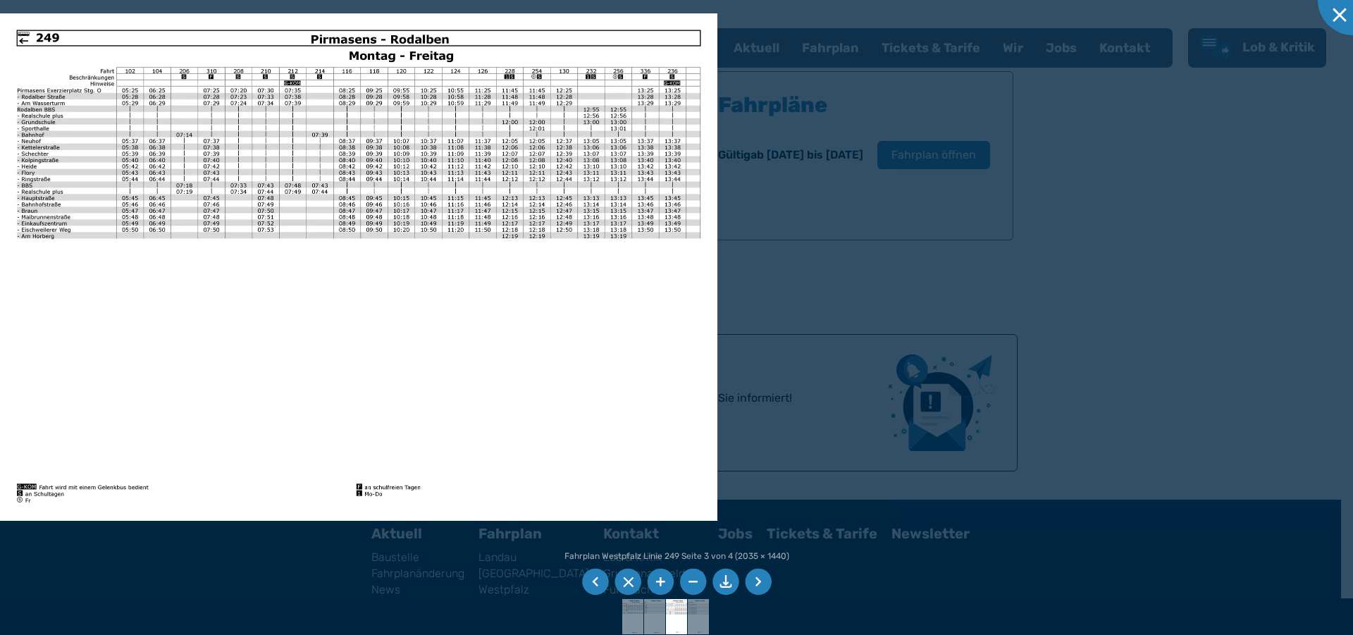
click at [752, 581] on li at bounding box center [758, 582] width 27 height 27
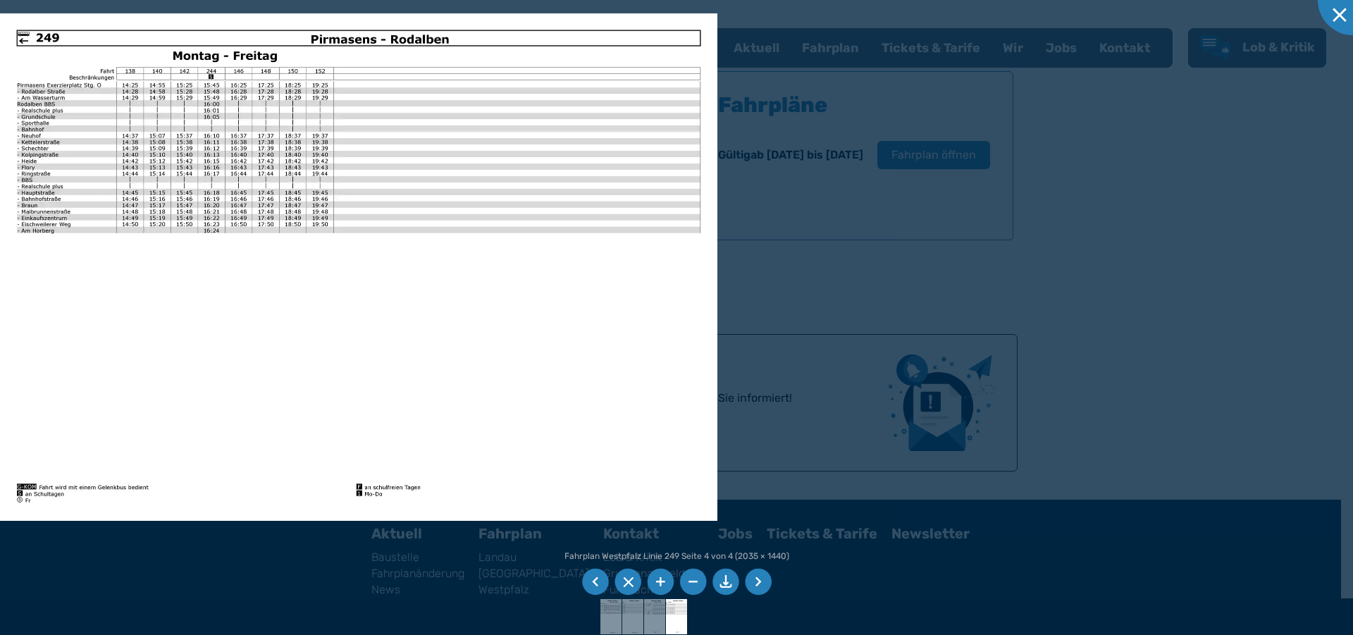
click at [752, 581] on li at bounding box center [758, 582] width 27 height 27
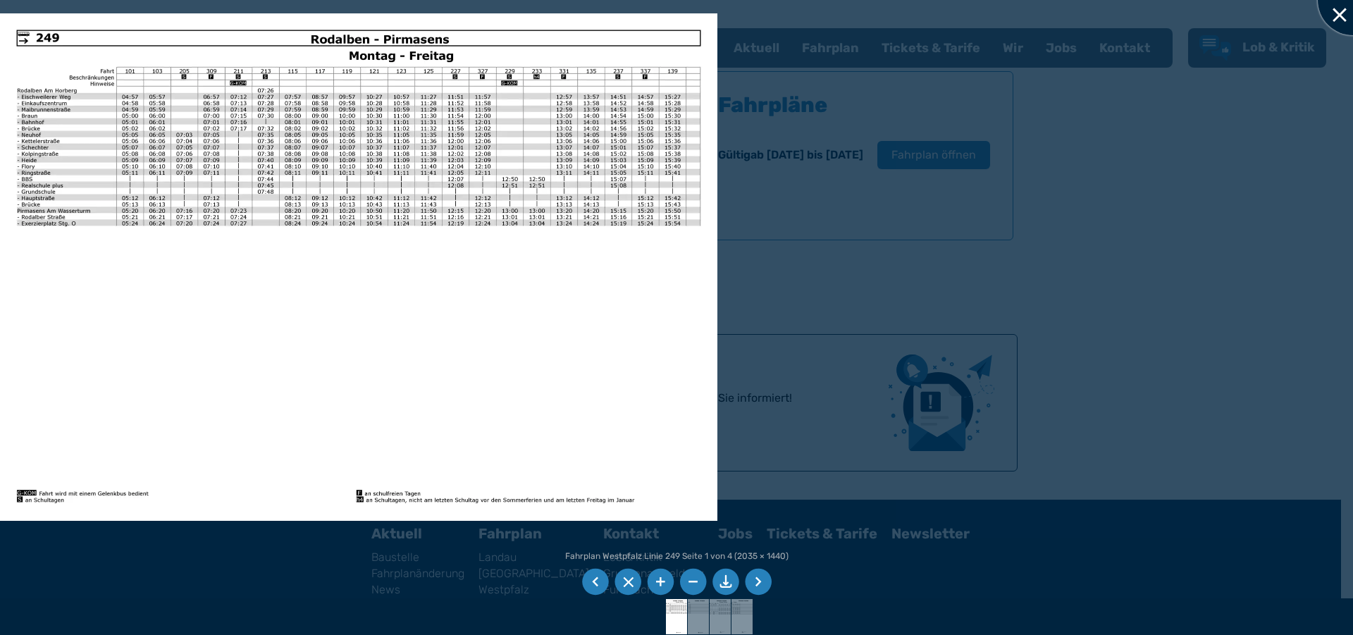
click at [1340, 11] on div at bounding box center [1353, 0] width 70 height 70
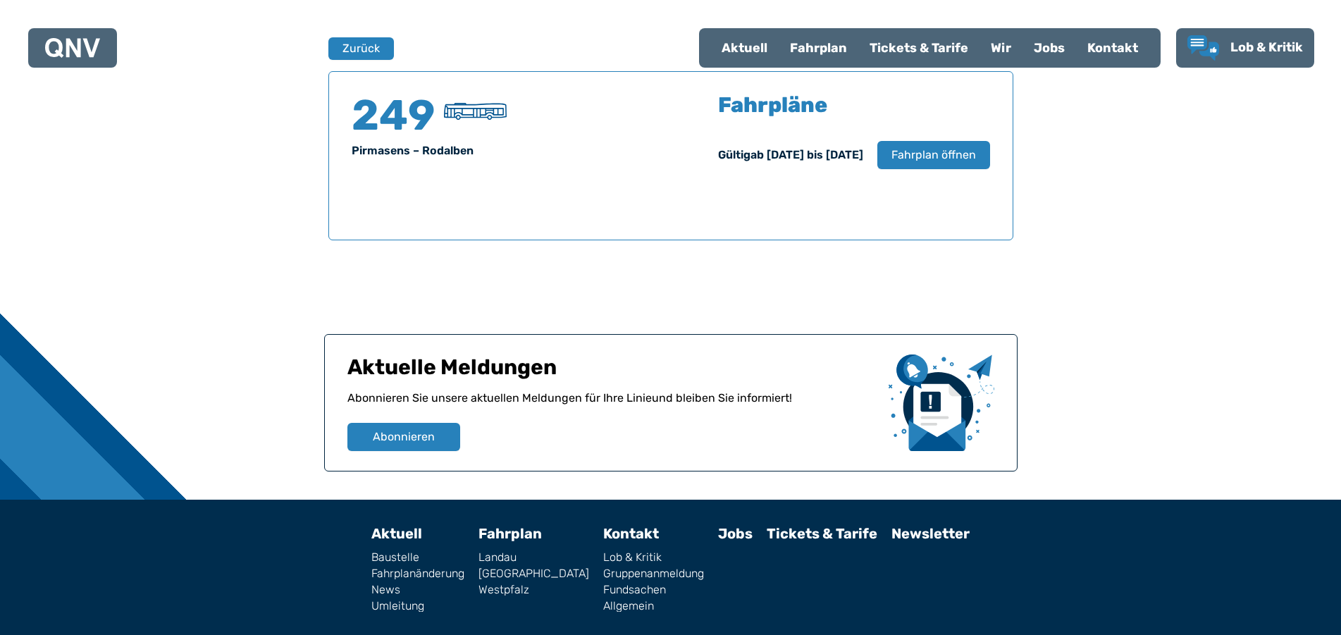
click at [801, 49] on div "Fahrplan" at bounding box center [819, 48] width 80 height 37
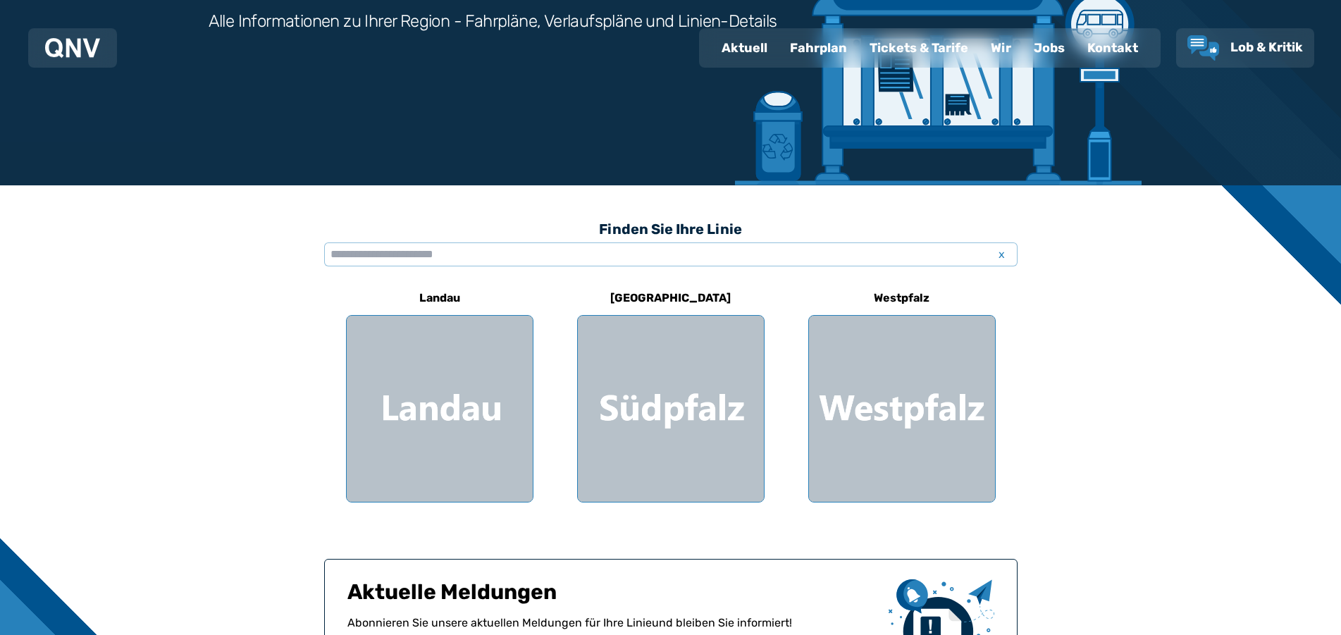
scroll to position [288, 0]
